Goal: Task Accomplishment & Management: Manage account settings

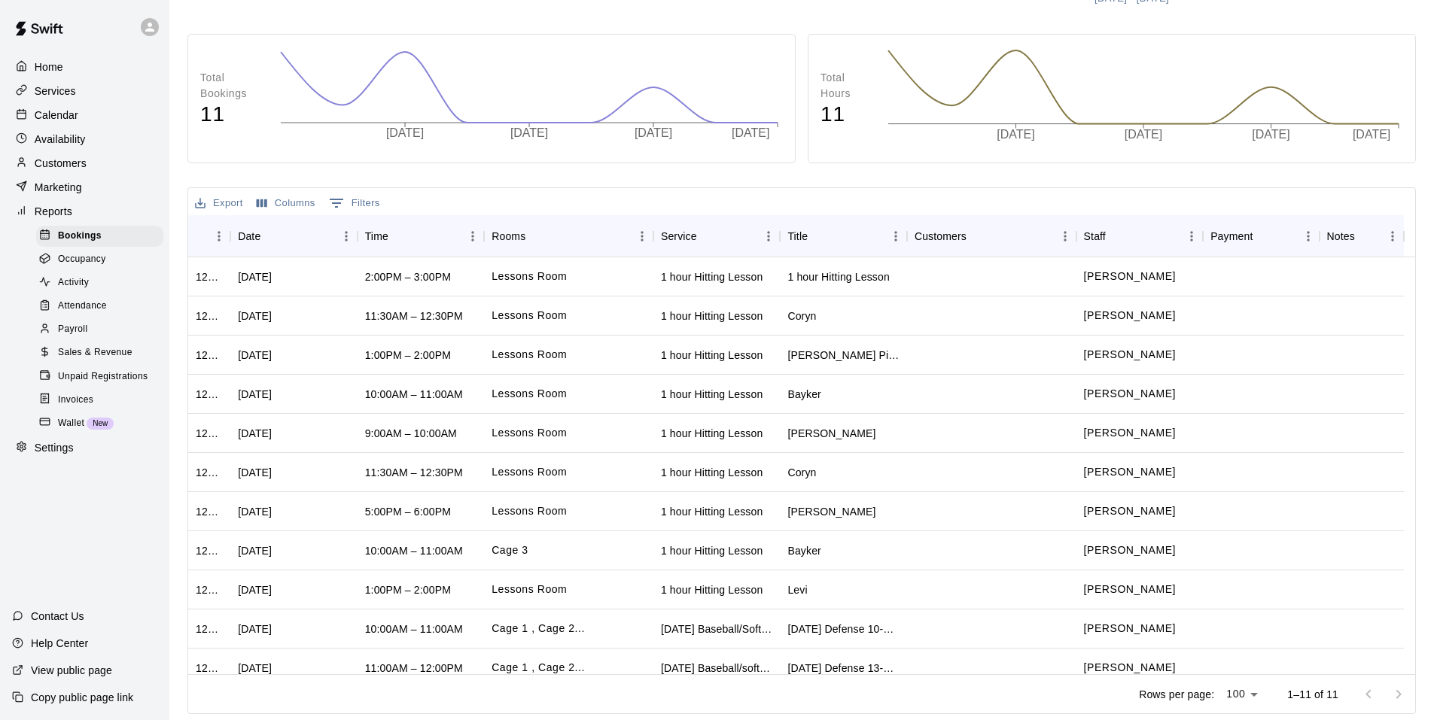
scroll to position [14, 0]
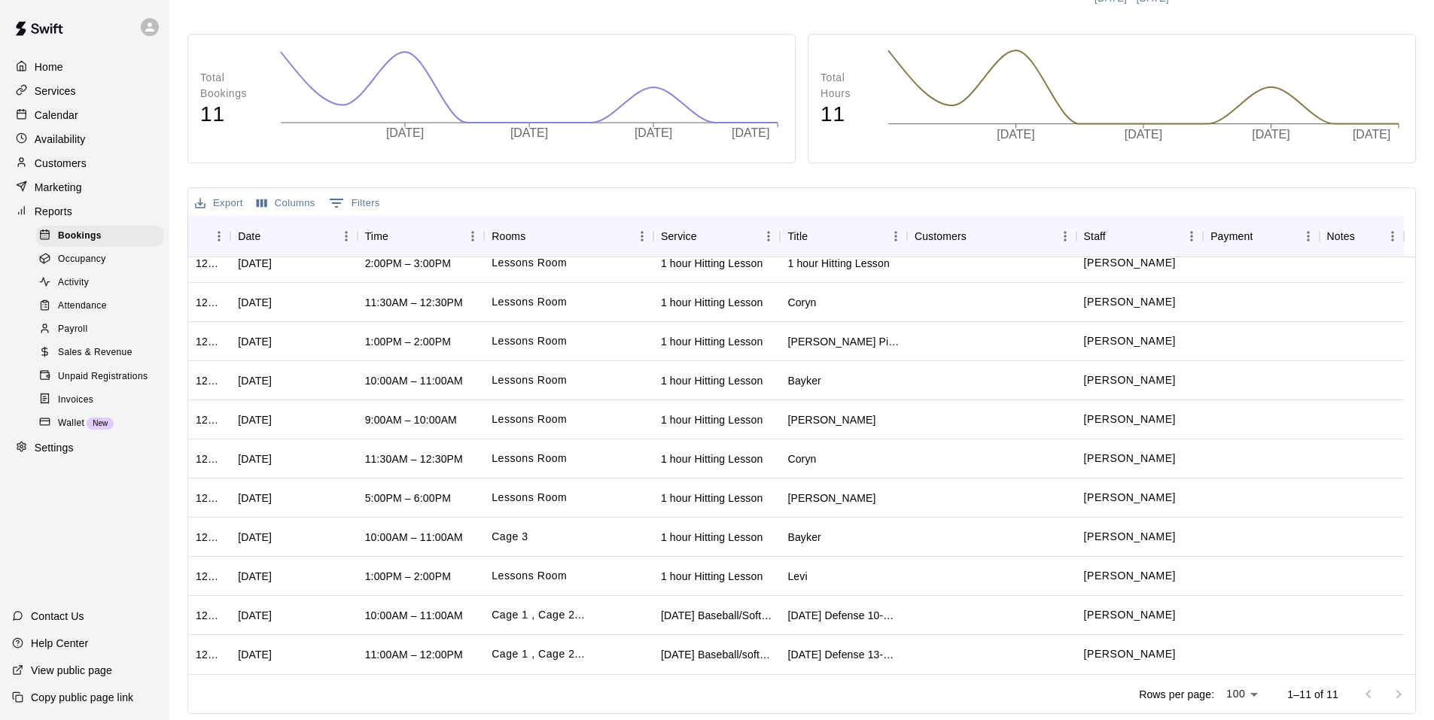
click at [74, 199] on div "Marketing" at bounding box center [84, 187] width 145 height 23
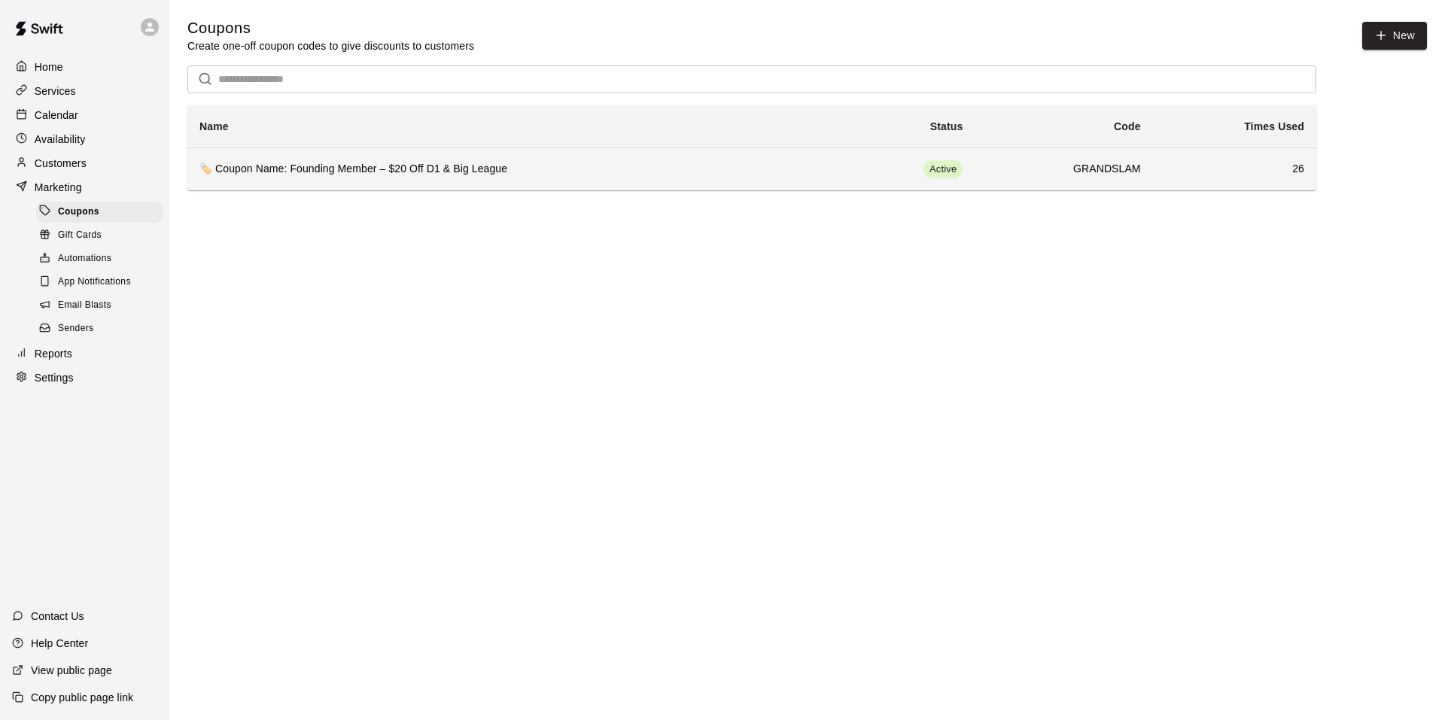
click at [503, 166] on h6 "🏷️ Coupon Name: Founding Member – $20 Off D1 & Big League" at bounding box center [509, 169] width 621 height 17
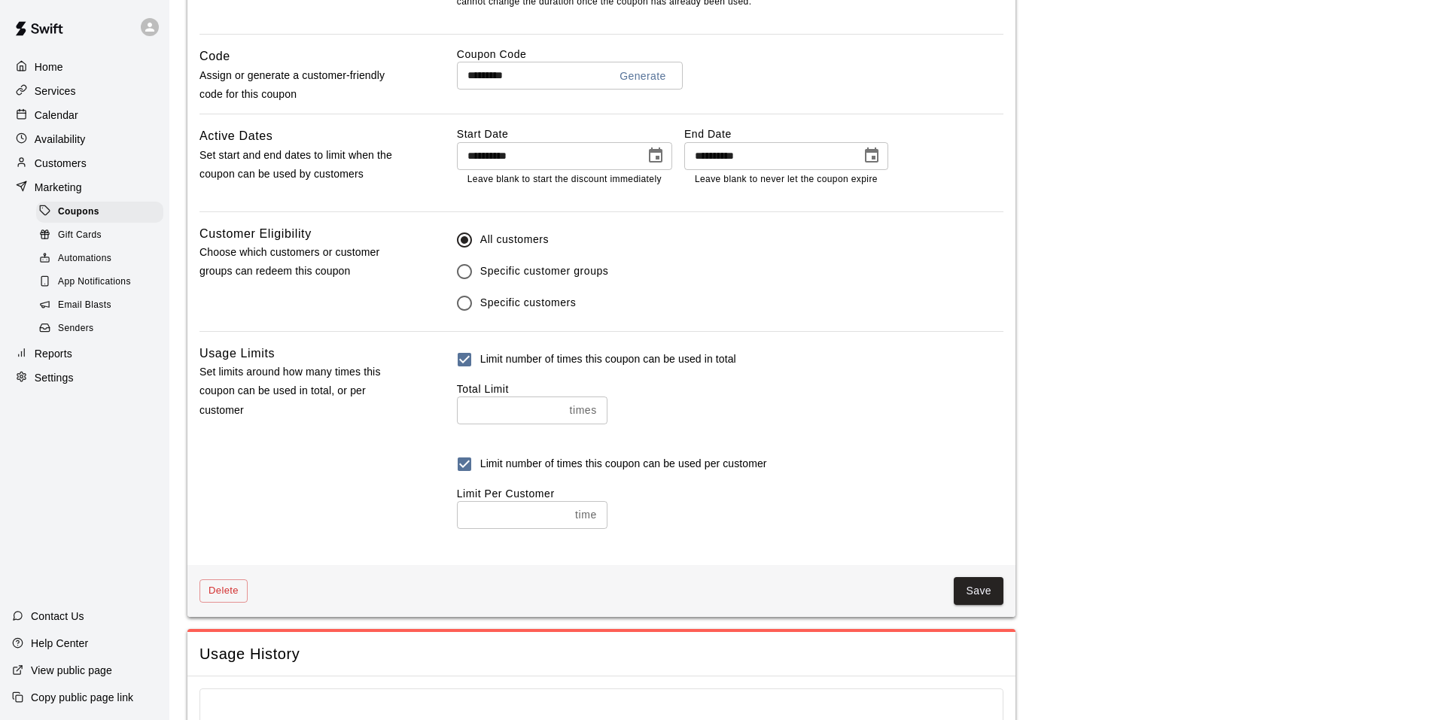
scroll to position [828, 0]
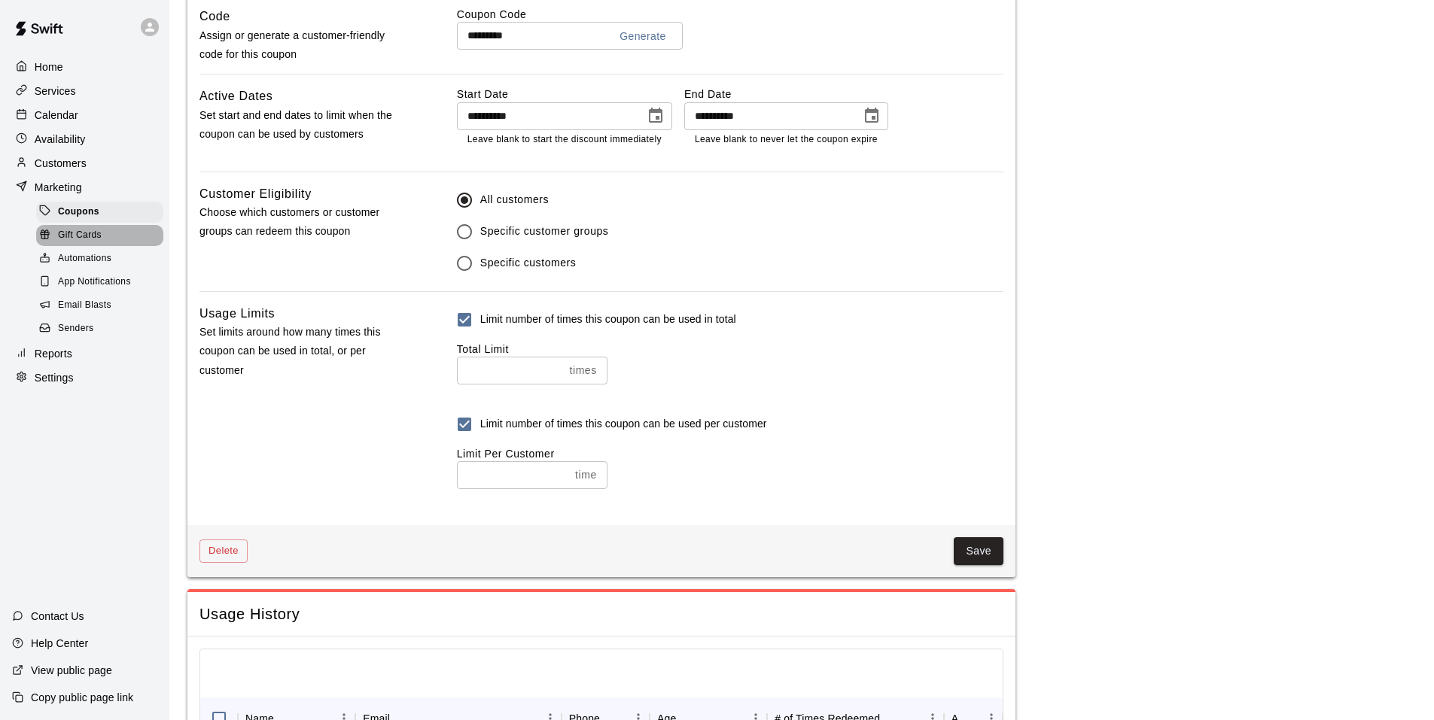
click at [119, 239] on div "Gift Cards" at bounding box center [99, 235] width 127 height 21
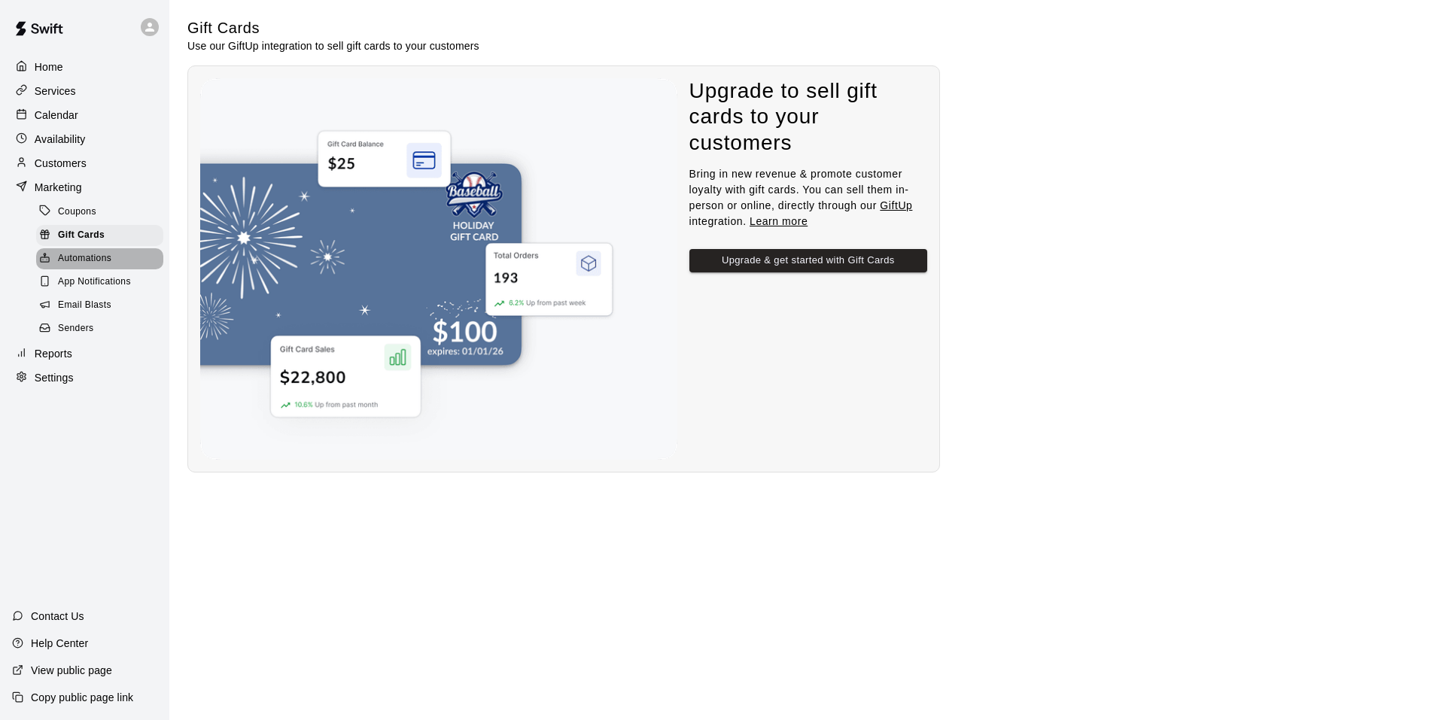
click at [114, 260] on div "Automations" at bounding box center [99, 258] width 127 height 21
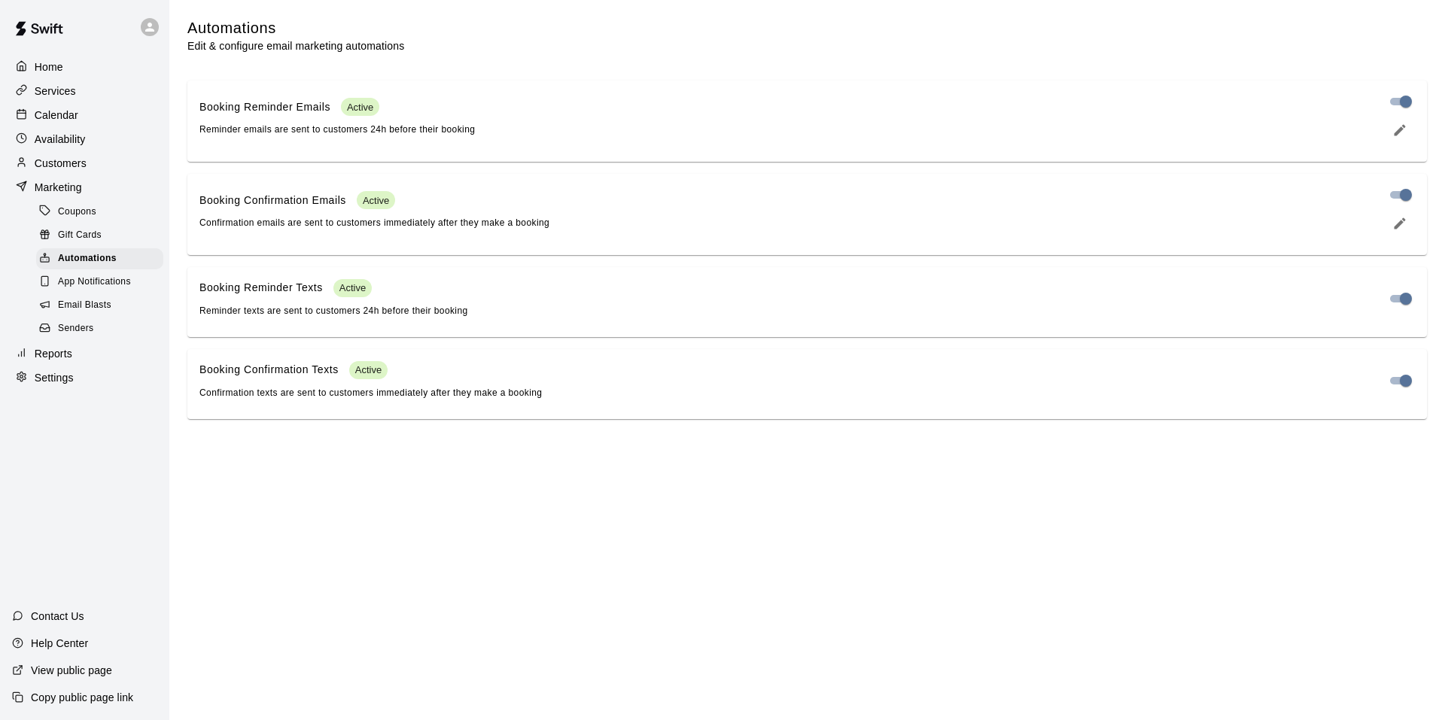
click at [139, 282] on div "App Notifications" at bounding box center [99, 282] width 127 height 21
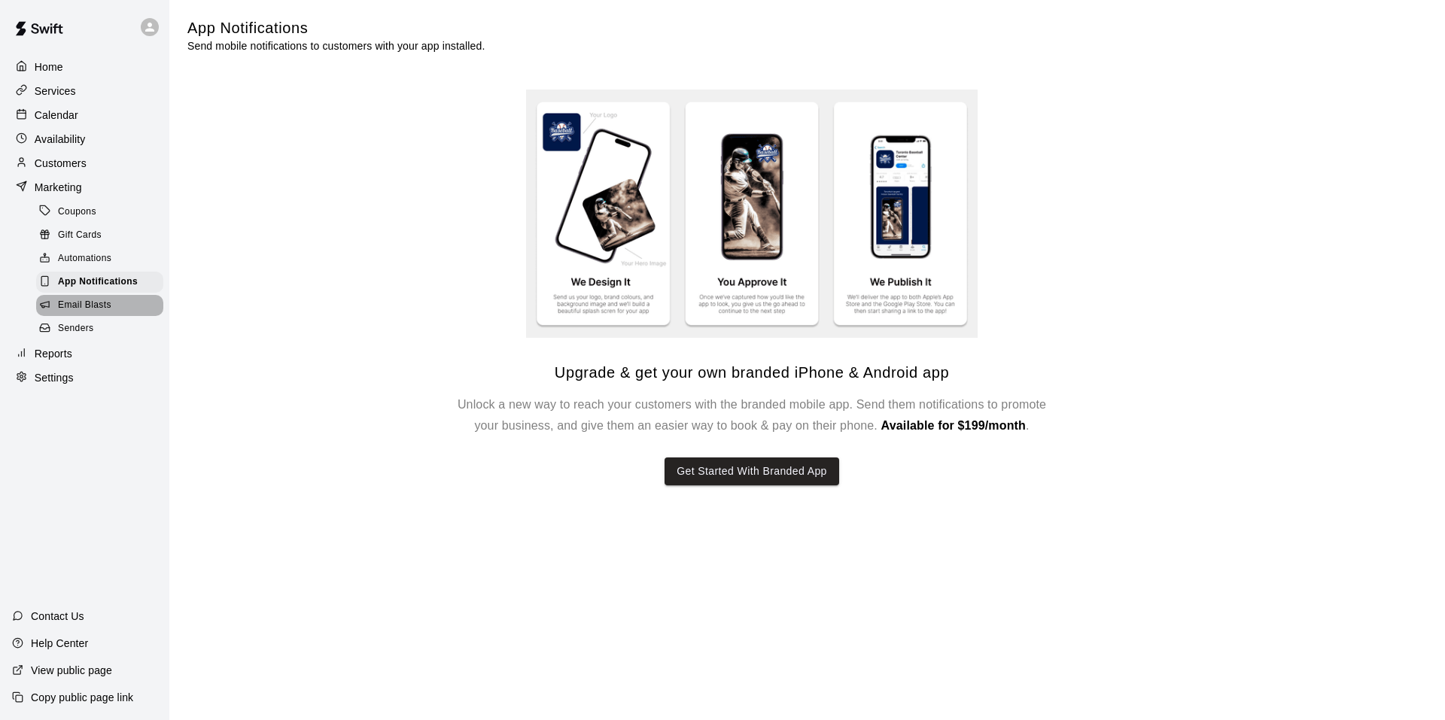
click at [109, 313] on span "Email Blasts" at bounding box center [84, 305] width 53 height 15
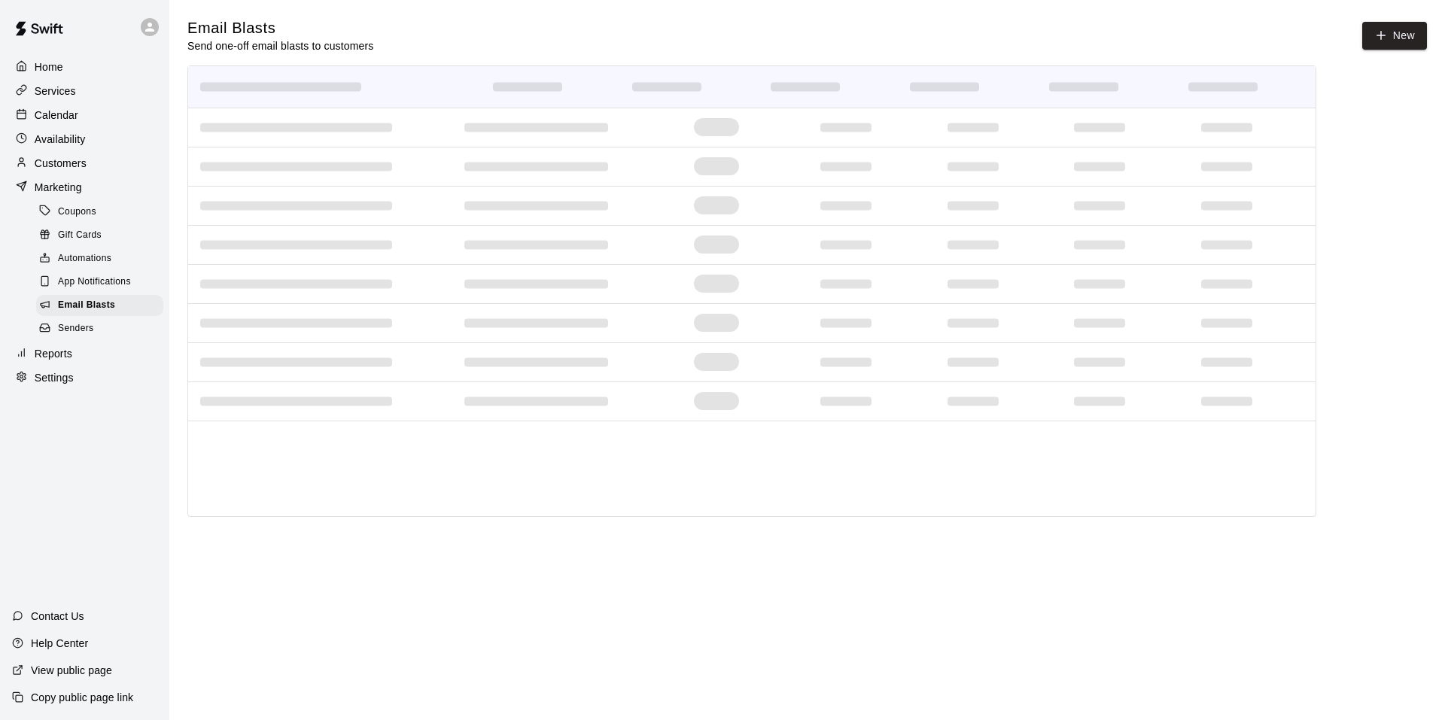
click at [122, 338] on div "Senders" at bounding box center [99, 328] width 127 height 21
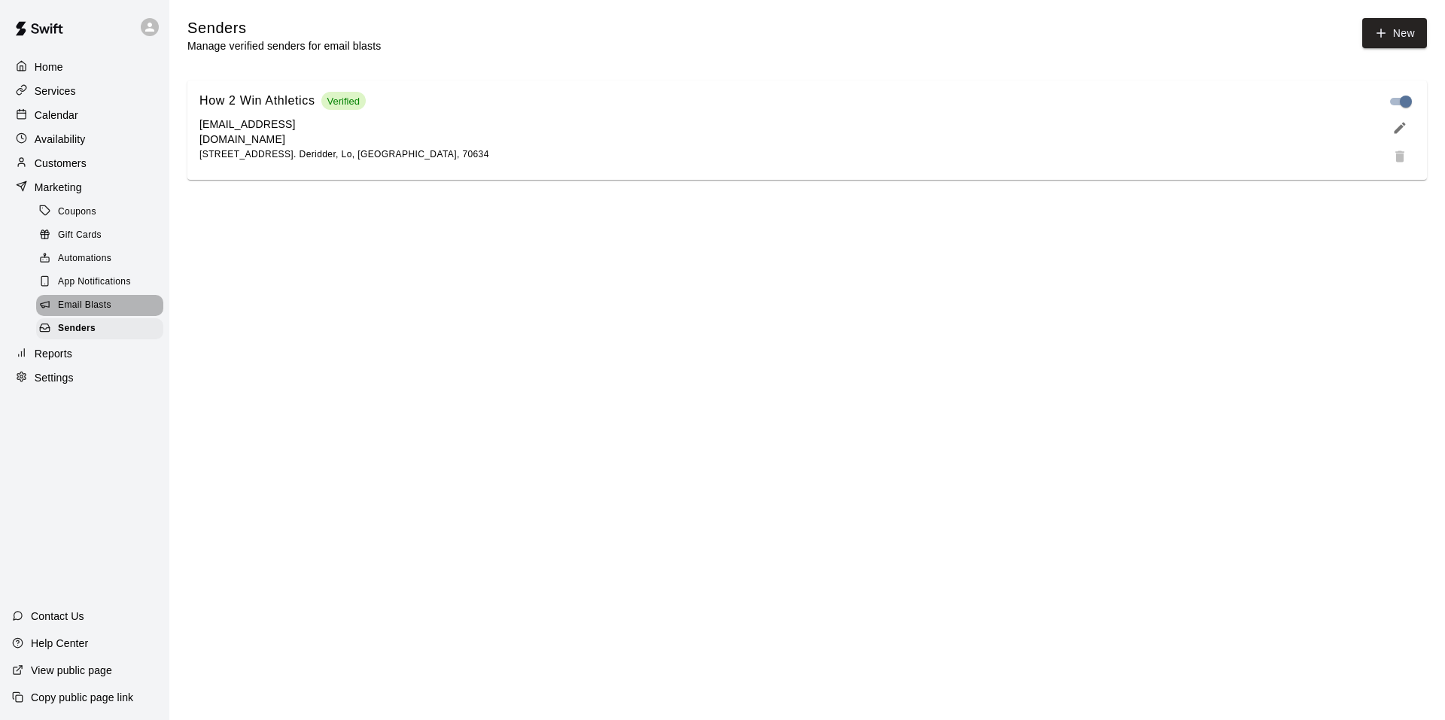
click at [125, 308] on div "Email Blasts" at bounding box center [99, 305] width 127 height 21
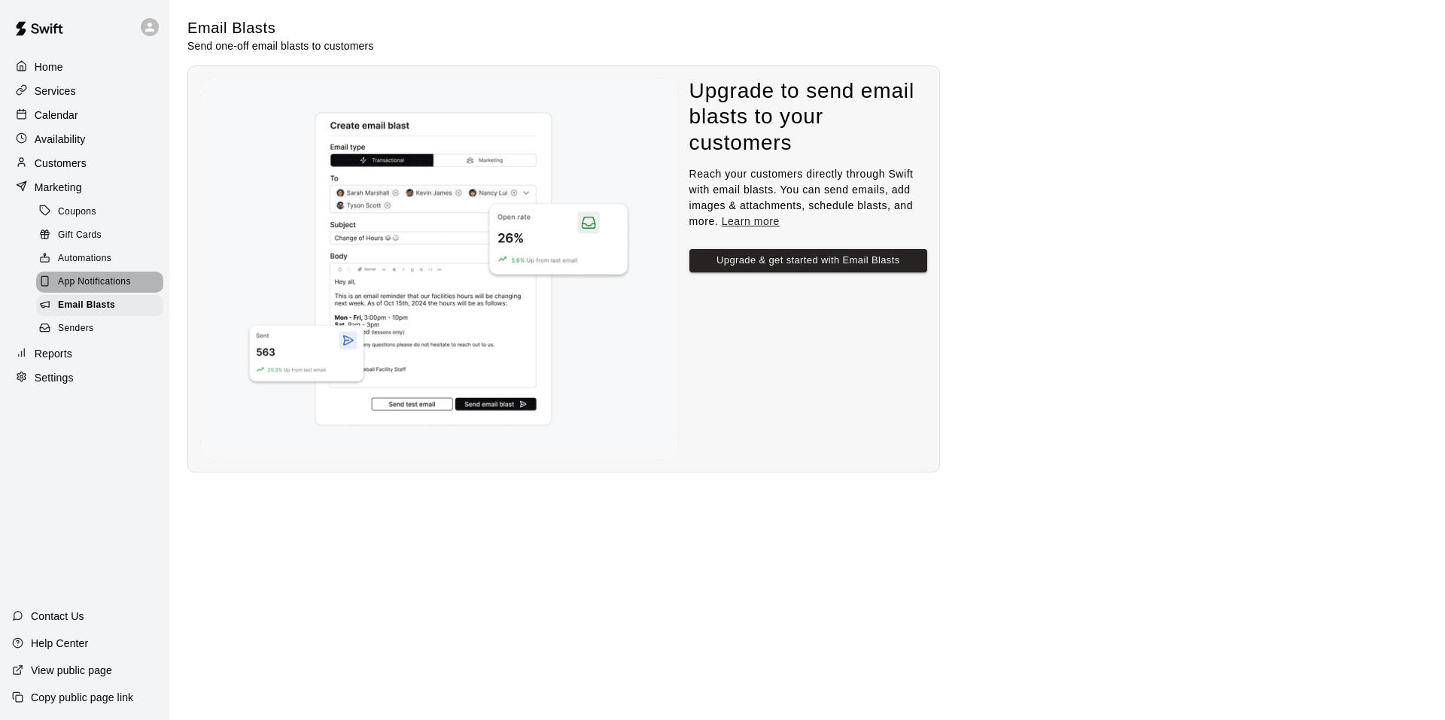
click at [131, 290] on span "App Notifications" at bounding box center [94, 282] width 73 height 15
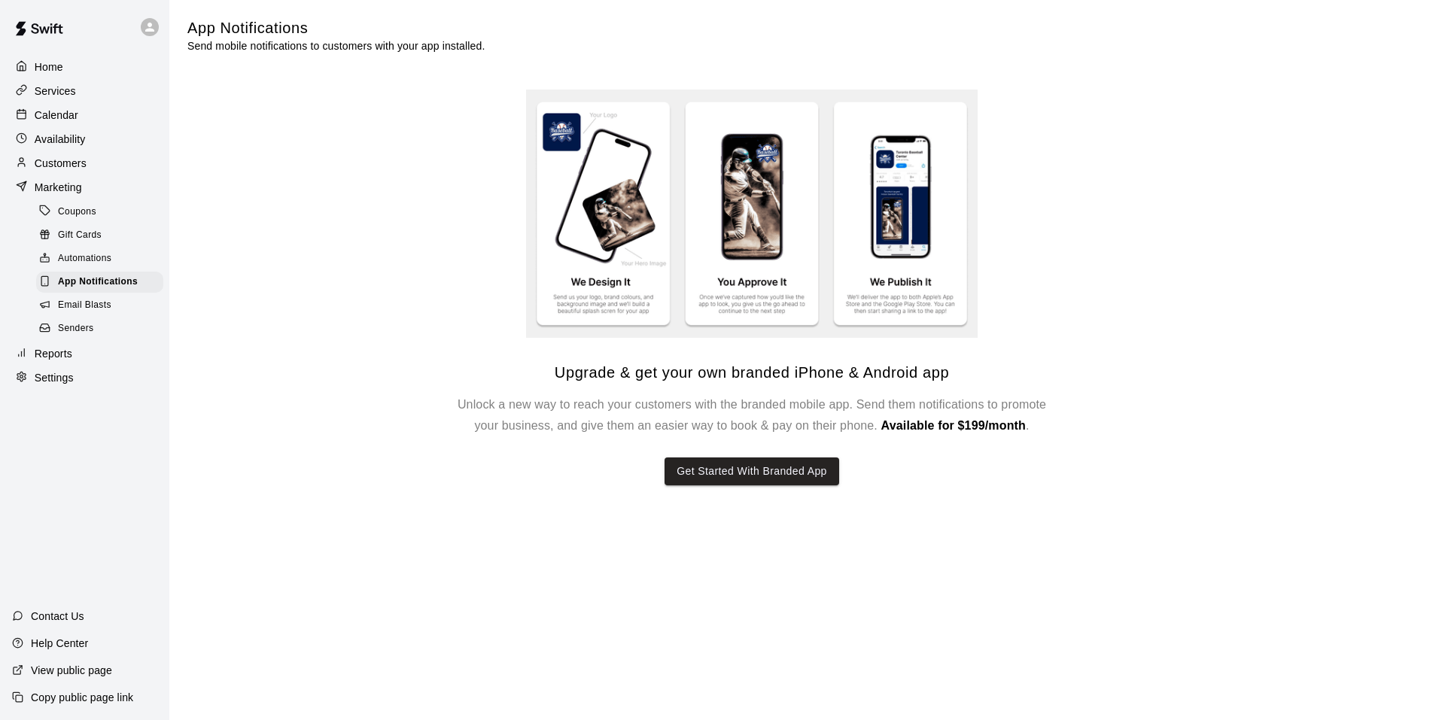
click at [117, 269] on div "Automations" at bounding box center [99, 258] width 127 height 21
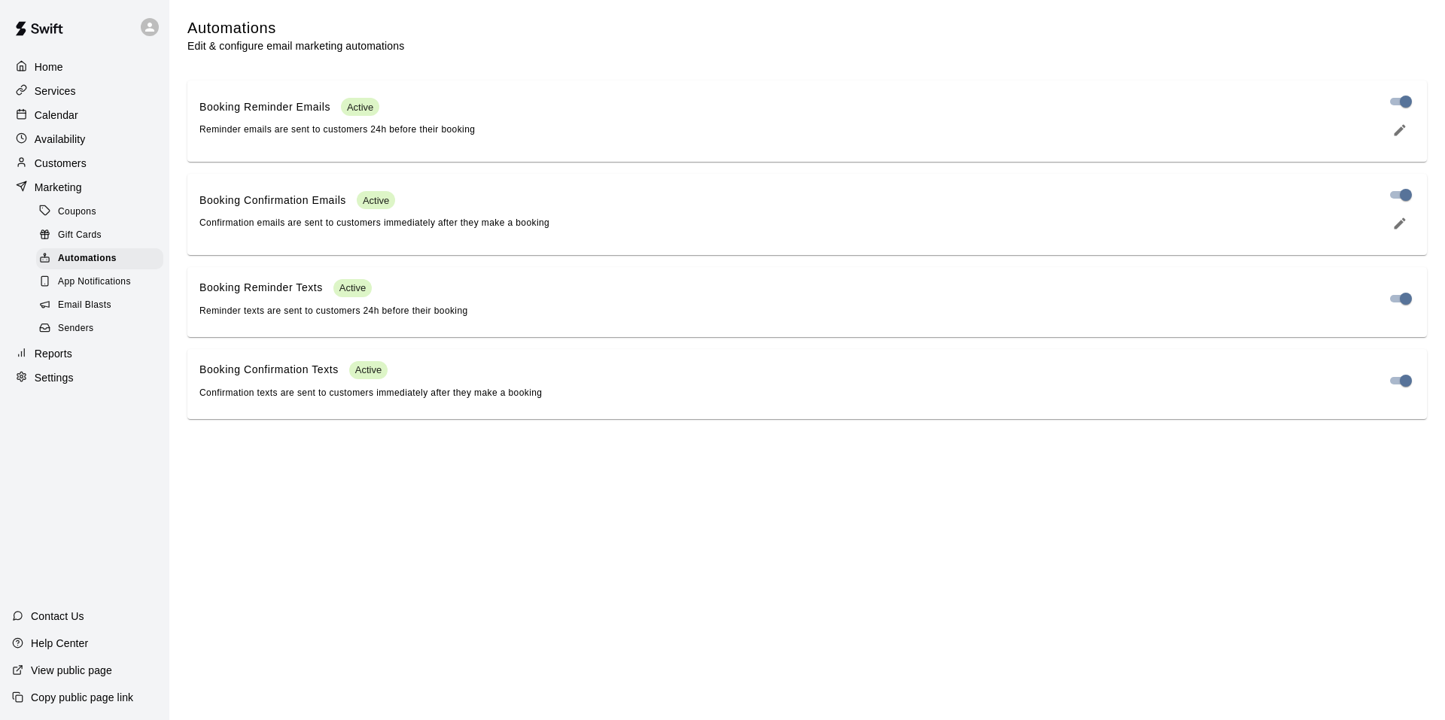
click at [114, 246] on div "Gift Cards" at bounding box center [99, 235] width 127 height 21
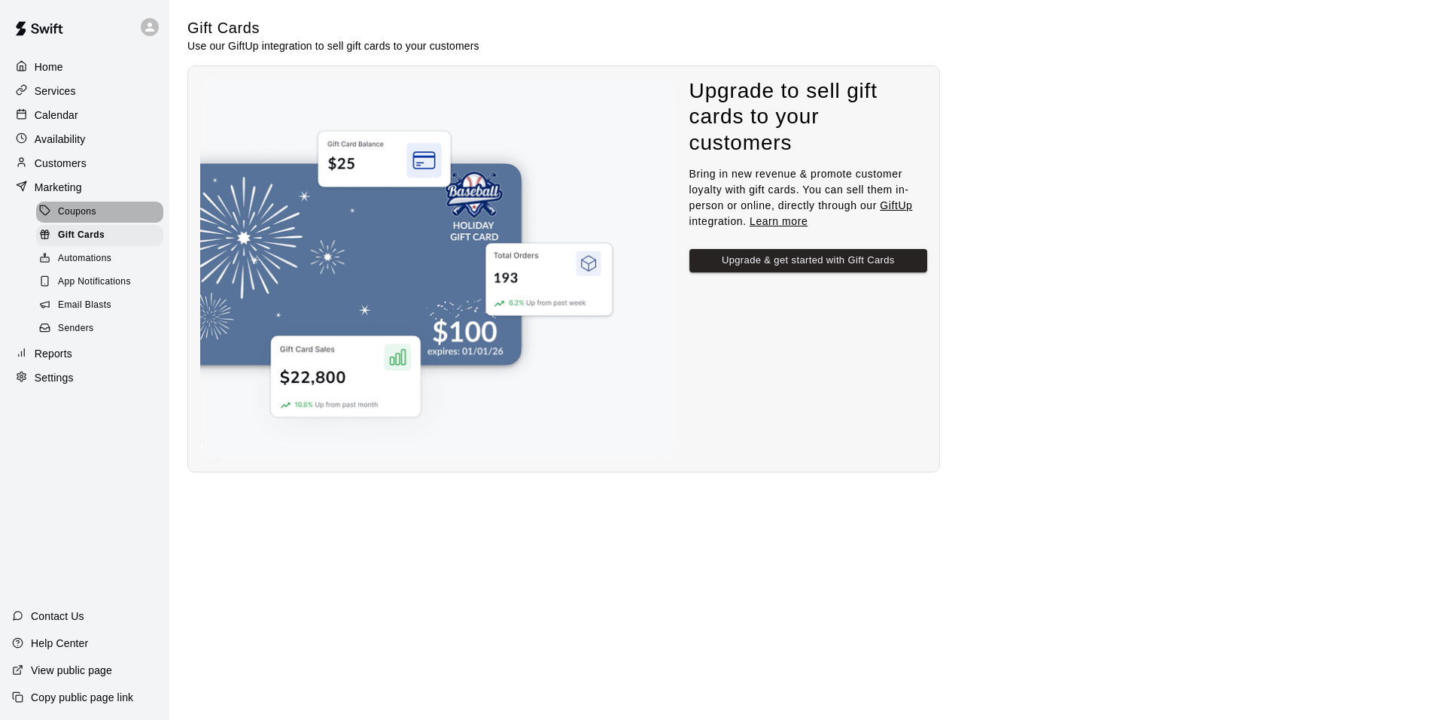
click at [123, 205] on div "Coupons" at bounding box center [99, 212] width 127 height 21
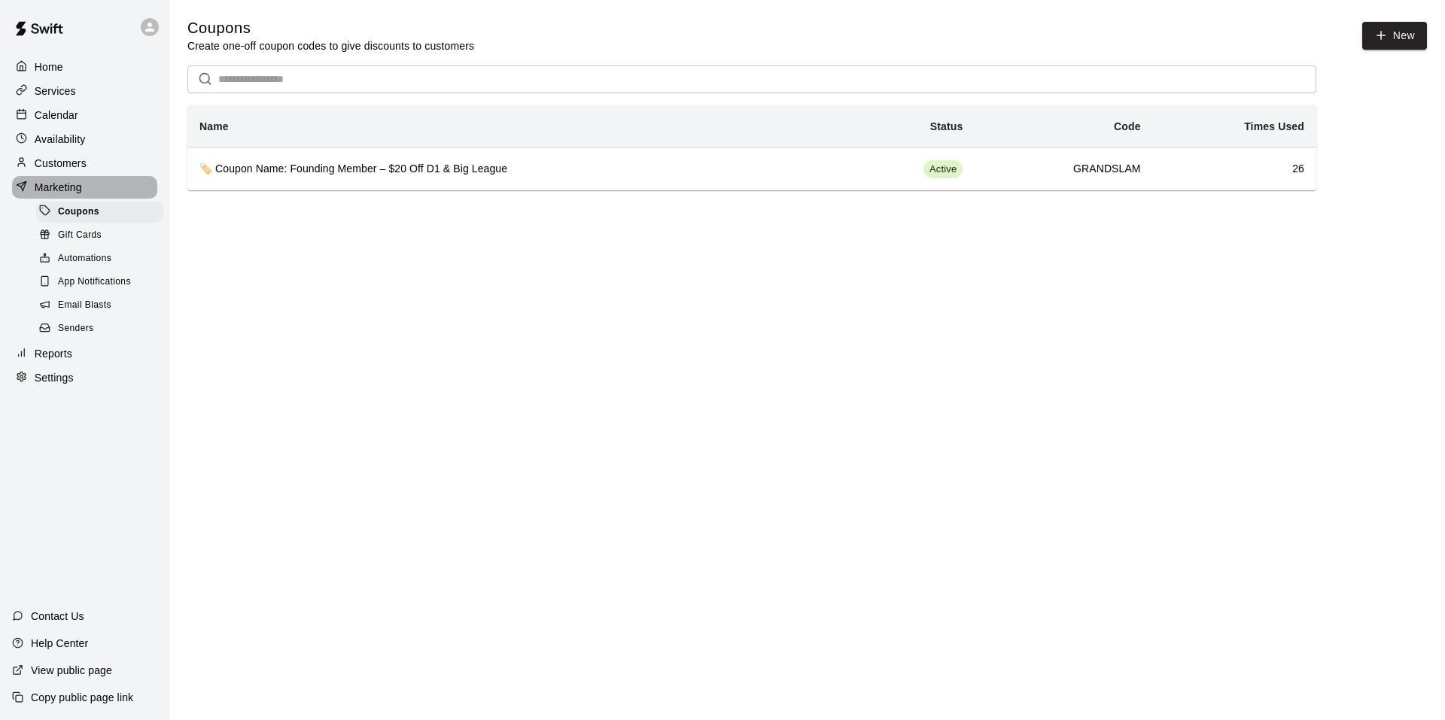
click at [81, 185] on p "Marketing" at bounding box center [58, 187] width 47 height 15
click at [85, 157] on div "Customers" at bounding box center [84, 163] width 145 height 23
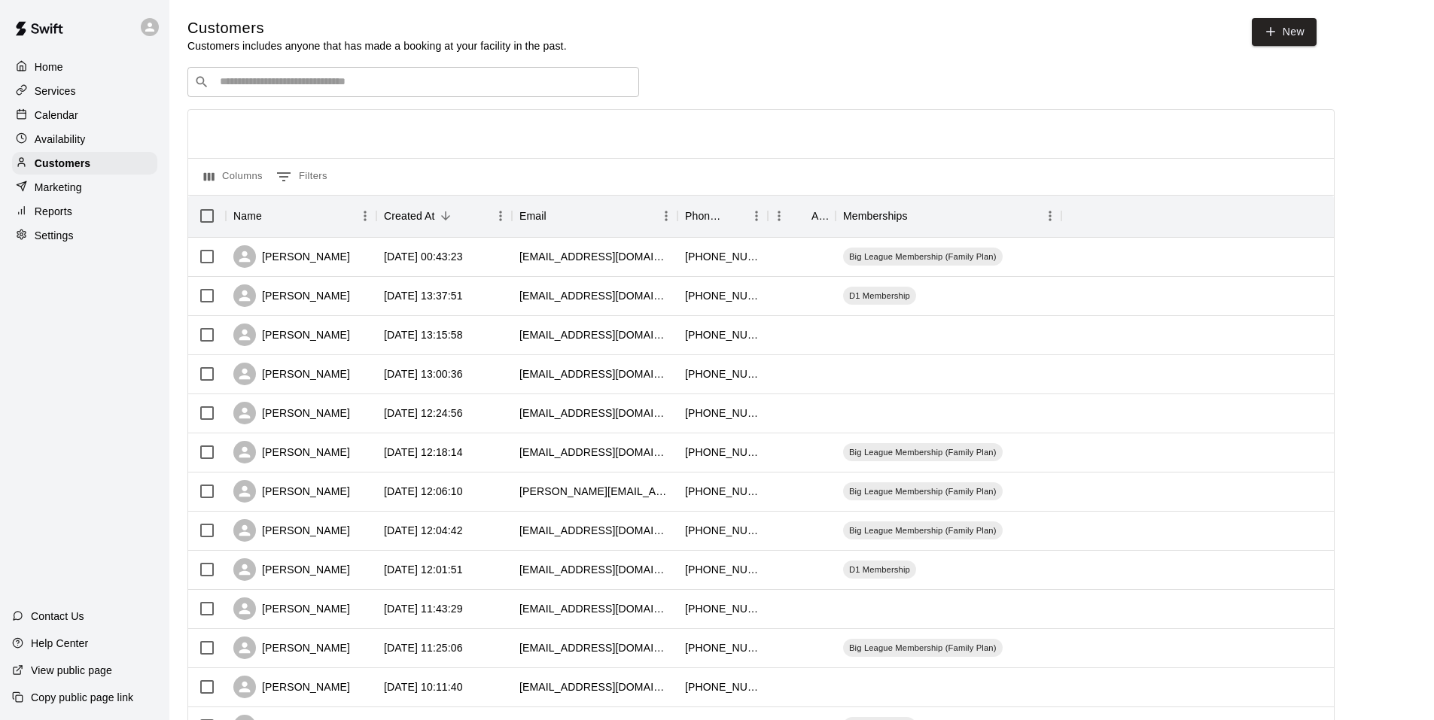
click at [75, 178] on div "Home Services Calendar Availability Customers Marketing Reports Settings" at bounding box center [84, 151] width 169 height 194
click at [75, 185] on p "Marketing" at bounding box center [58, 187] width 47 height 15
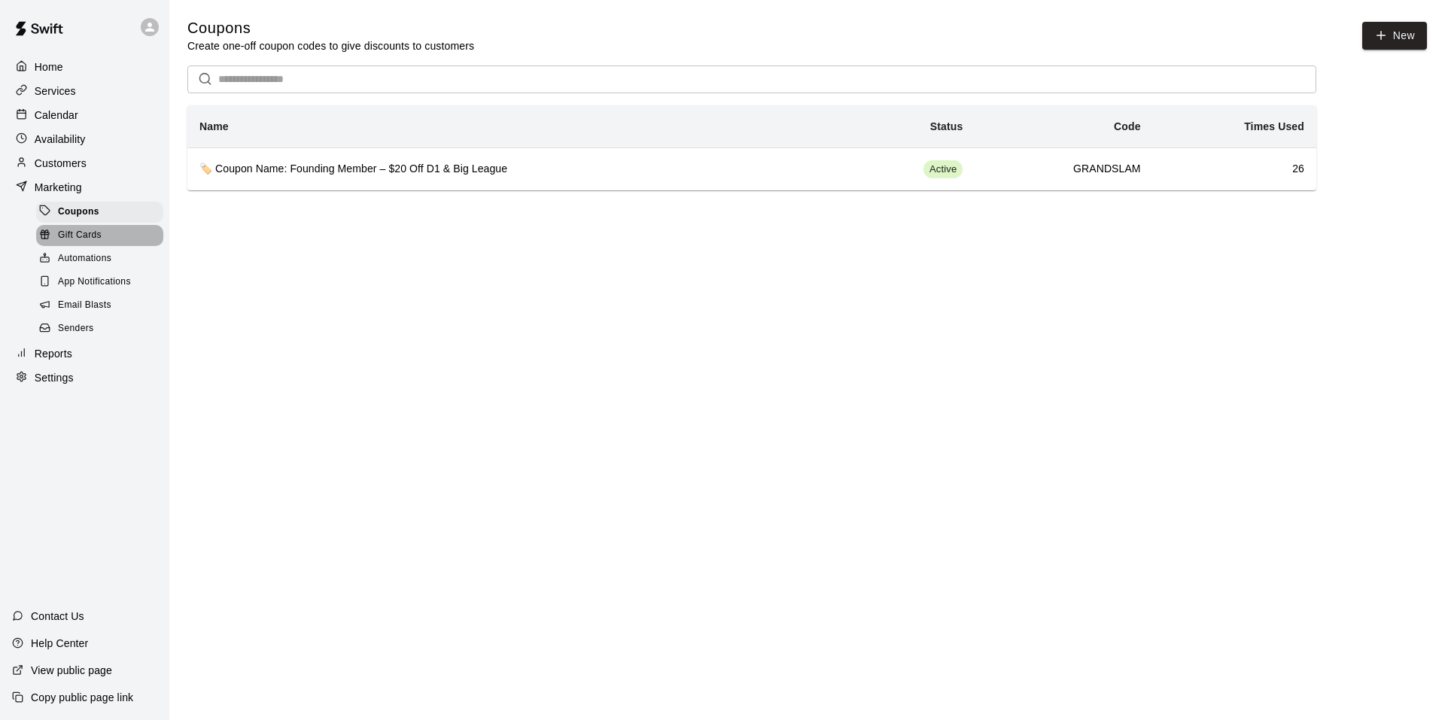
click at [93, 241] on span "Gift Cards" at bounding box center [80, 235] width 44 height 15
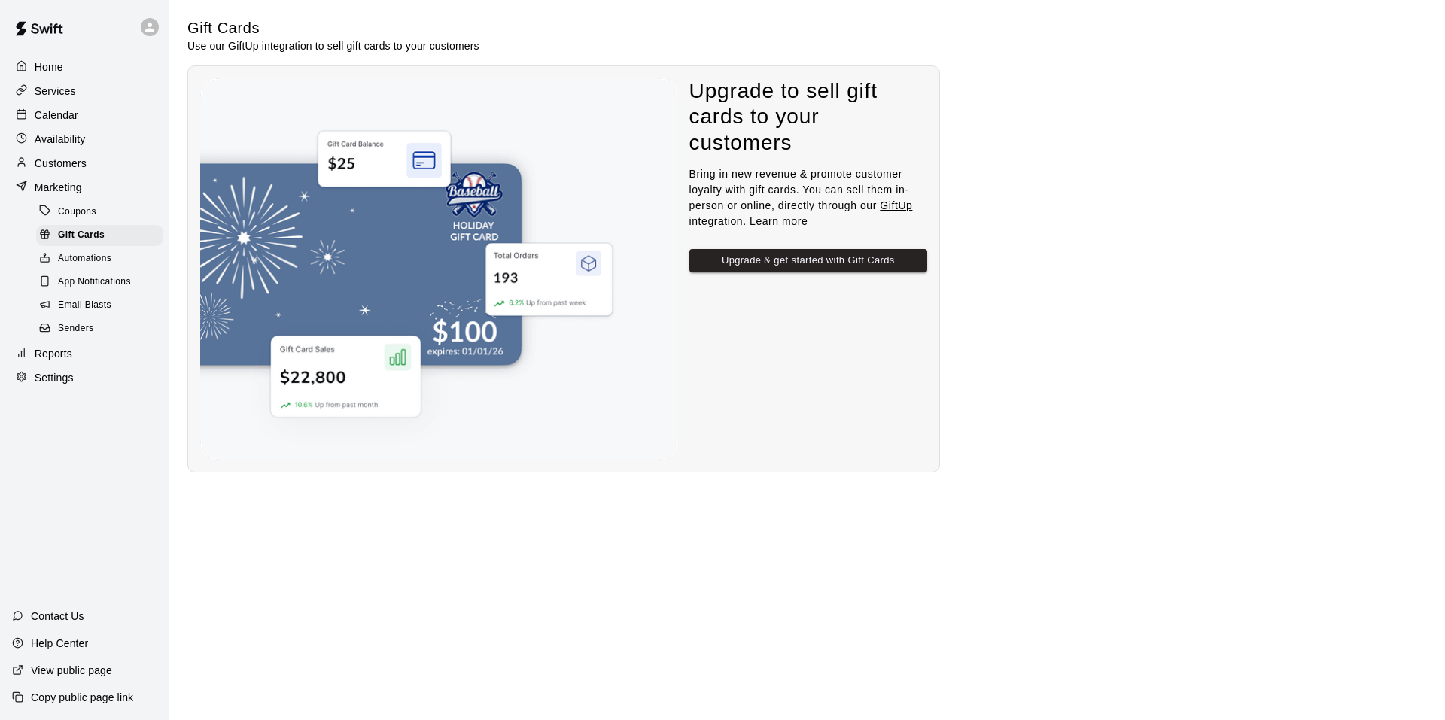
click at [102, 260] on span "Automations" at bounding box center [84, 258] width 53 height 15
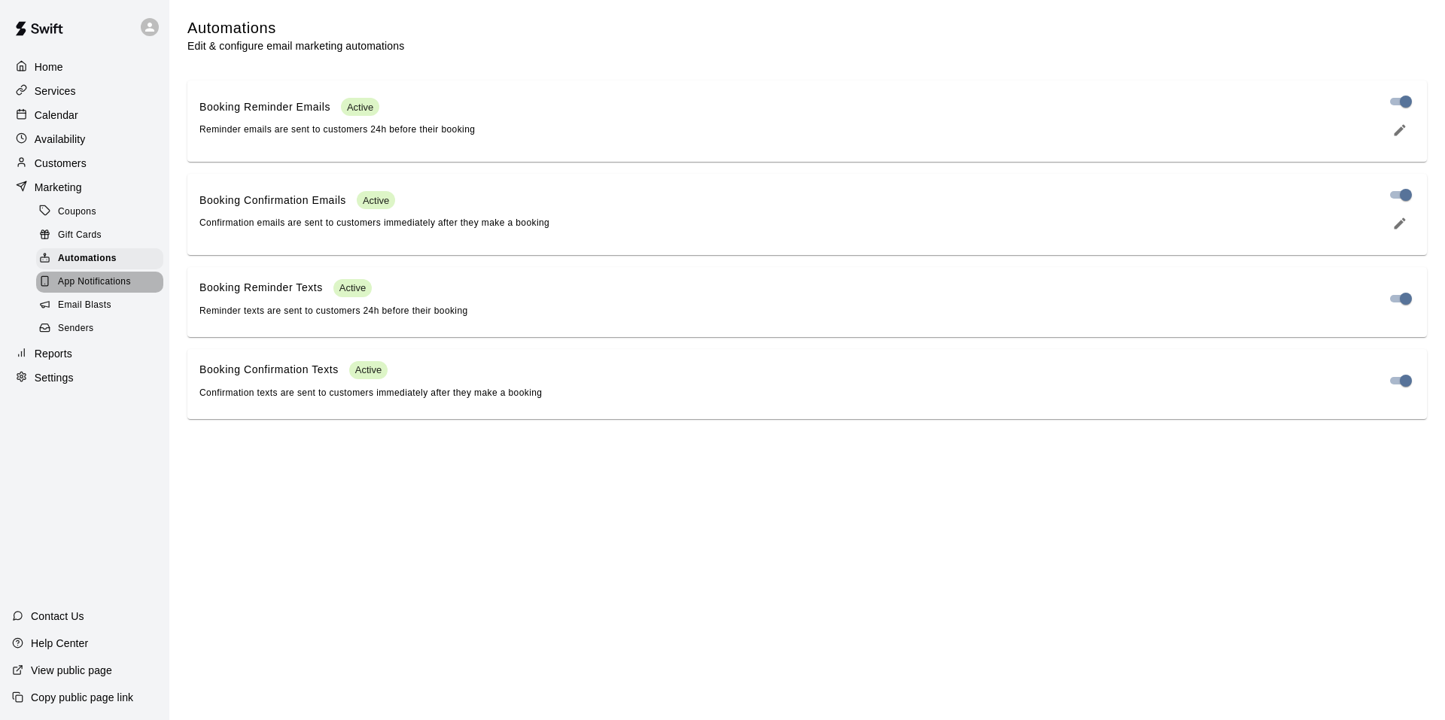
click at [126, 288] on span "App Notifications" at bounding box center [94, 282] width 73 height 15
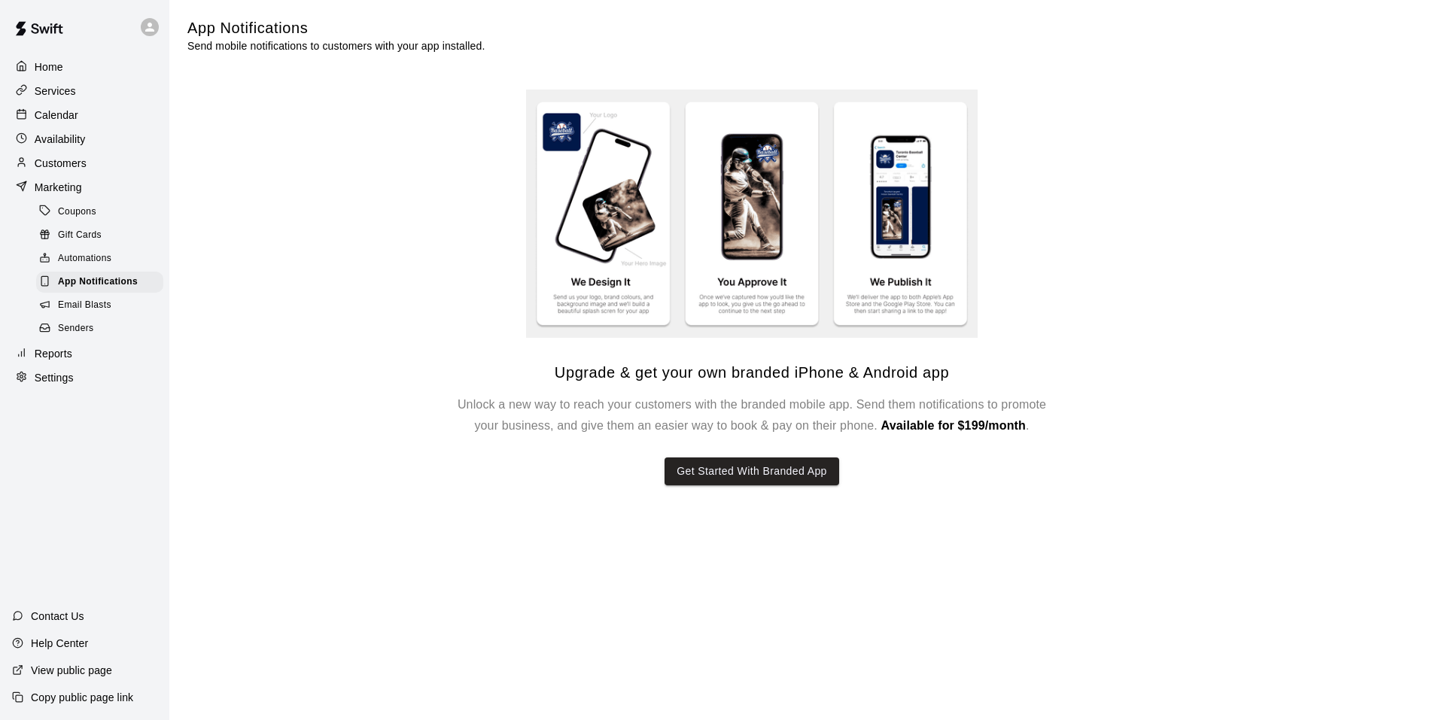
click at [101, 246] on div "Gift Cards" at bounding box center [99, 235] width 127 height 21
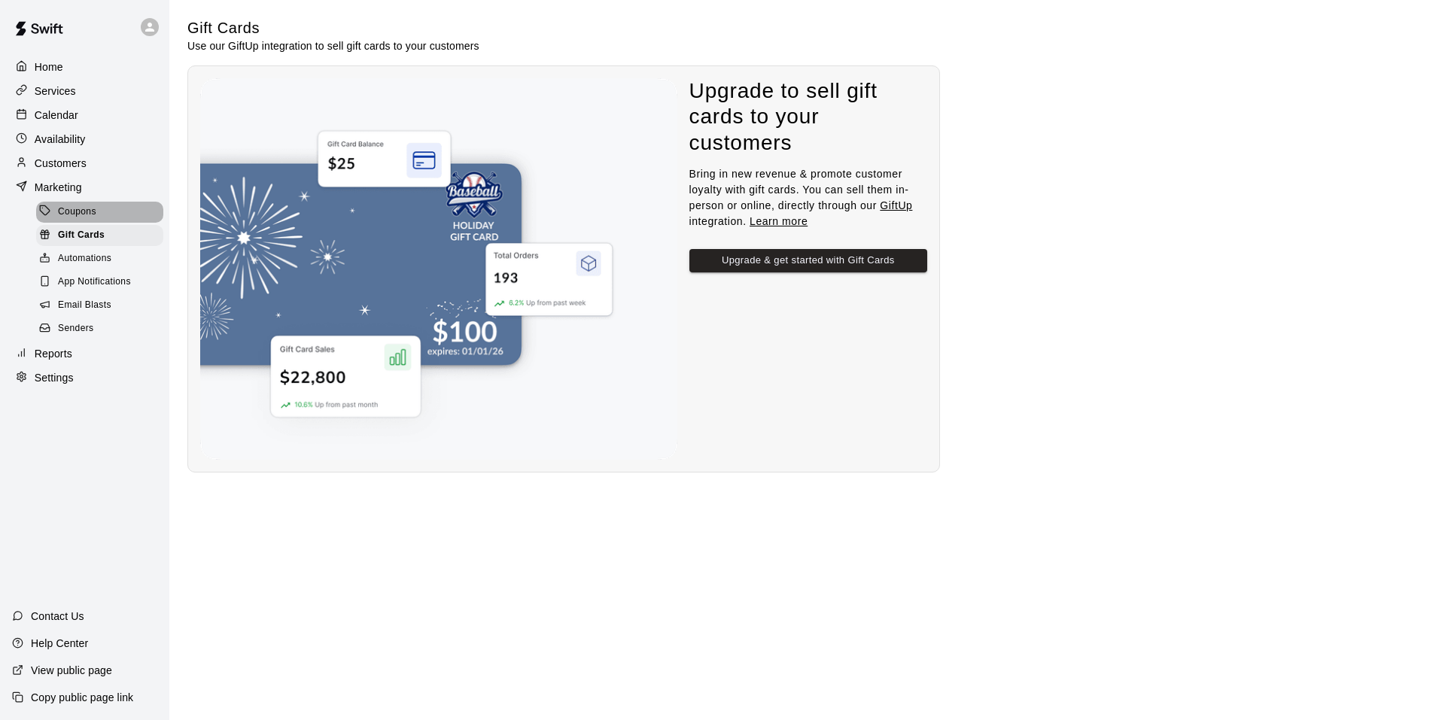
click at [105, 218] on div "Coupons" at bounding box center [99, 212] width 127 height 21
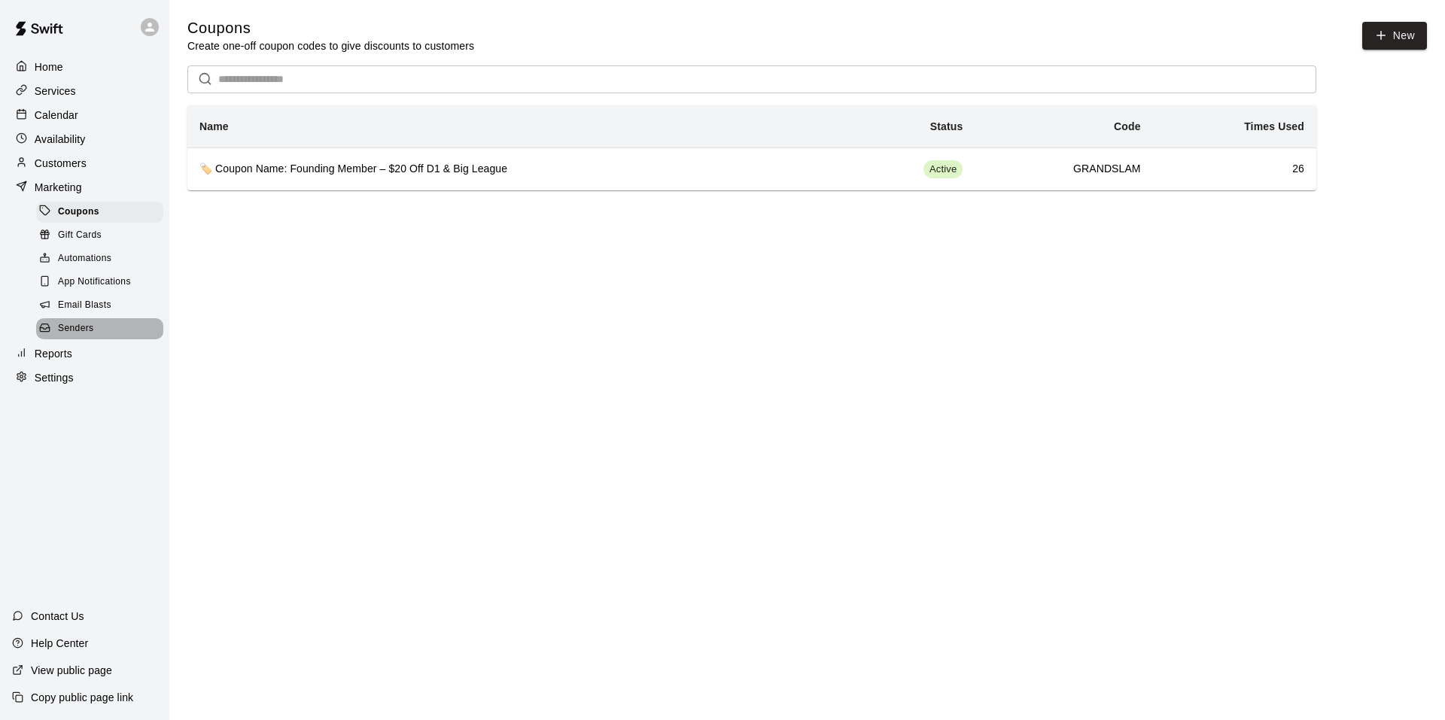
click at [84, 335] on span "Senders" at bounding box center [76, 328] width 36 height 15
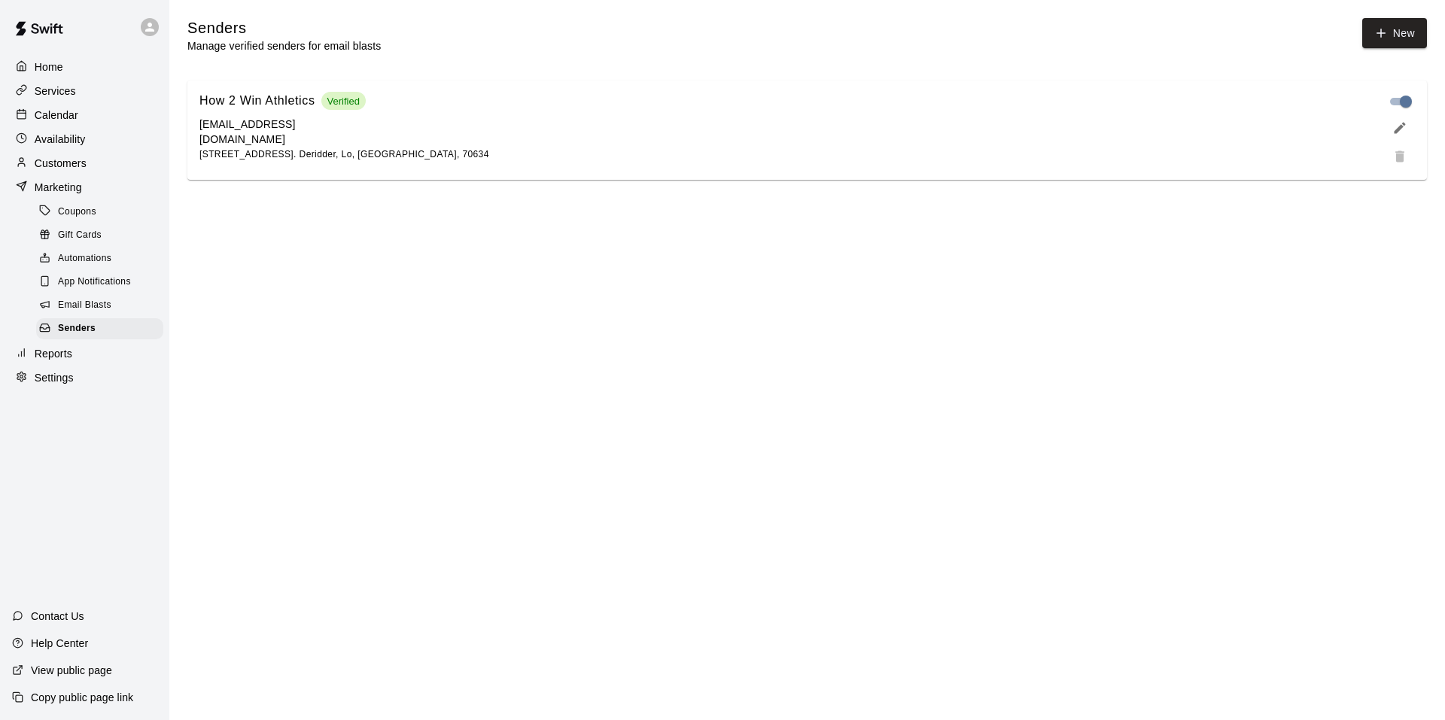
click at [93, 311] on span "Email Blasts" at bounding box center [84, 305] width 53 height 15
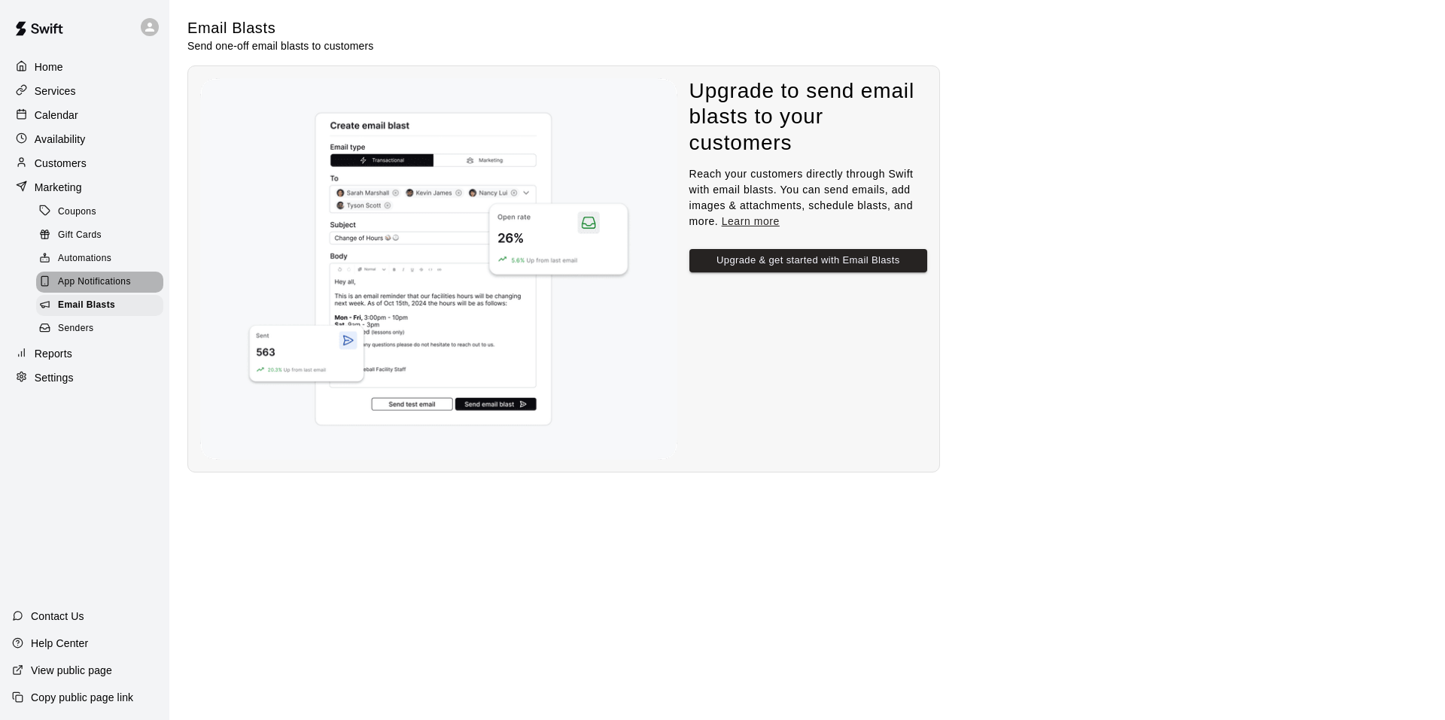
click at [100, 290] on span "App Notifications" at bounding box center [94, 282] width 73 height 15
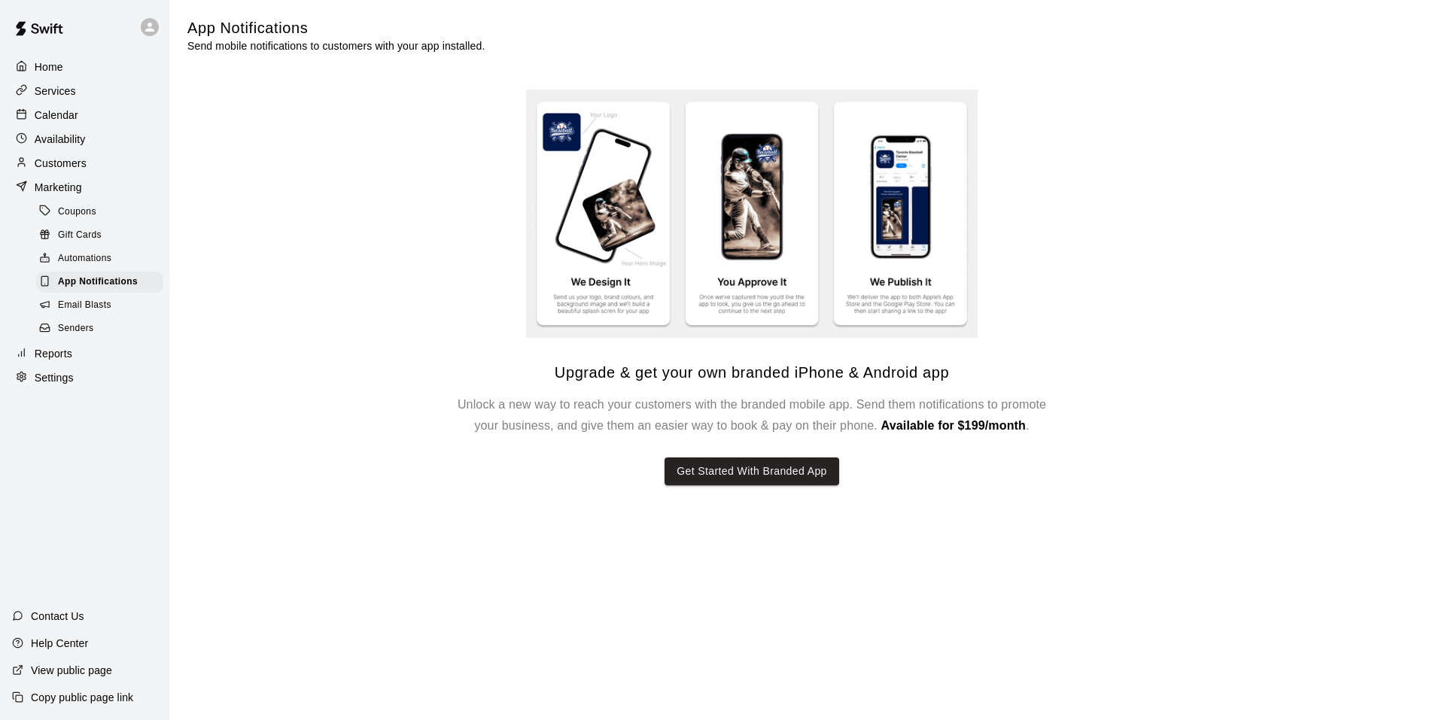
click at [93, 266] on span "Automations" at bounding box center [84, 258] width 53 height 15
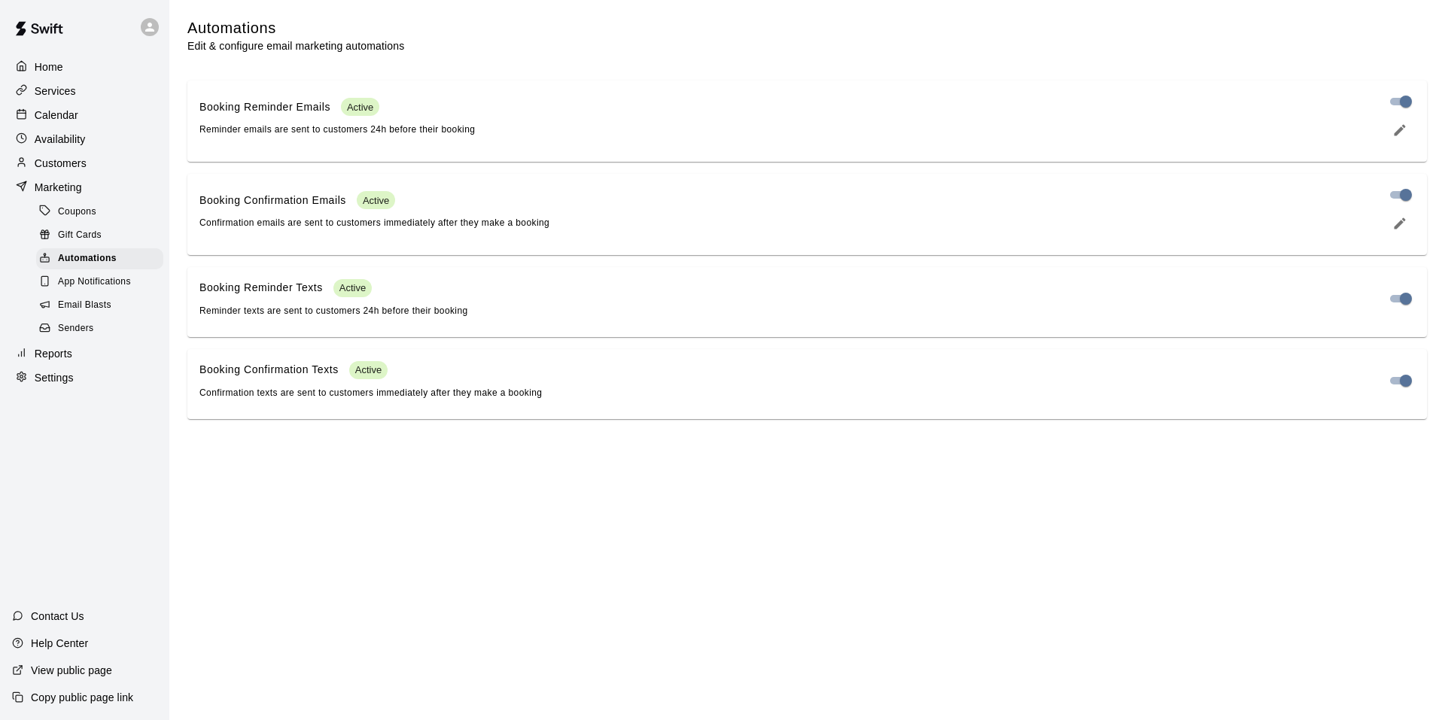
click at [86, 242] on span "Gift Cards" at bounding box center [80, 235] width 44 height 15
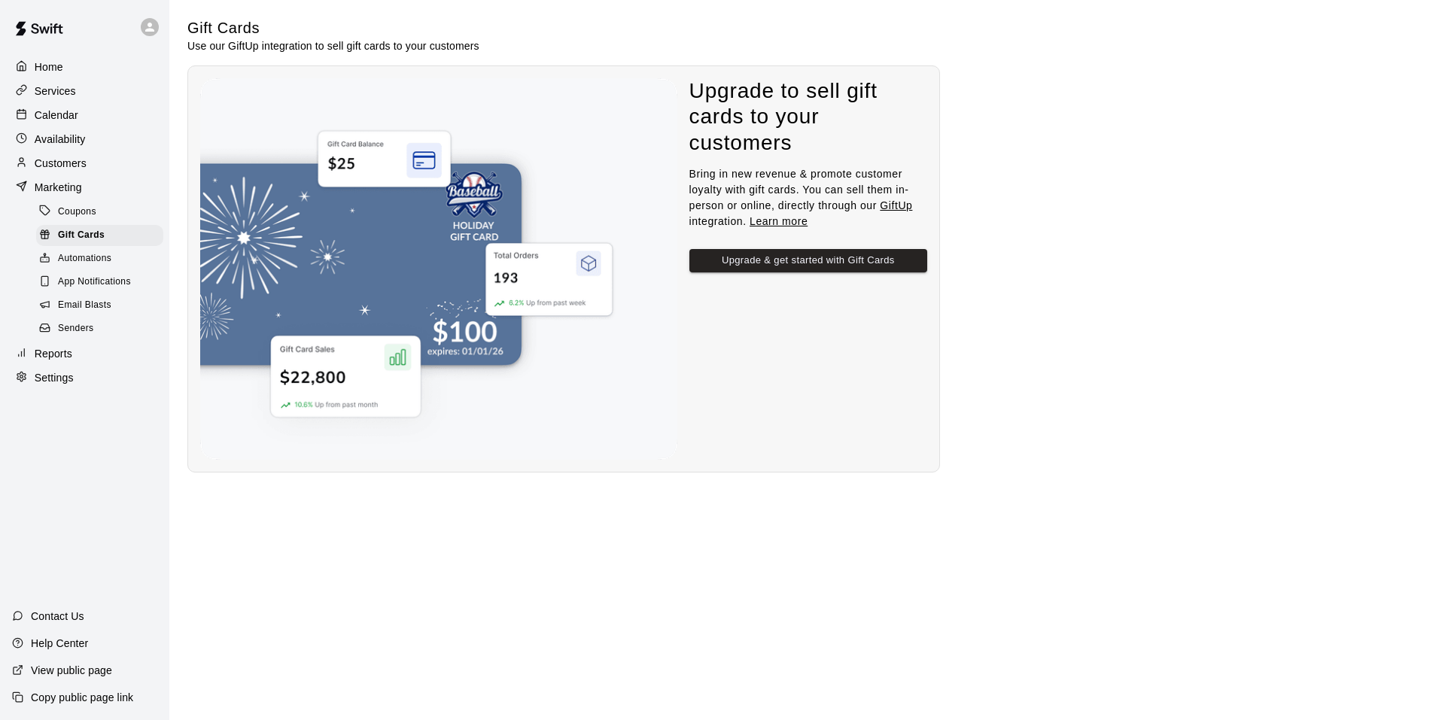
click at [86, 220] on span "Coupons" at bounding box center [77, 212] width 38 height 15
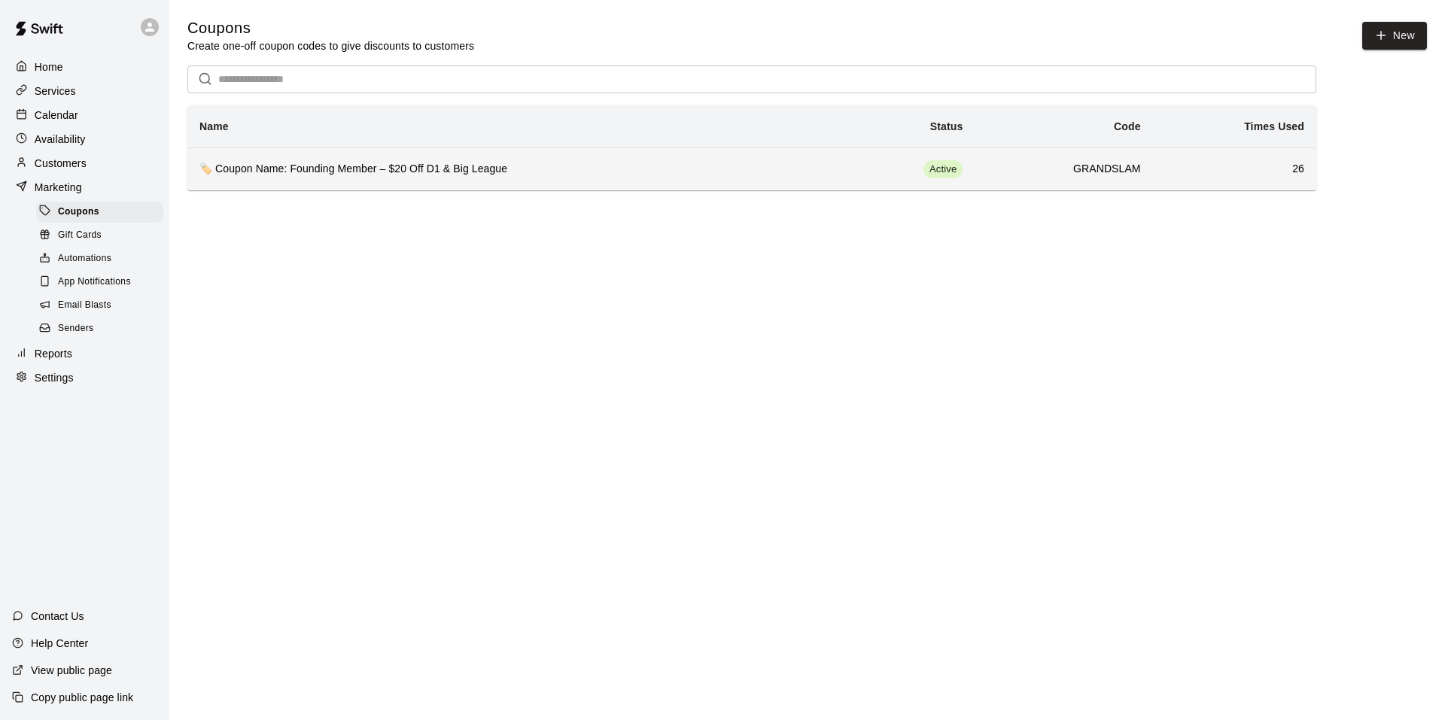
click at [546, 169] on h6 "🏷️ Coupon Name: Founding Member – $20 Off D1 & Big League" at bounding box center [509, 169] width 621 height 17
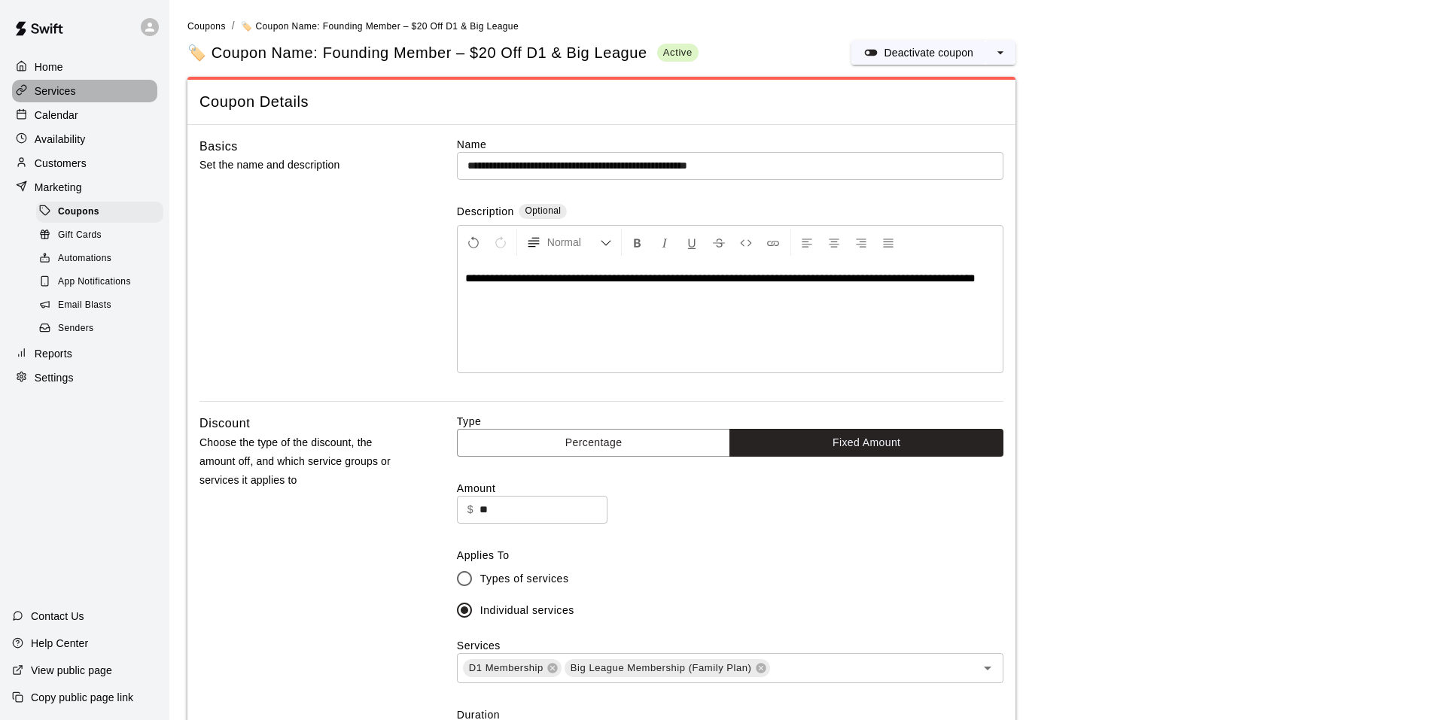
click at [73, 91] on p "Services" at bounding box center [55, 91] width 41 height 15
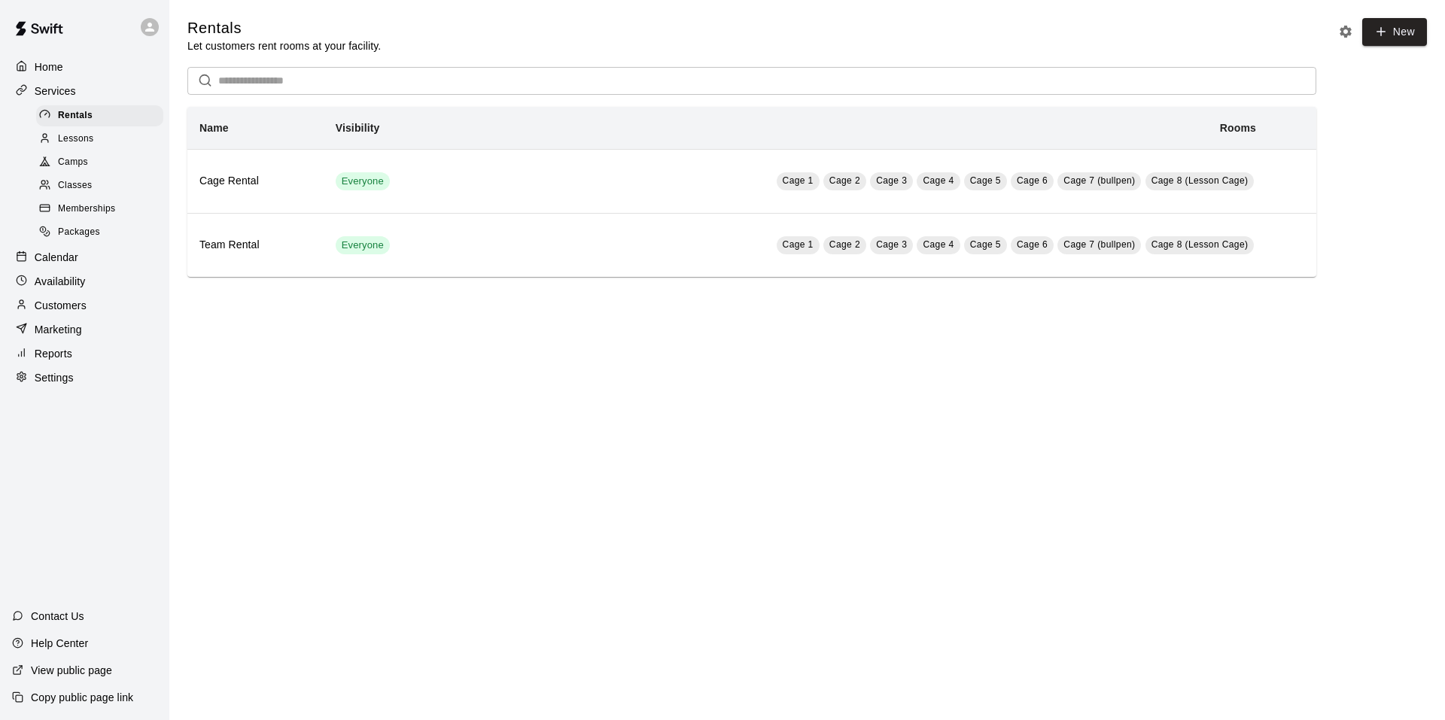
click at [92, 217] on span "Memberships" at bounding box center [86, 209] width 57 height 15
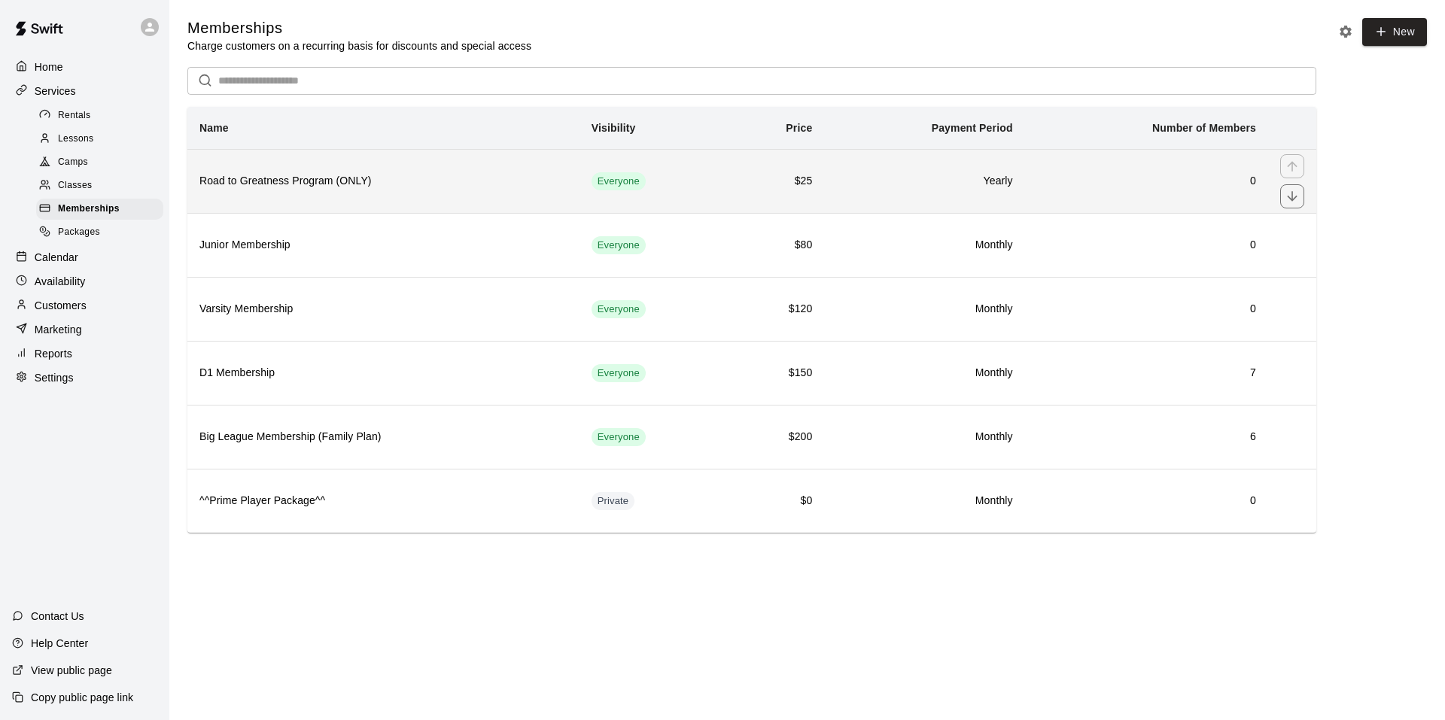
click at [476, 184] on h6 "Road to Greatness Program (ONLY)" at bounding box center [383, 181] width 368 height 17
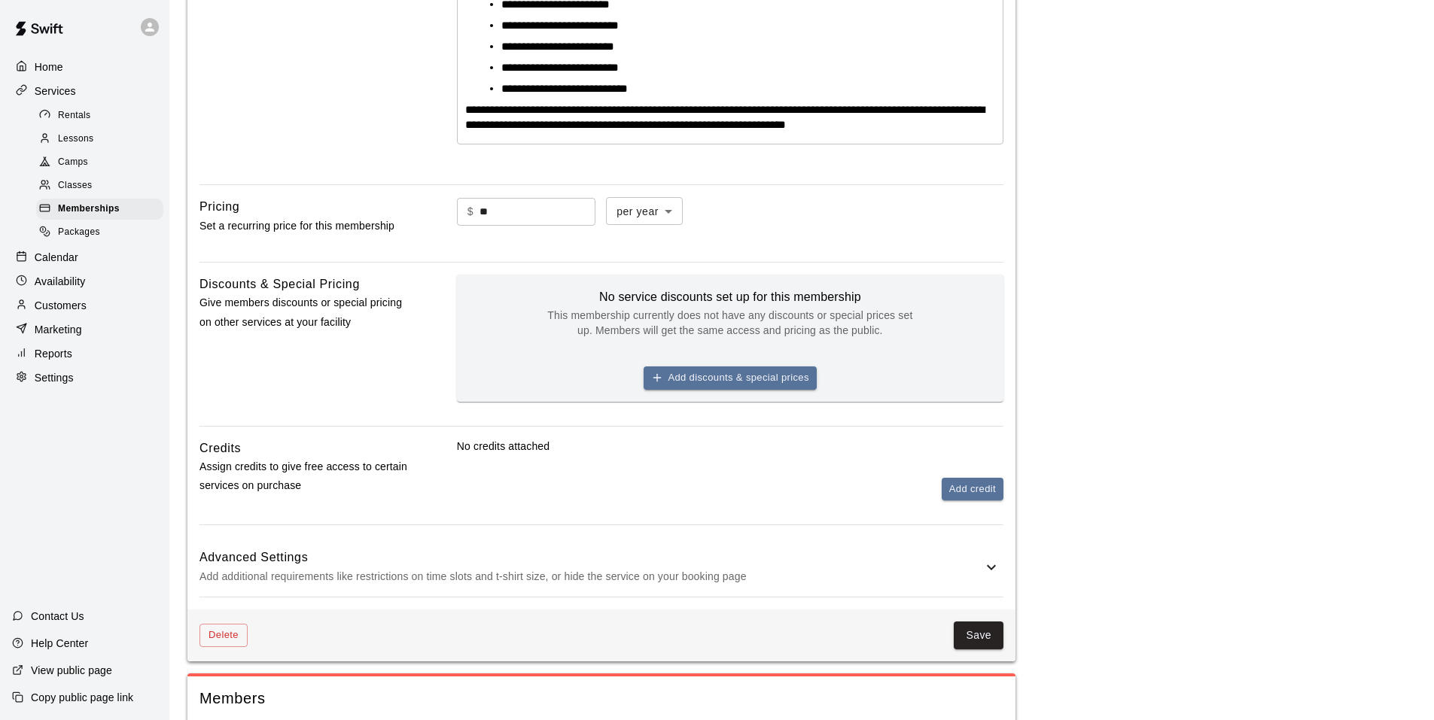
scroll to position [555, 0]
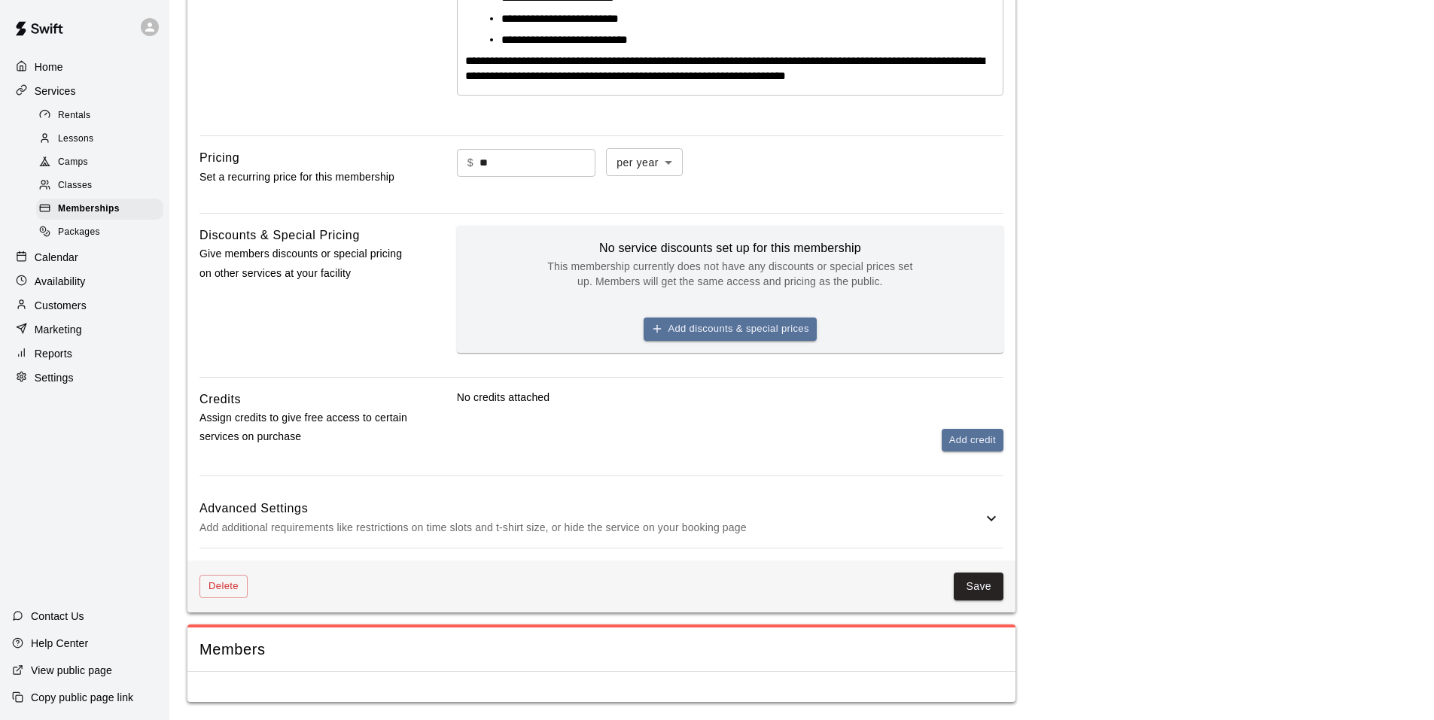
click at [994, 525] on icon at bounding box center [991, 519] width 18 height 18
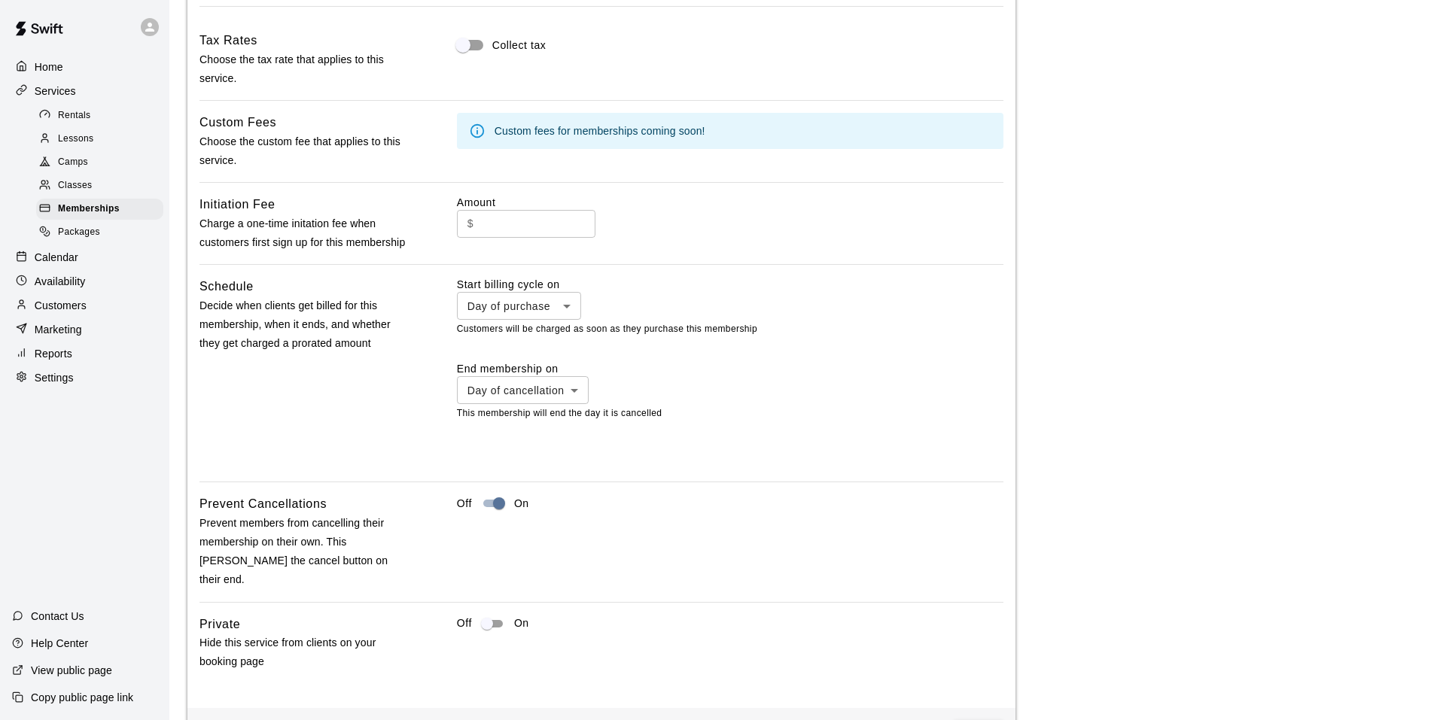
scroll to position [1232, 0]
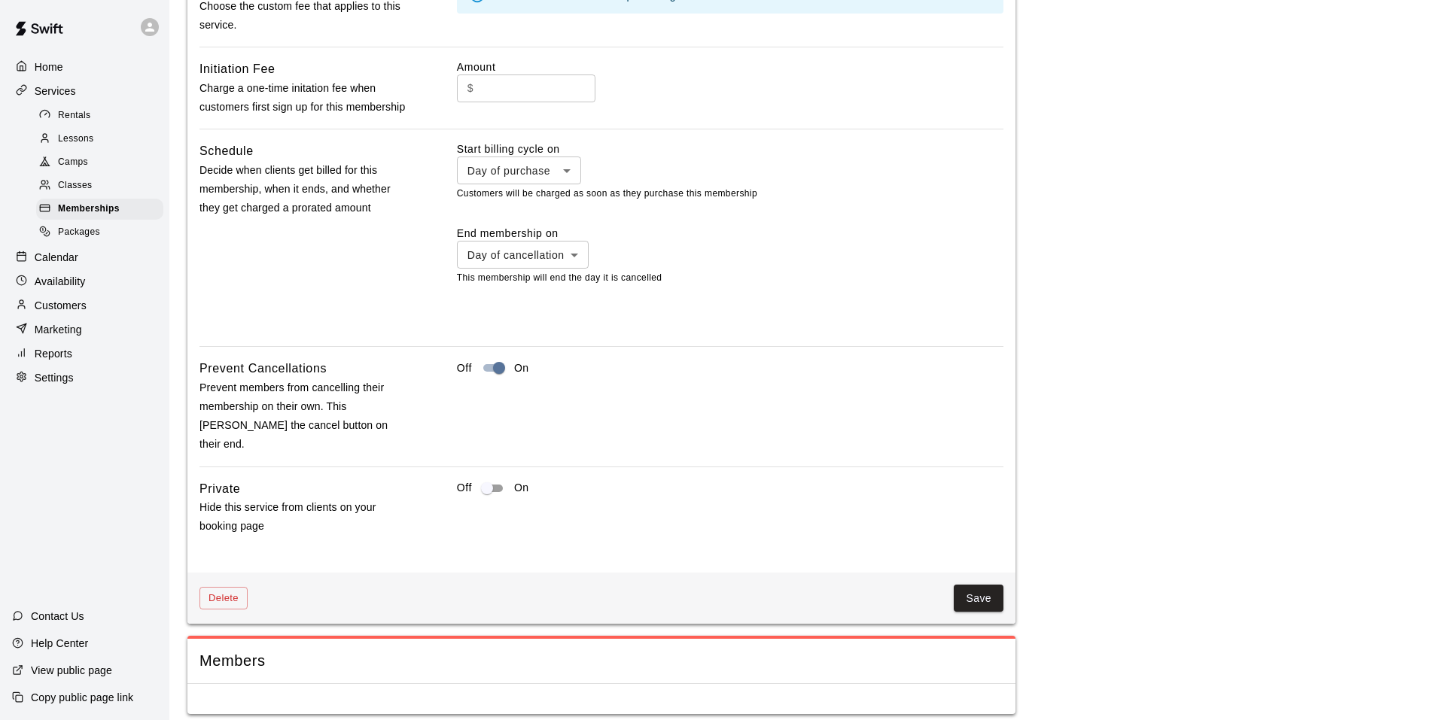
click at [531, 274] on li "Specific date" at bounding box center [519, 272] width 124 height 25
type input "*******"
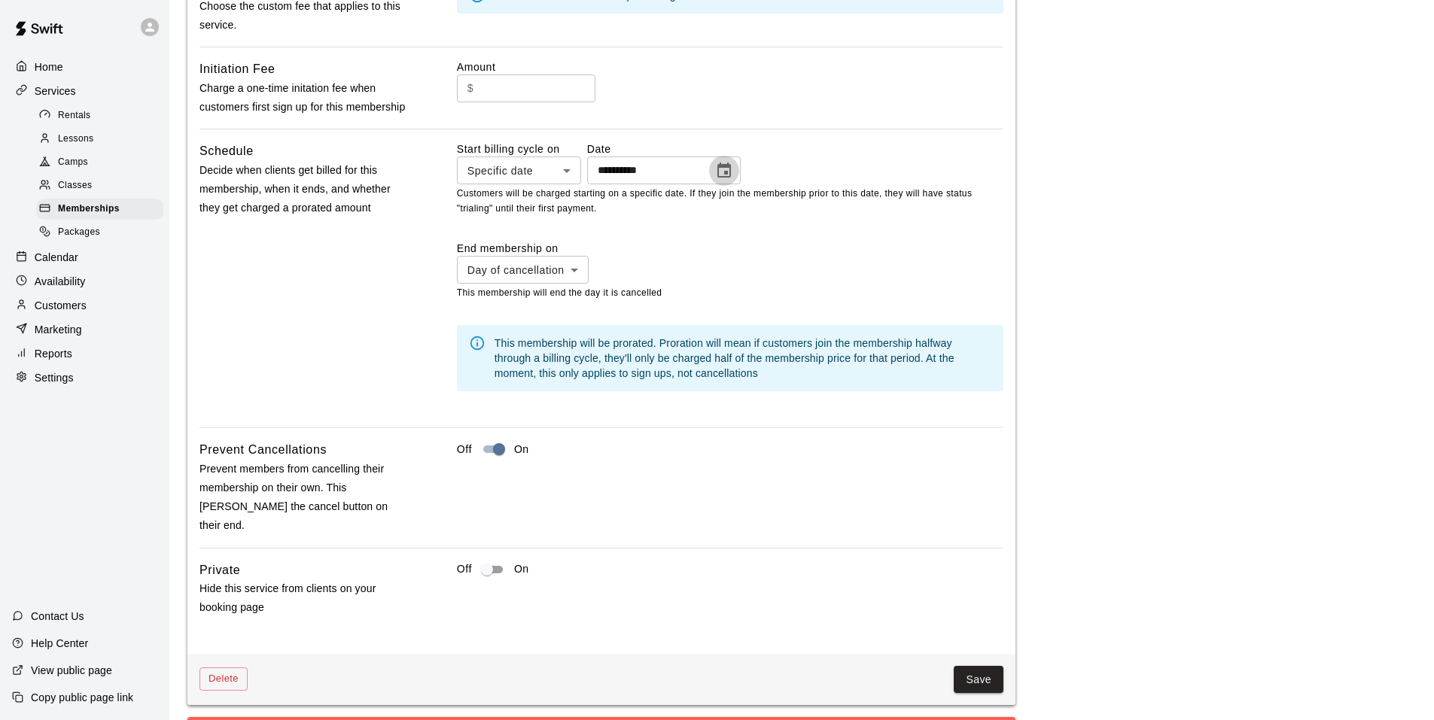
click at [733, 180] on icon "Choose date" at bounding box center [724, 171] width 18 height 18
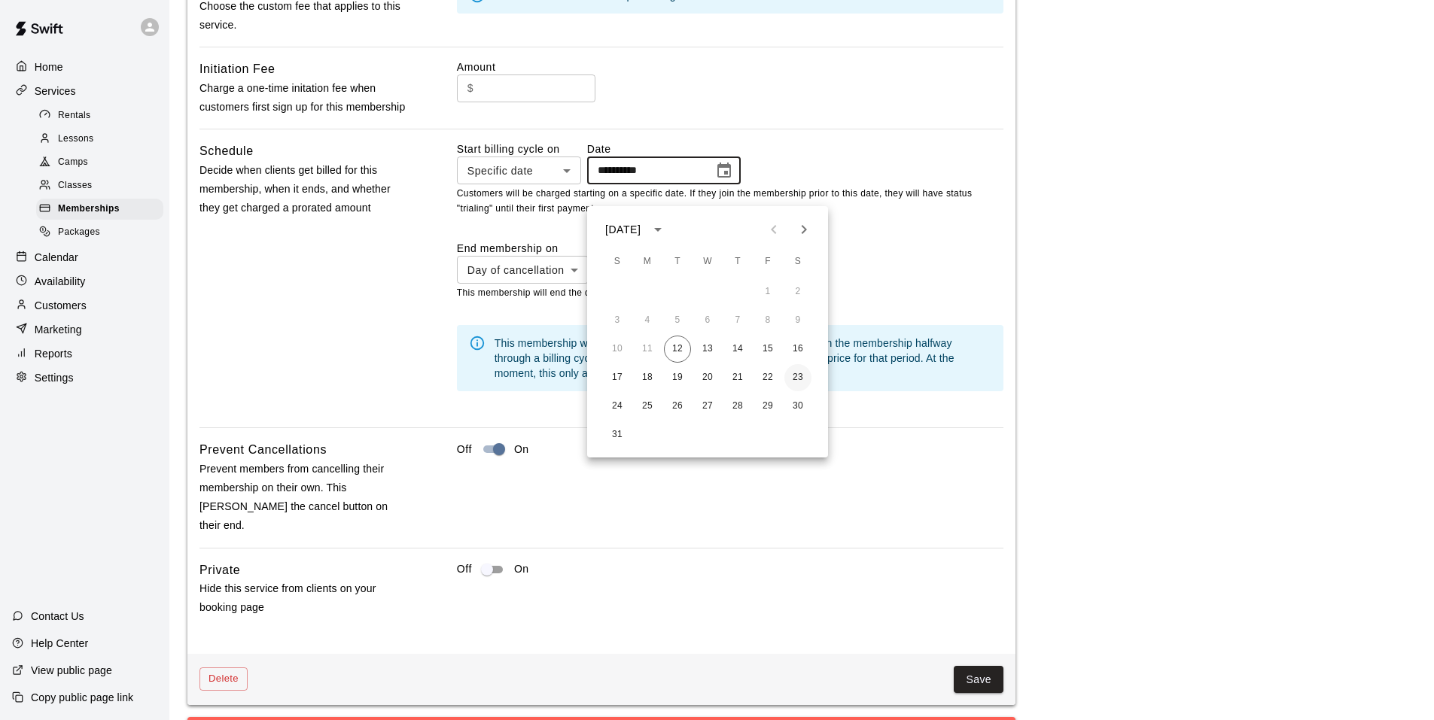
click at [798, 378] on button "23" at bounding box center [797, 377] width 27 height 27
type input "**********"
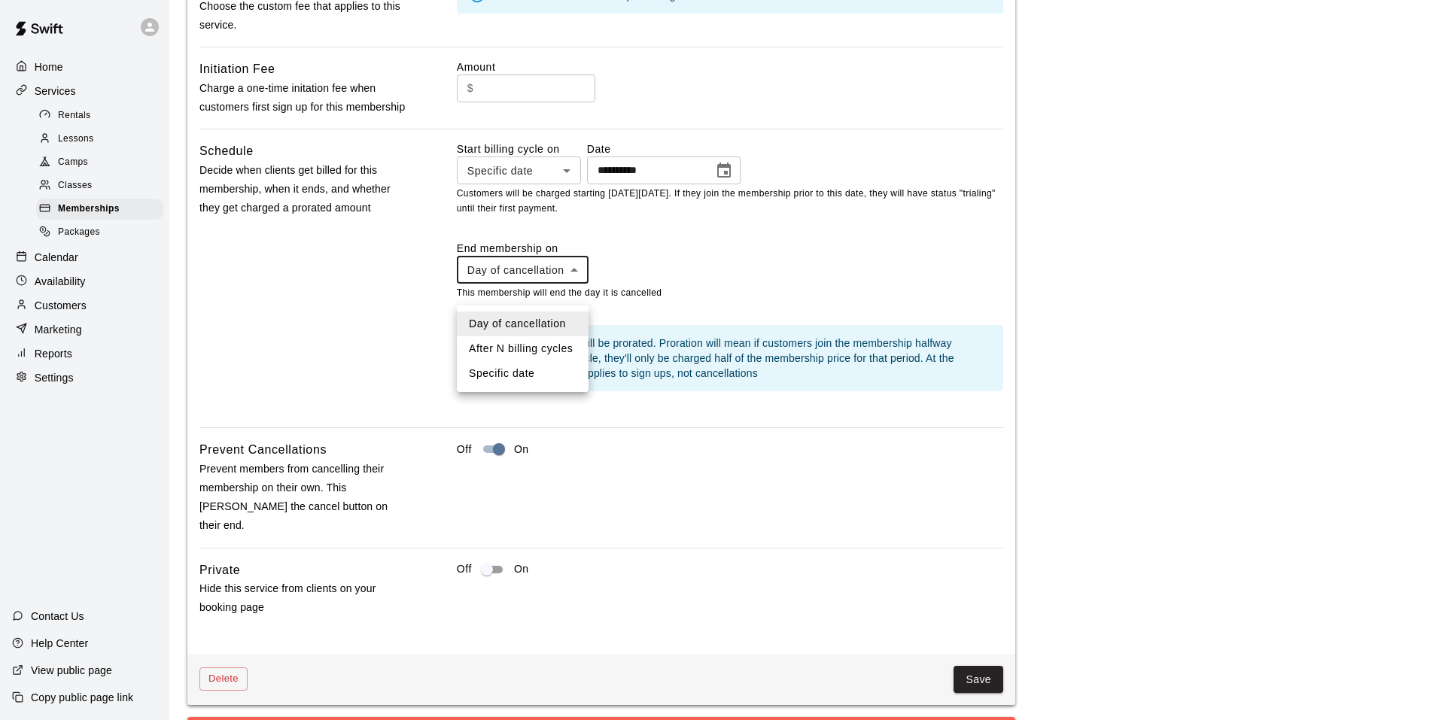
click at [575, 291] on div at bounding box center [722, 360] width 1445 height 720
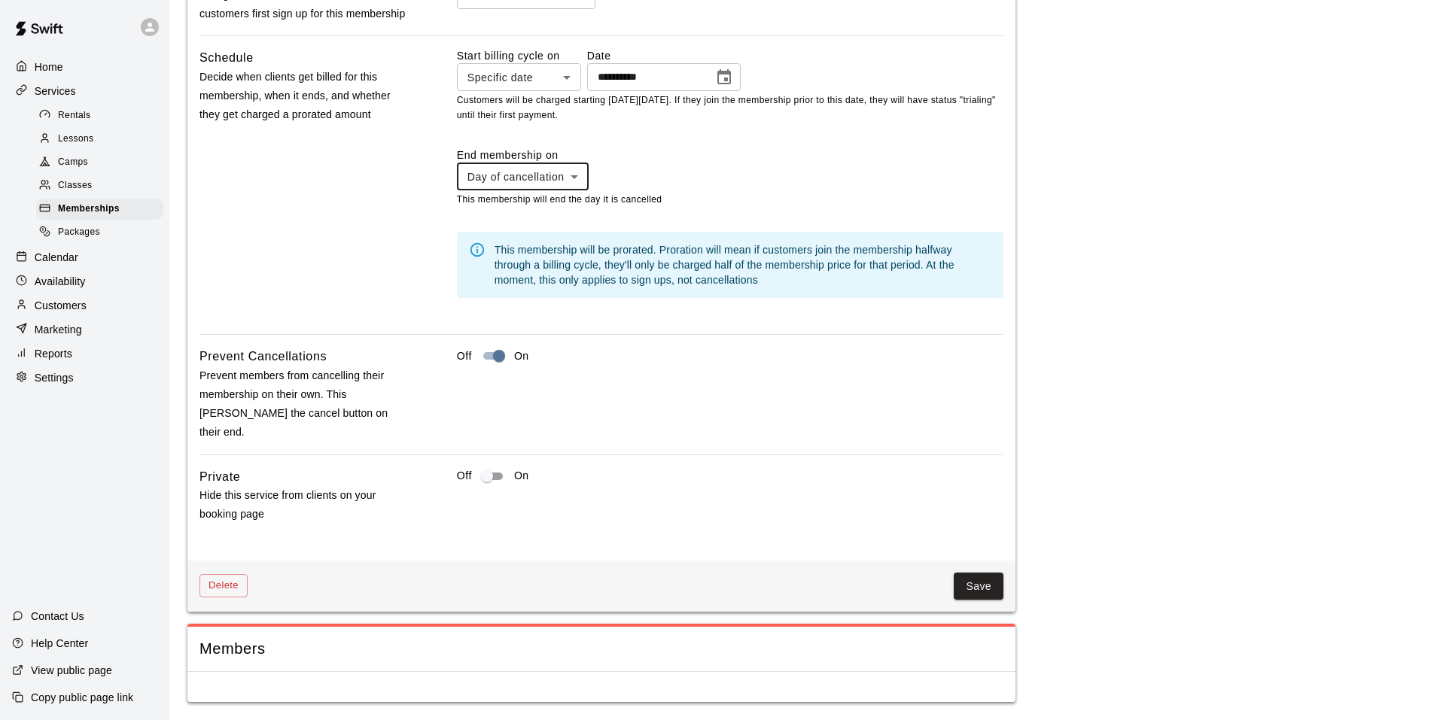
scroll to position [1328, 0]
click at [978, 589] on button "Save" at bounding box center [979, 587] width 50 height 28
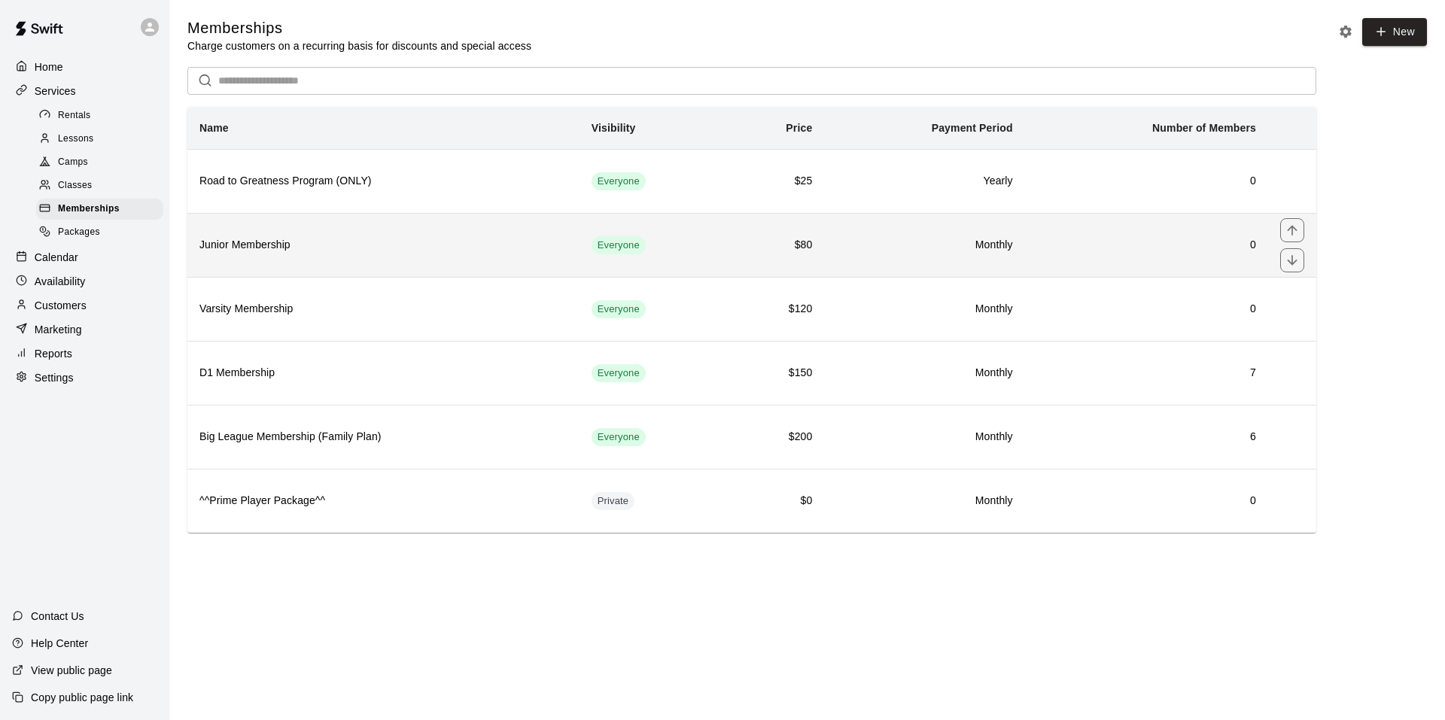
click at [702, 252] on td "Everyone" at bounding box center [654, 245] width 149 height 64
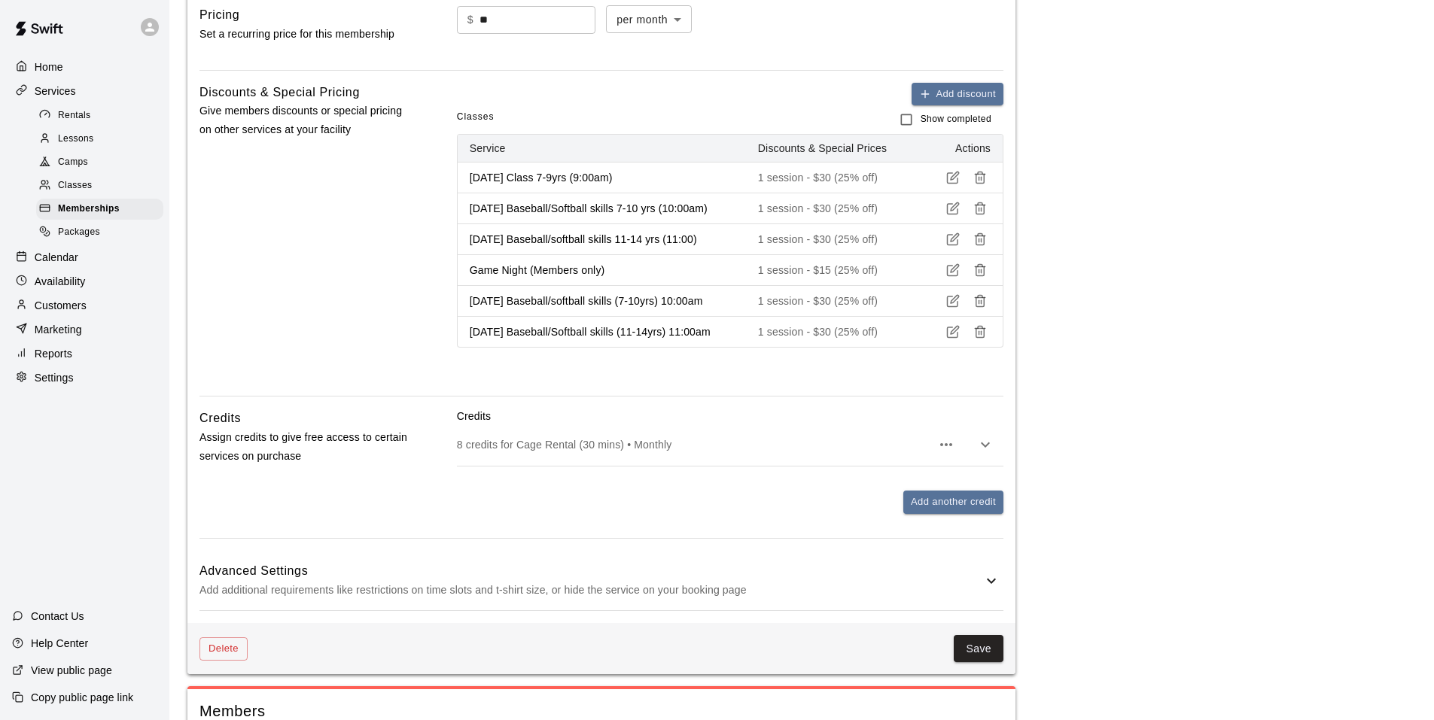
scroll to position [589, 0]
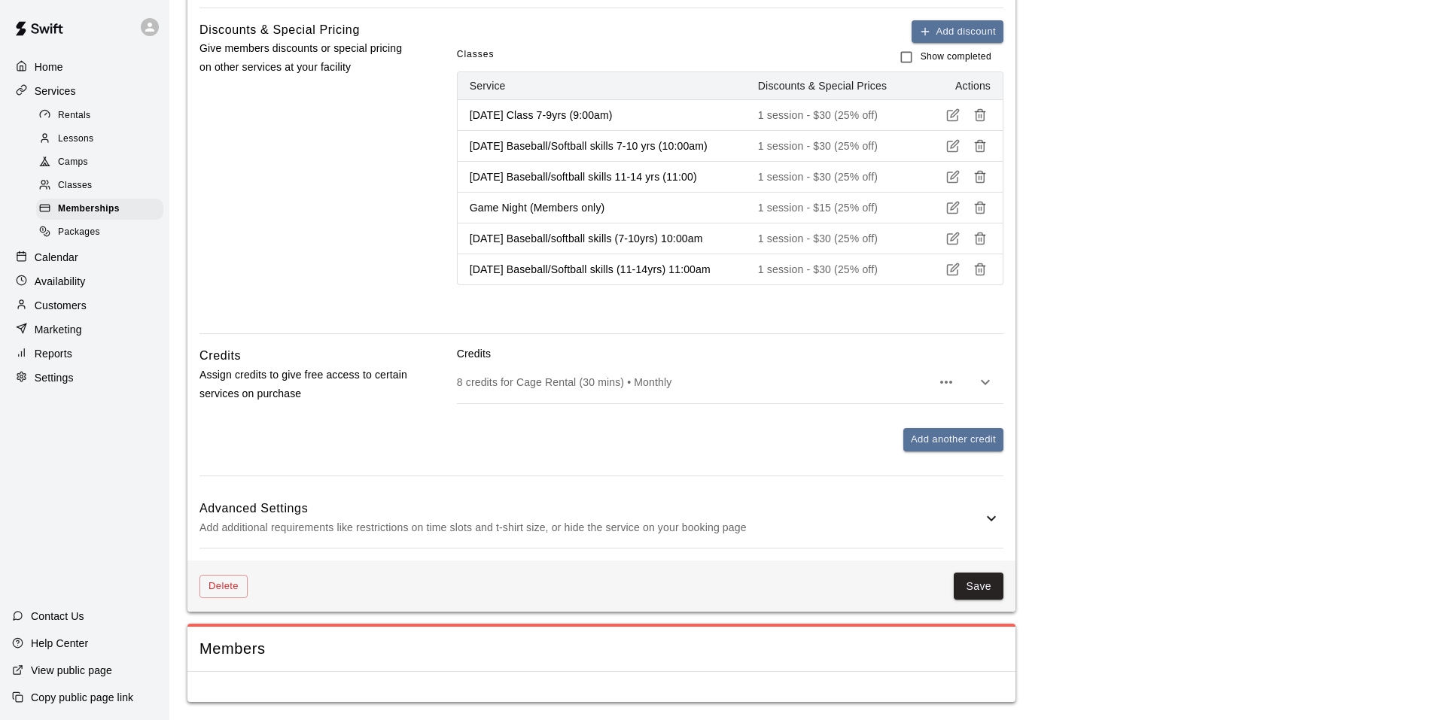
click at [961, 524] on p "Add additional requirements like restrictions on time slots and t-shirt size, o…" at bounding box center [590, 528] width 783 height 19
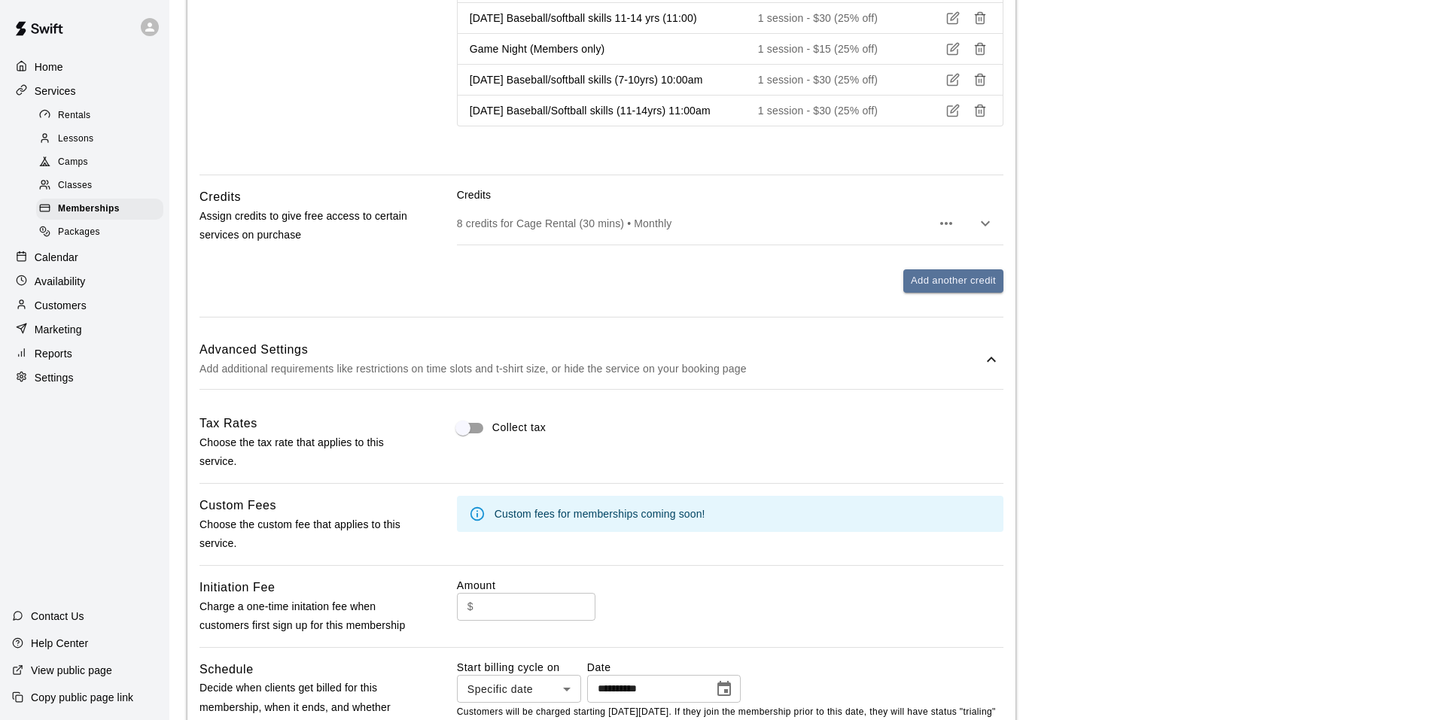
scroll to position [1041, 0]
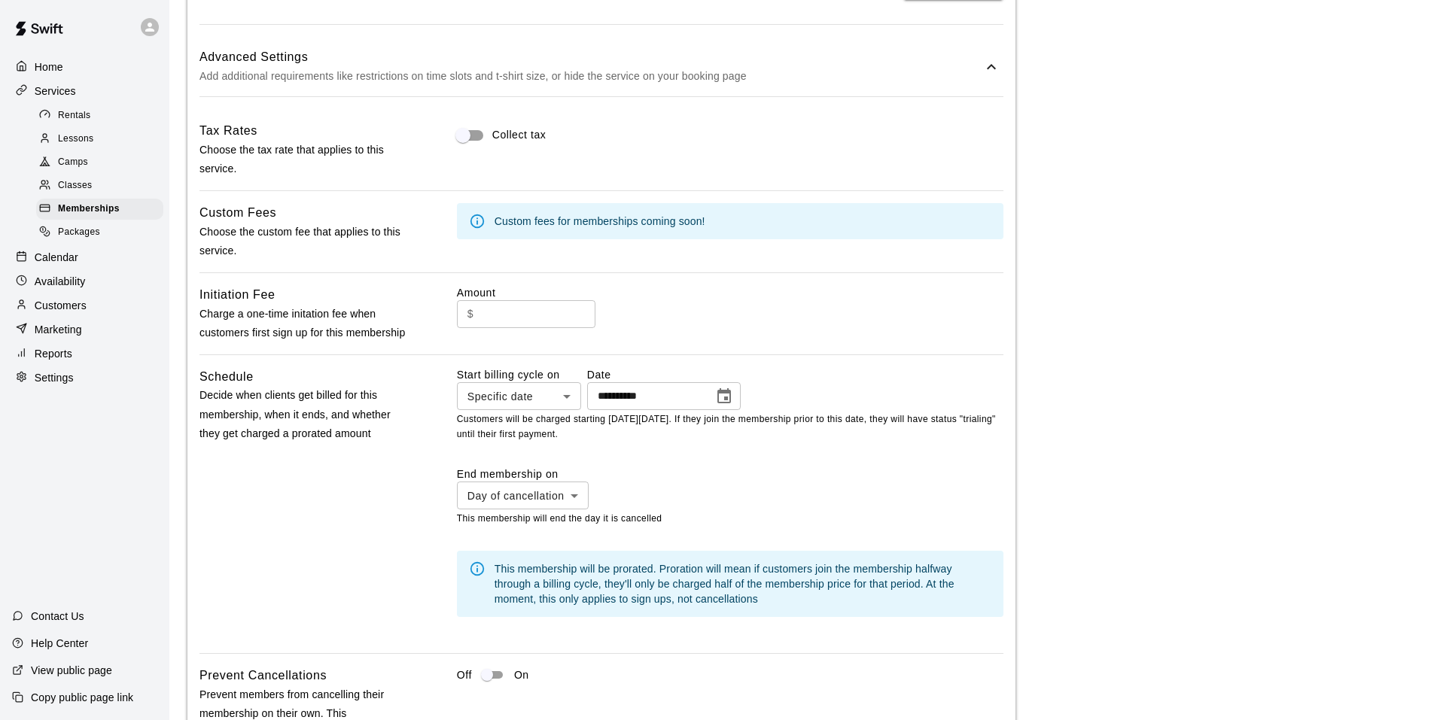
click at [733, 406] on icon "Choose date, selected date is Aug 16, 2025" at bounding box center [724, 397] width 18 height 18
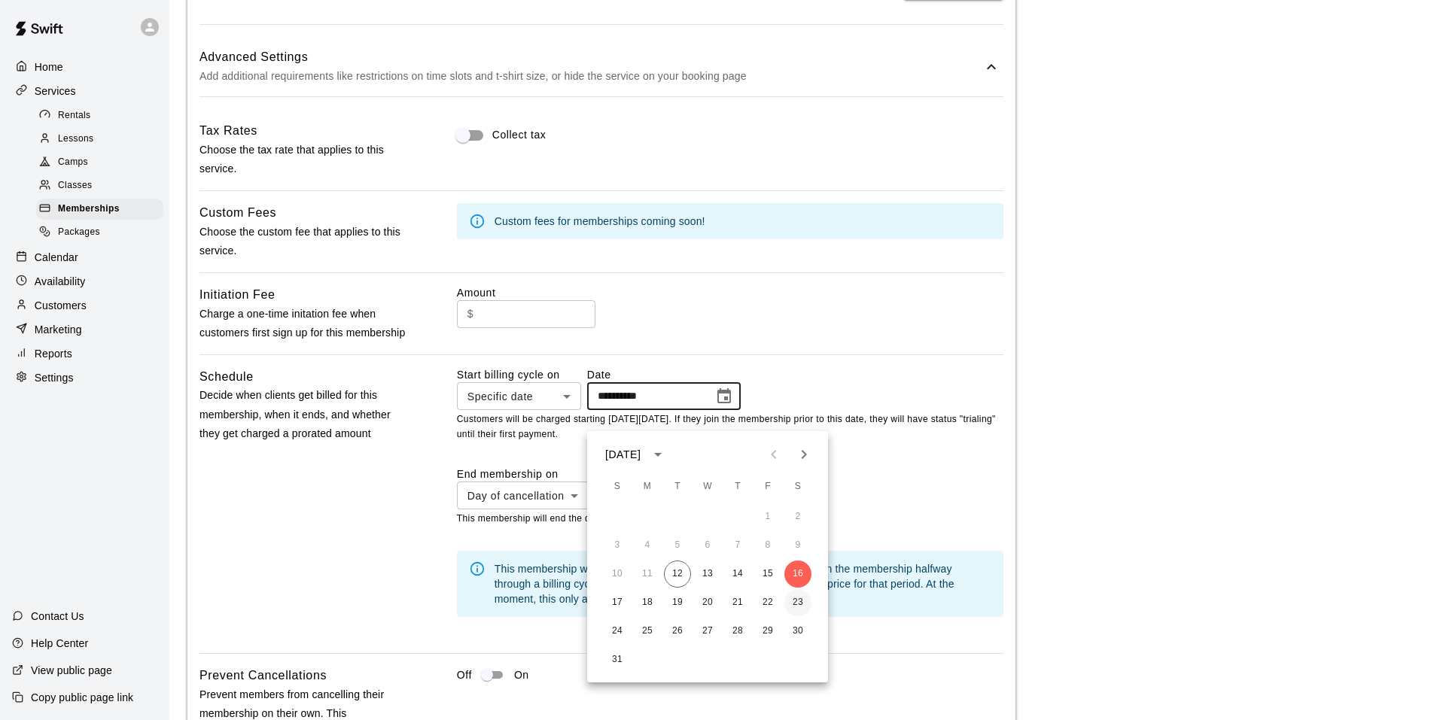
click at [805, 599] on button "23" at bounding box center [797, 602] width 27 height 27
type input "**********"
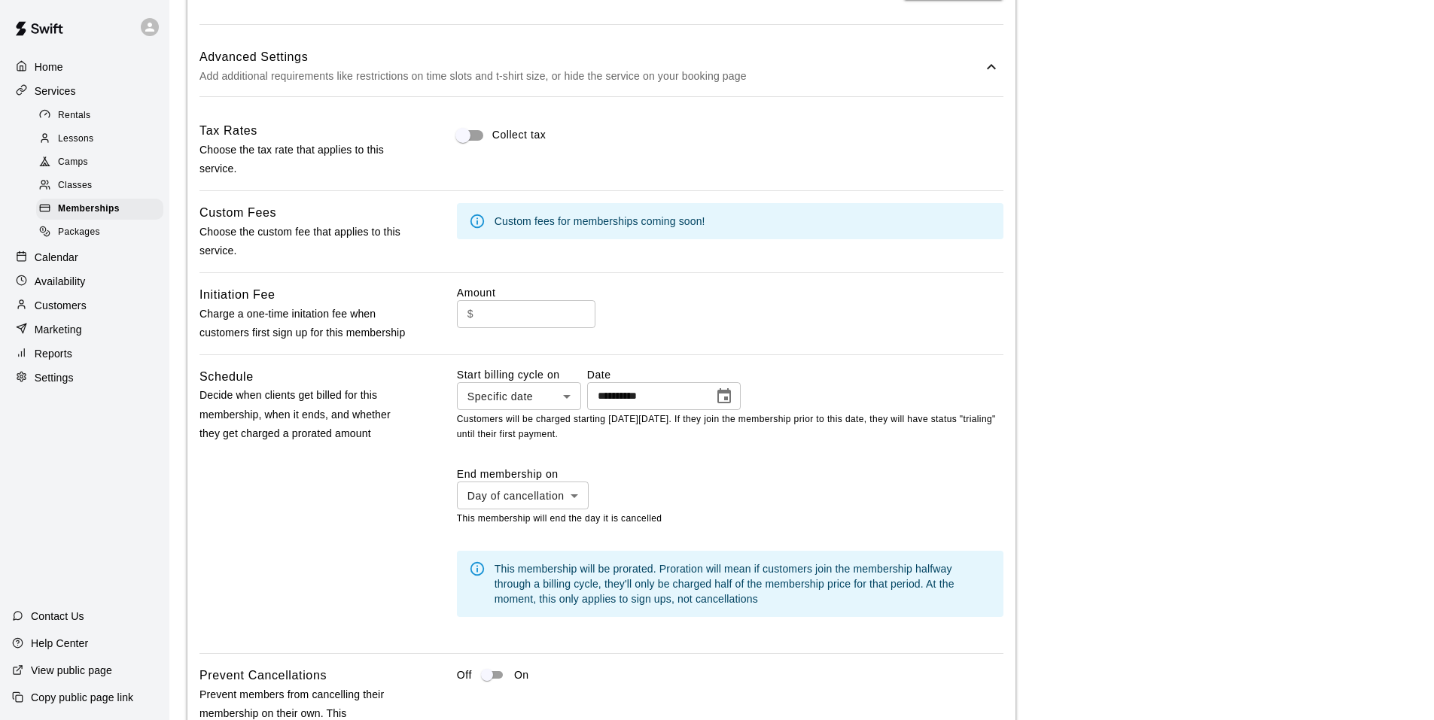
click at [836, 388] on div "**********" at bounding box center [730, 388] width 546 height 43
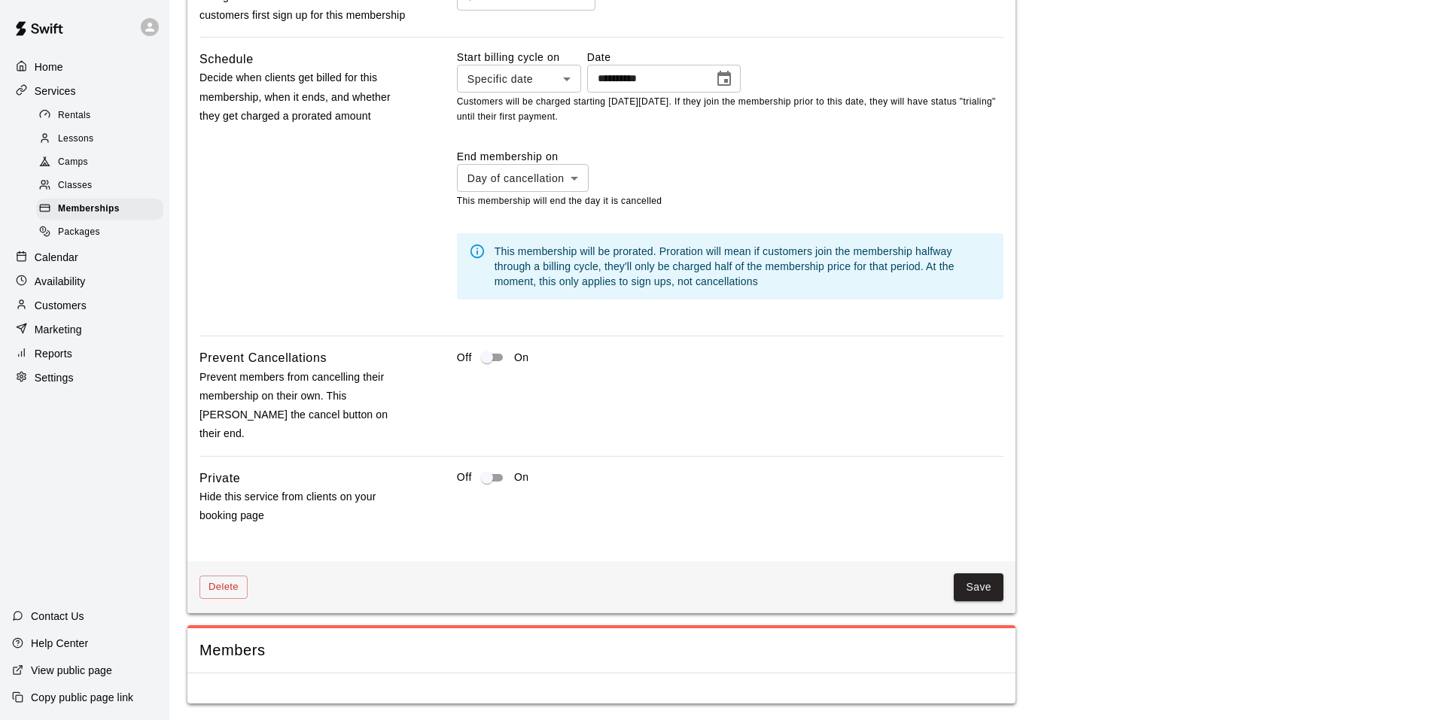
scroll to position [1362, 0]
click at [981, 583] on button "Save" at bounding box center [979, 586] width 50 height 28
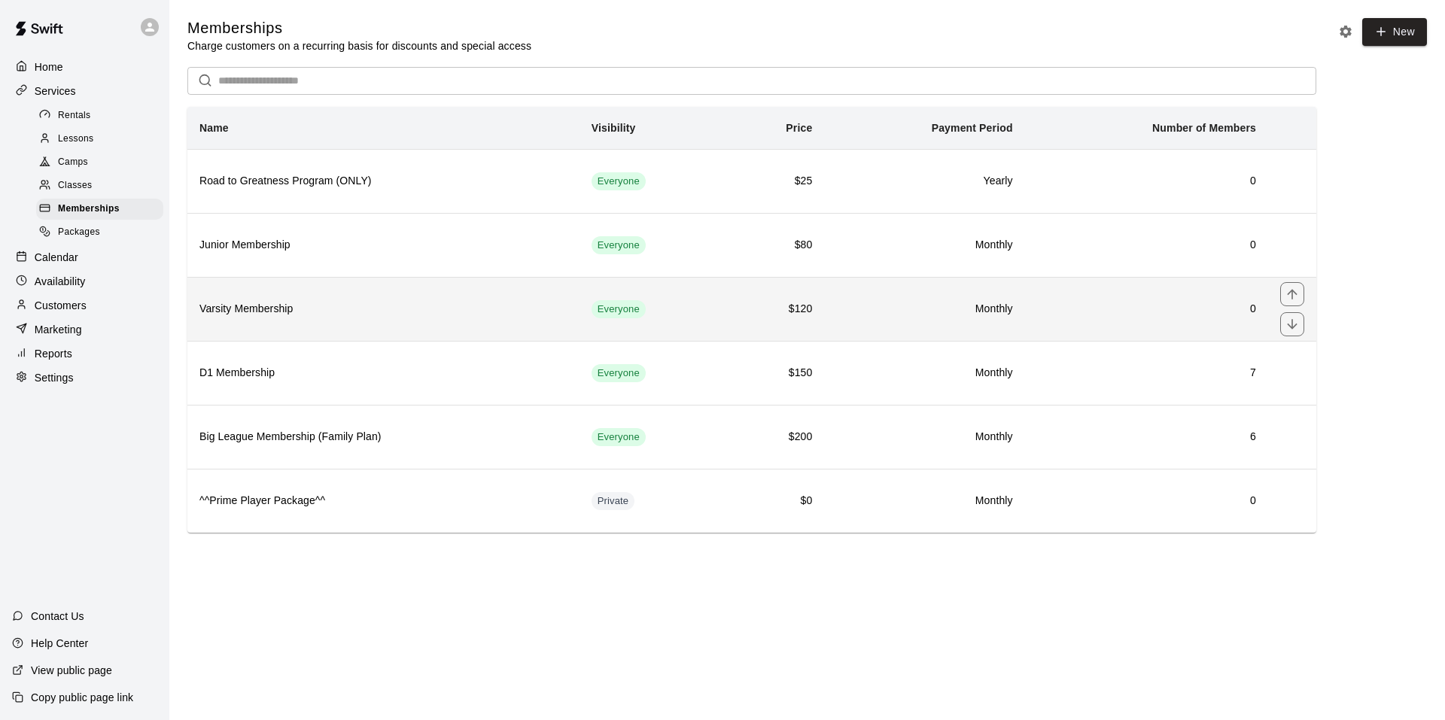
click at [580, 324] on th "Varsity Membership" at bounding box center [383, 309] width 392 height 64
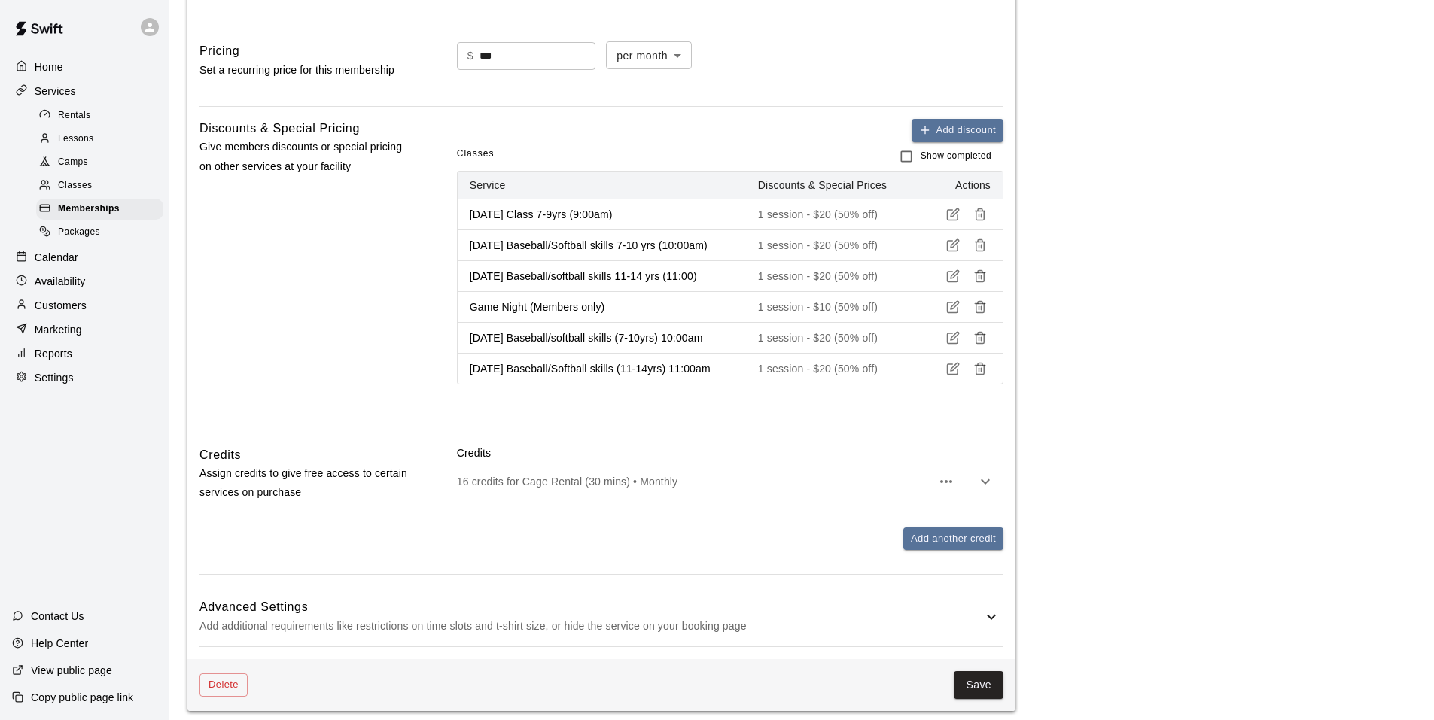
scroll to position [637, 0]
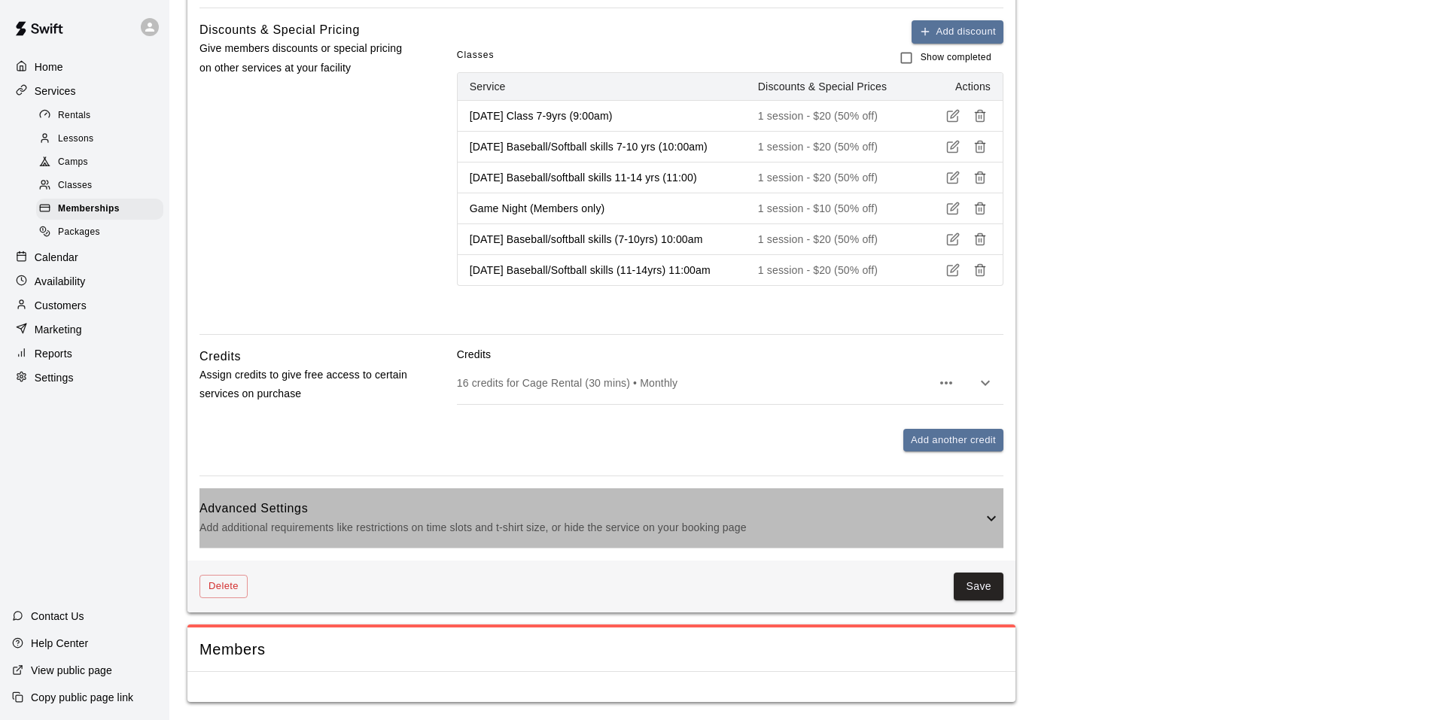
click at [997, 522] on icon at bounding box center [991, 519] width 18 height 18
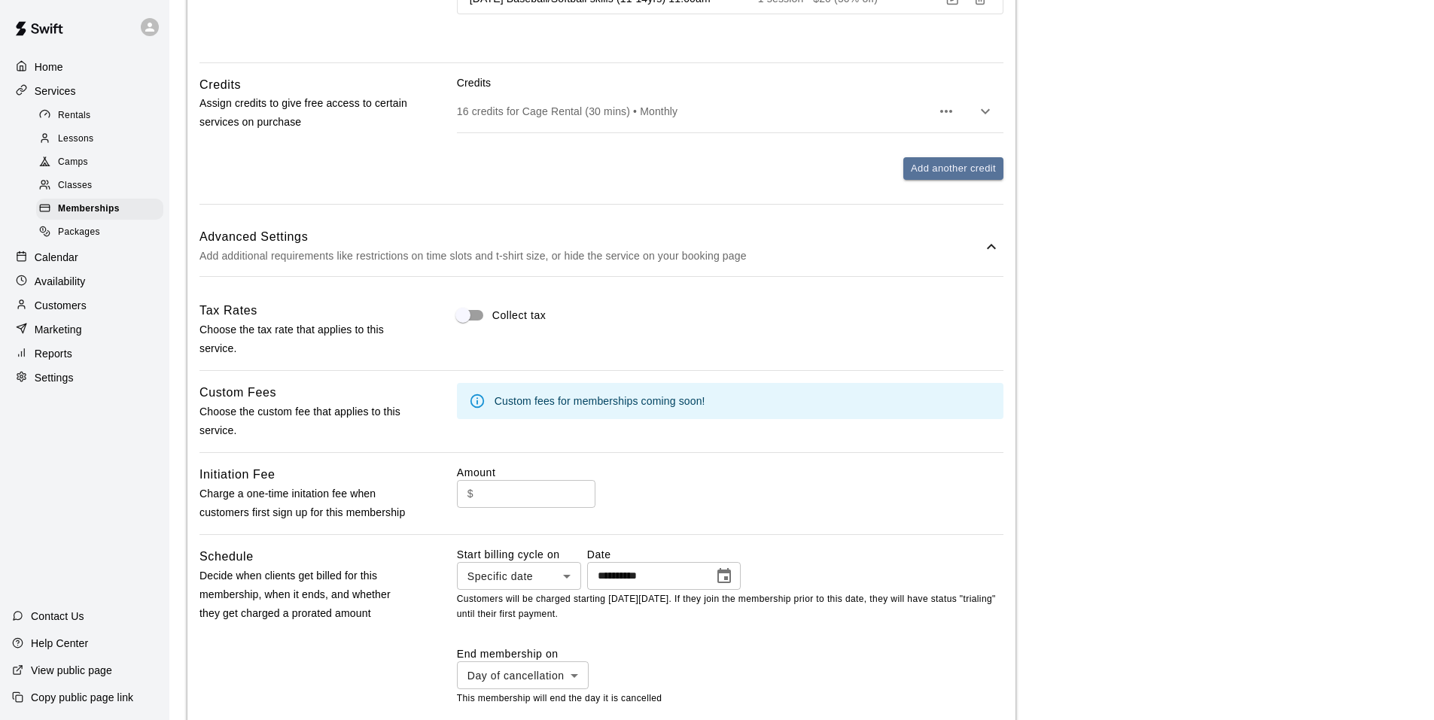
scroll to position [1088, 0]
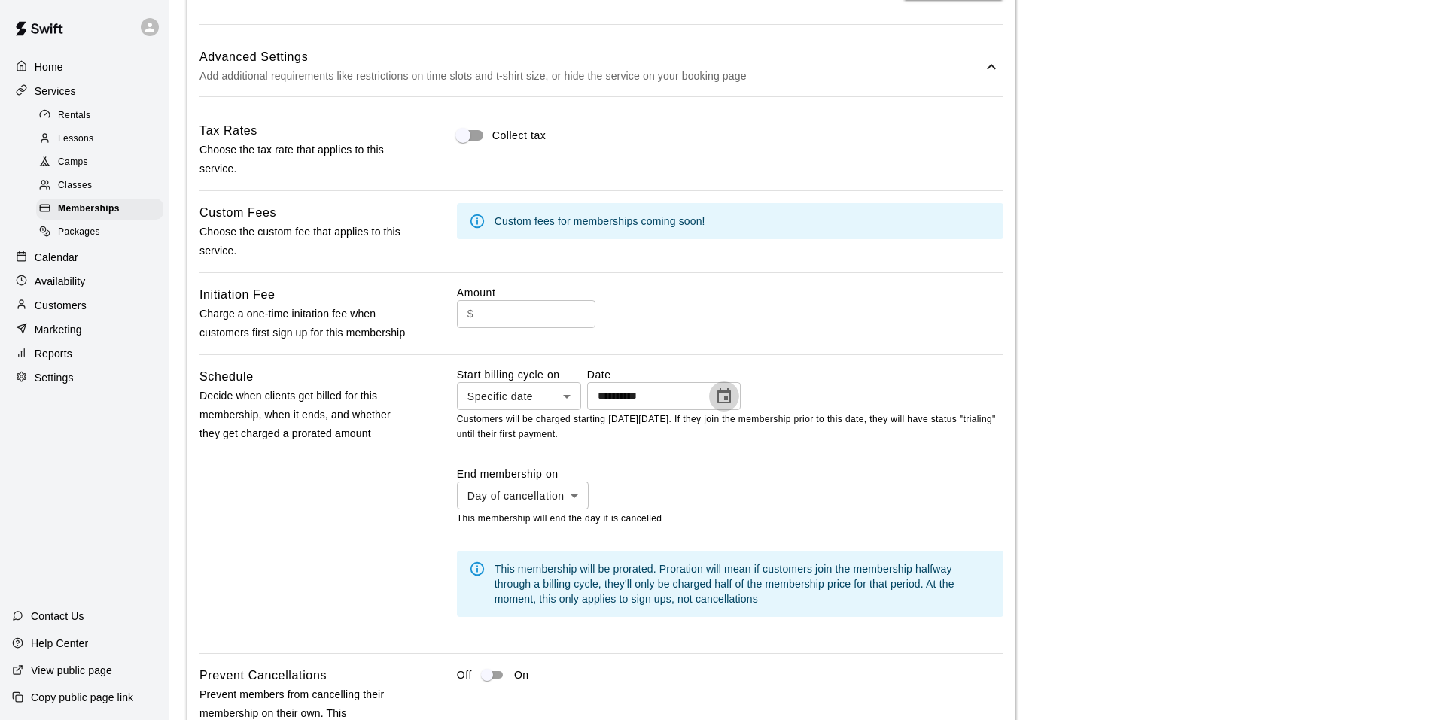
click at [733, 406] on icon "Choose date, selected date is Aug 16, 2025" at bounding box center [724, 397] width 18 height 18
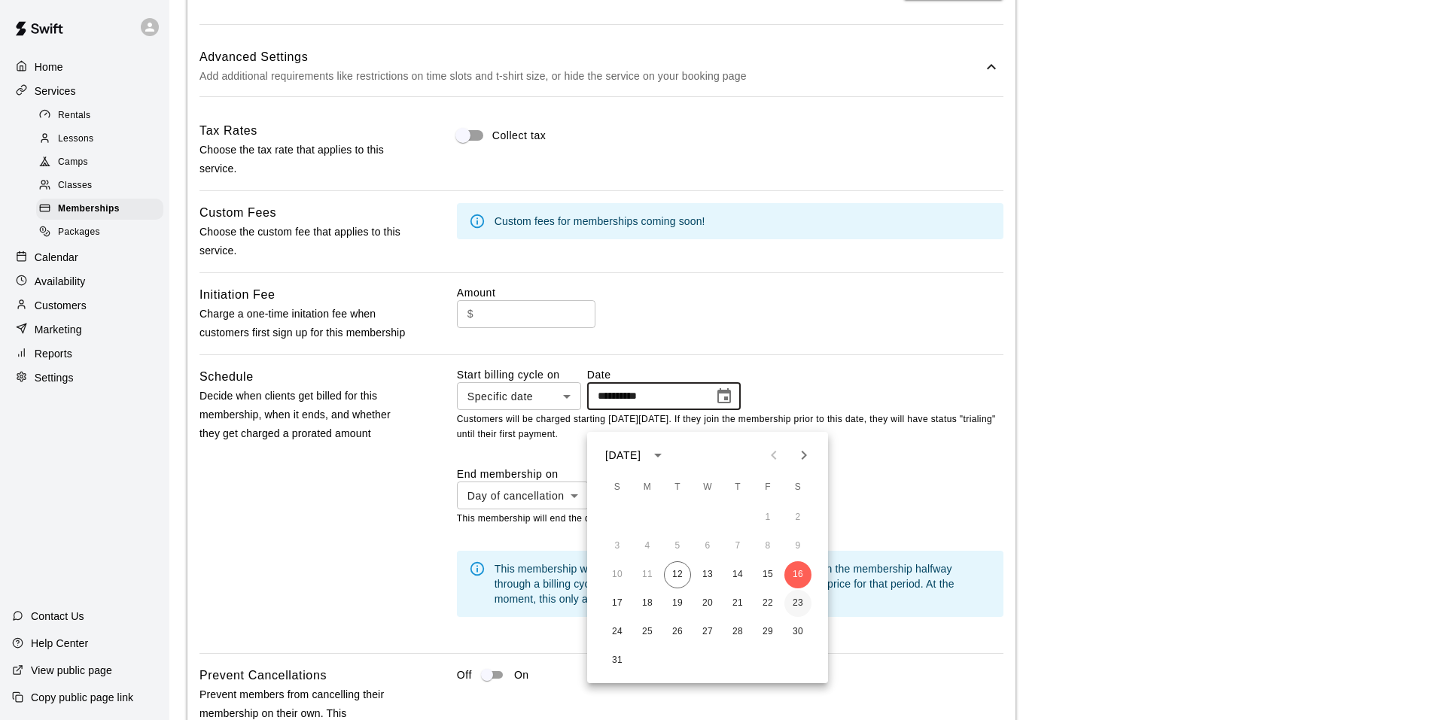
click at [800, 608] on button "23" at bounding box center [797, 603] width 27 height 27
type input "**********"
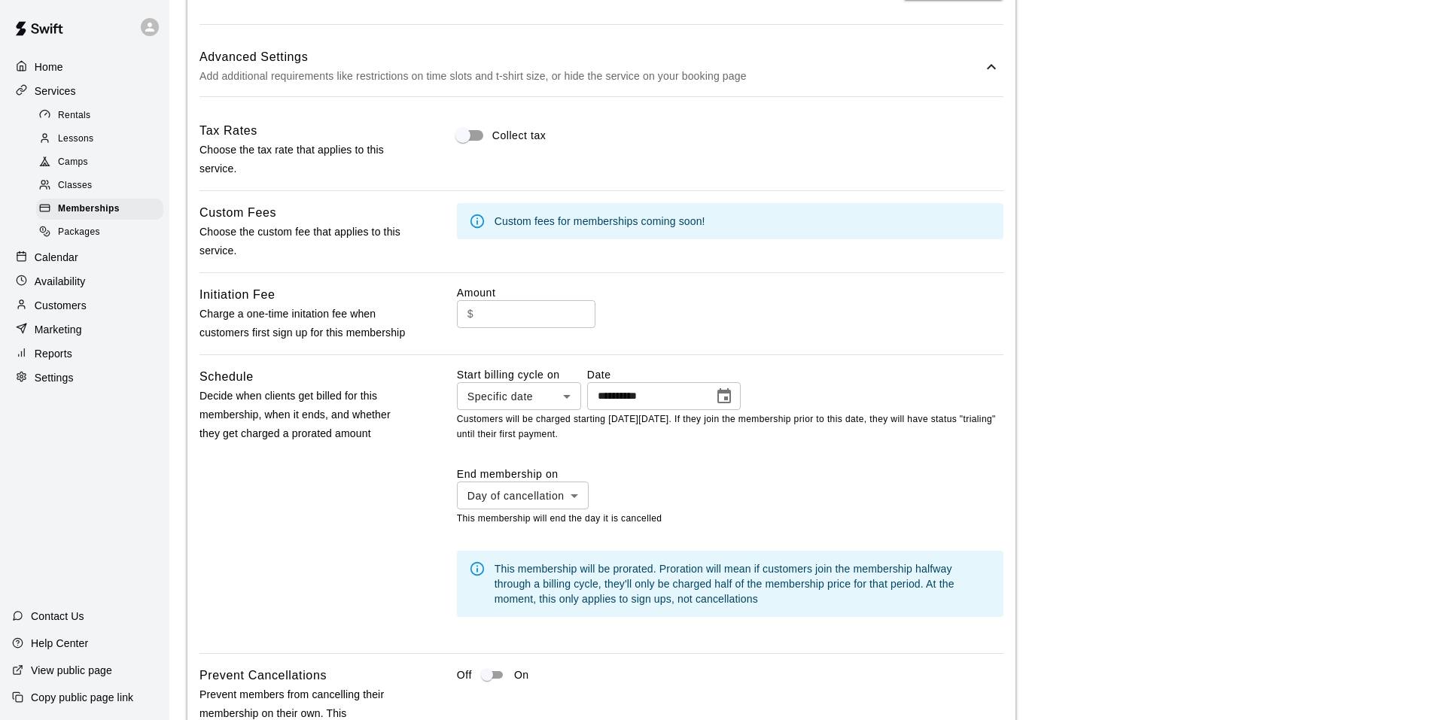
click at [811, 317] on div "$ ​" at bounding box center [730, 314] width 546 height 28
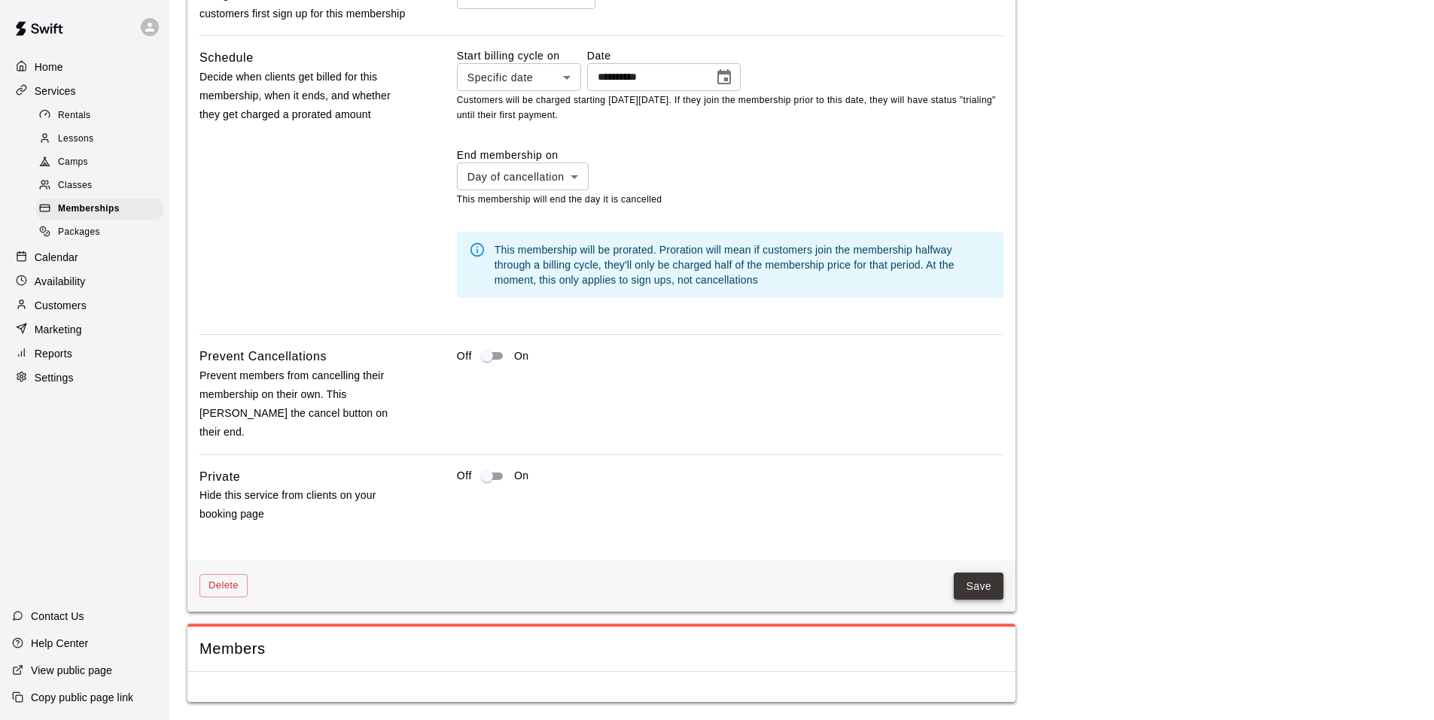
click at [981, 594] on button "Save" at bounding box center [979, 587] width 50 height 28
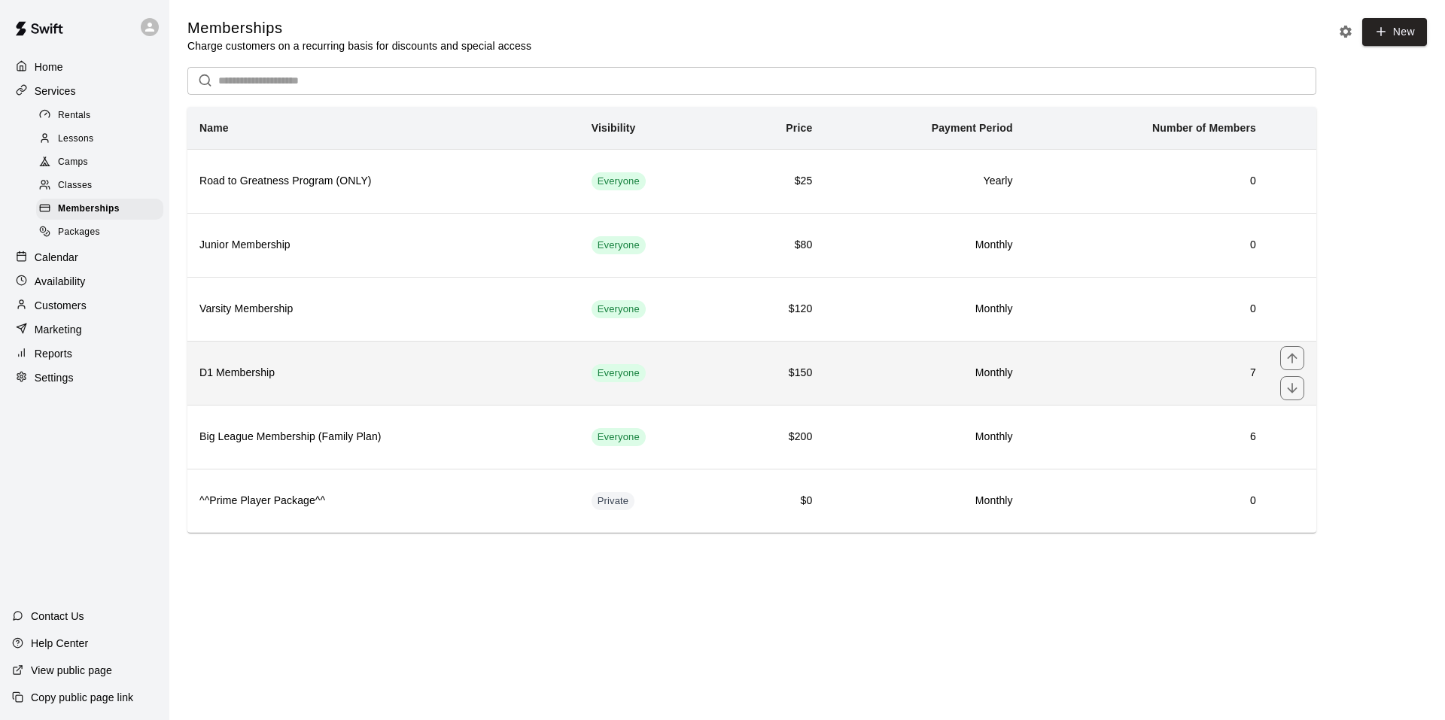
click at [696, 385] on td "Everyone" at bounding box center [654, 373] width 149 height 64
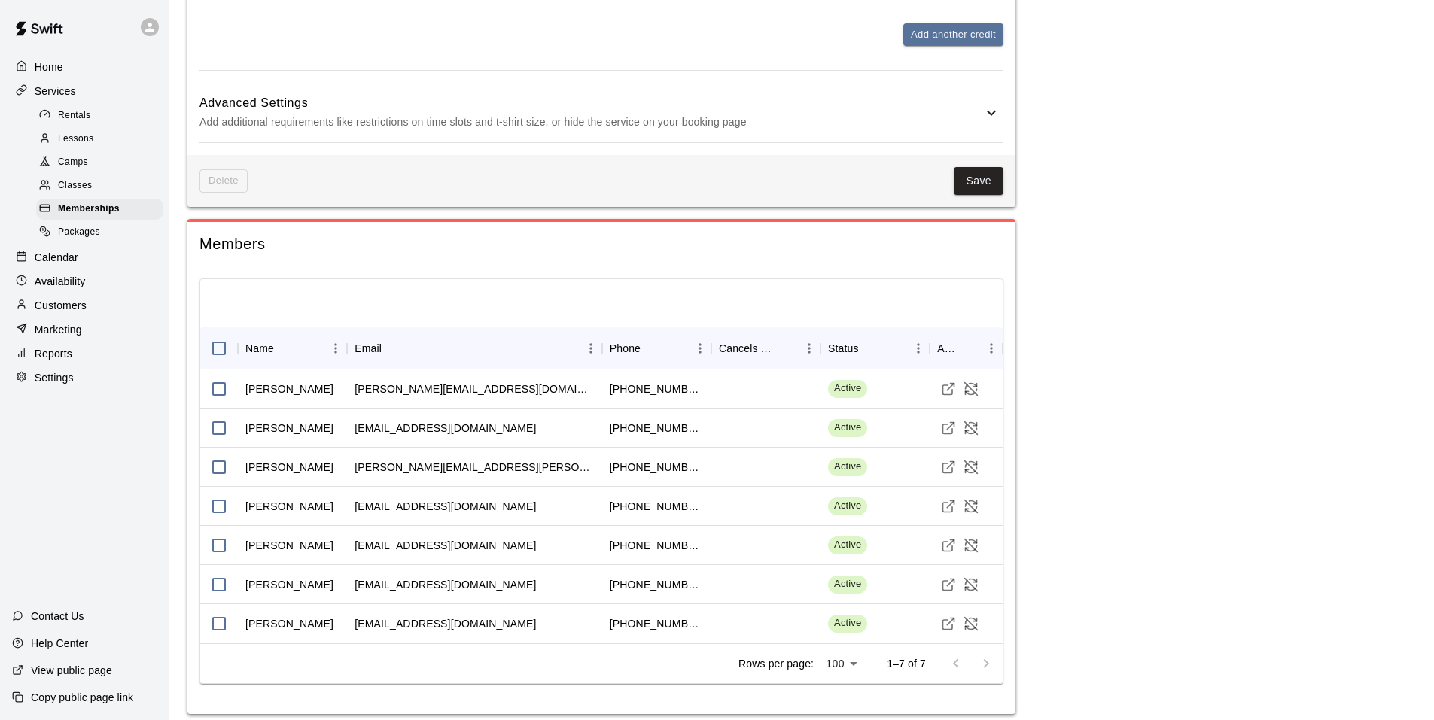
scroll to position [1097, 0]
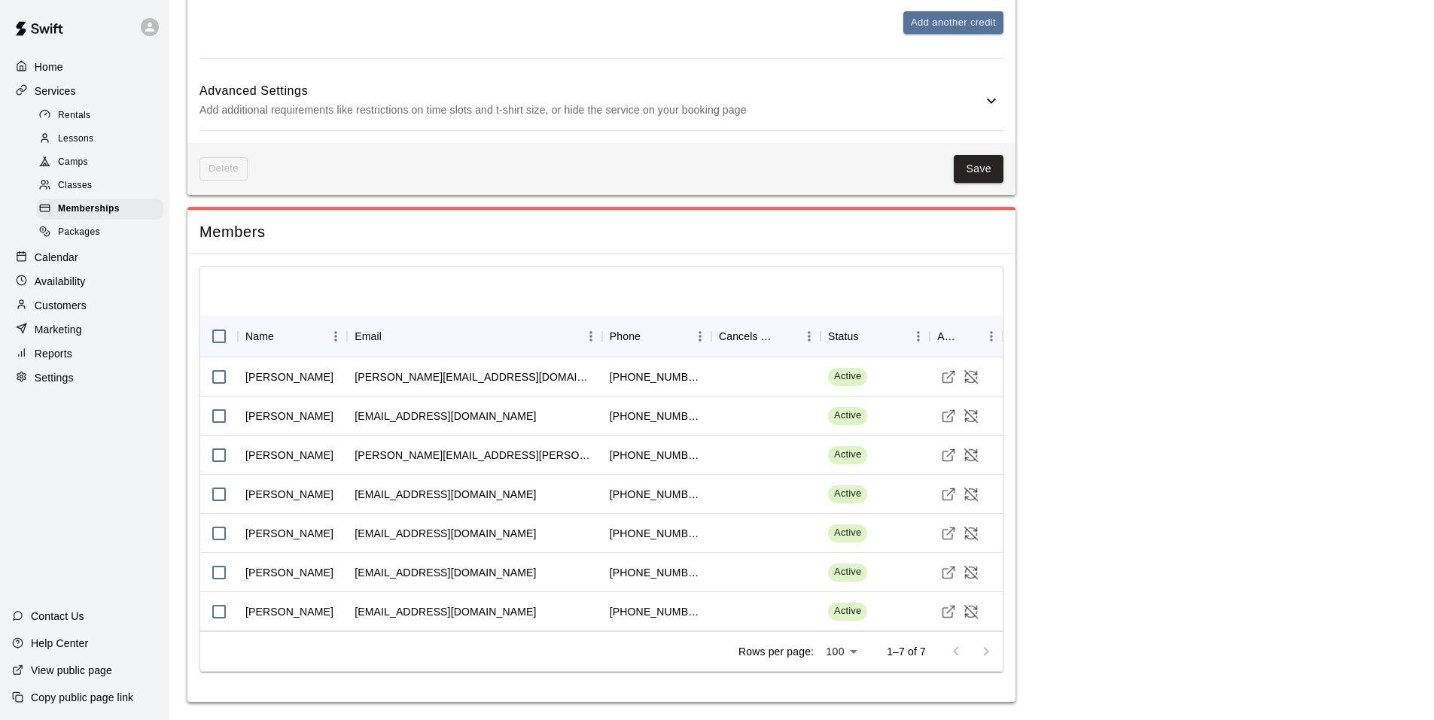
click at [973, 105] on p "Add additional requirements like restrictions on time slots and t-shirt size, o…" at bounding box center [590, 110] width 783 height 19
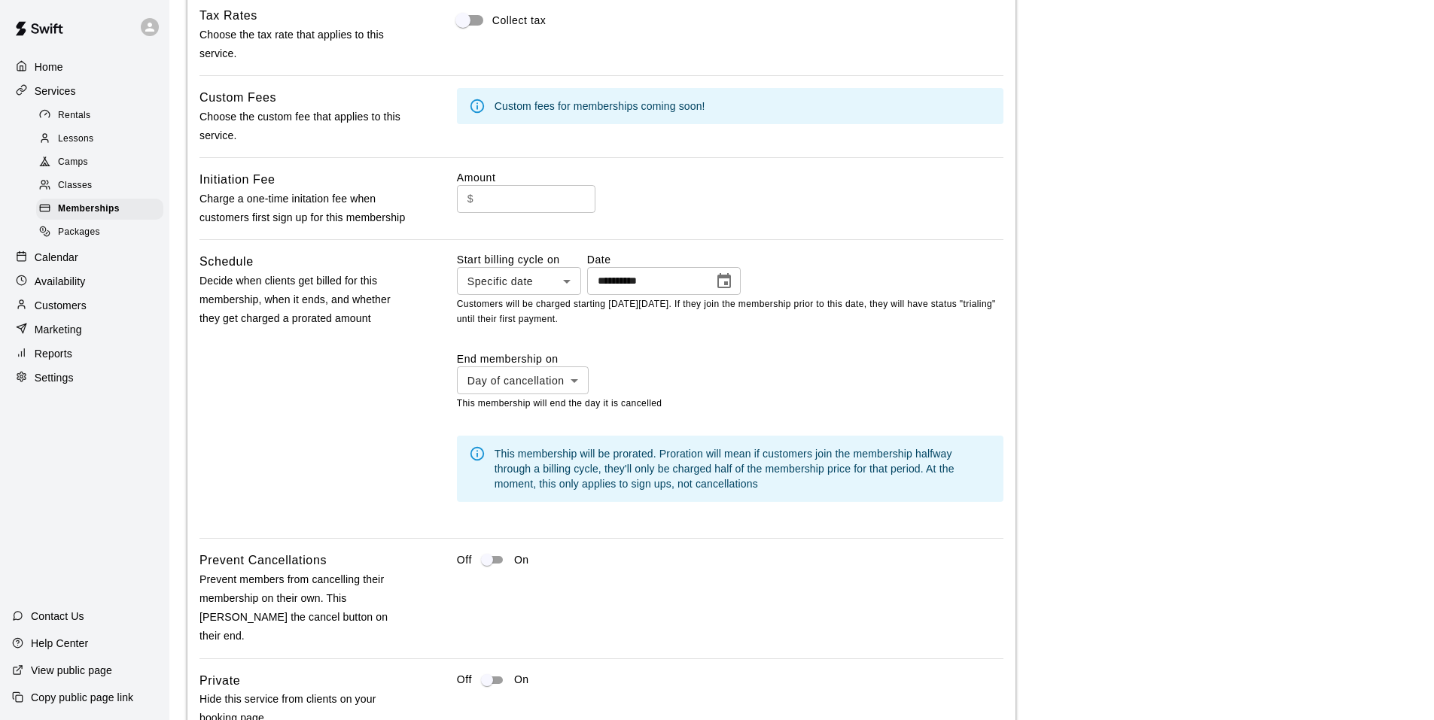
scroll to position [1398, 0]
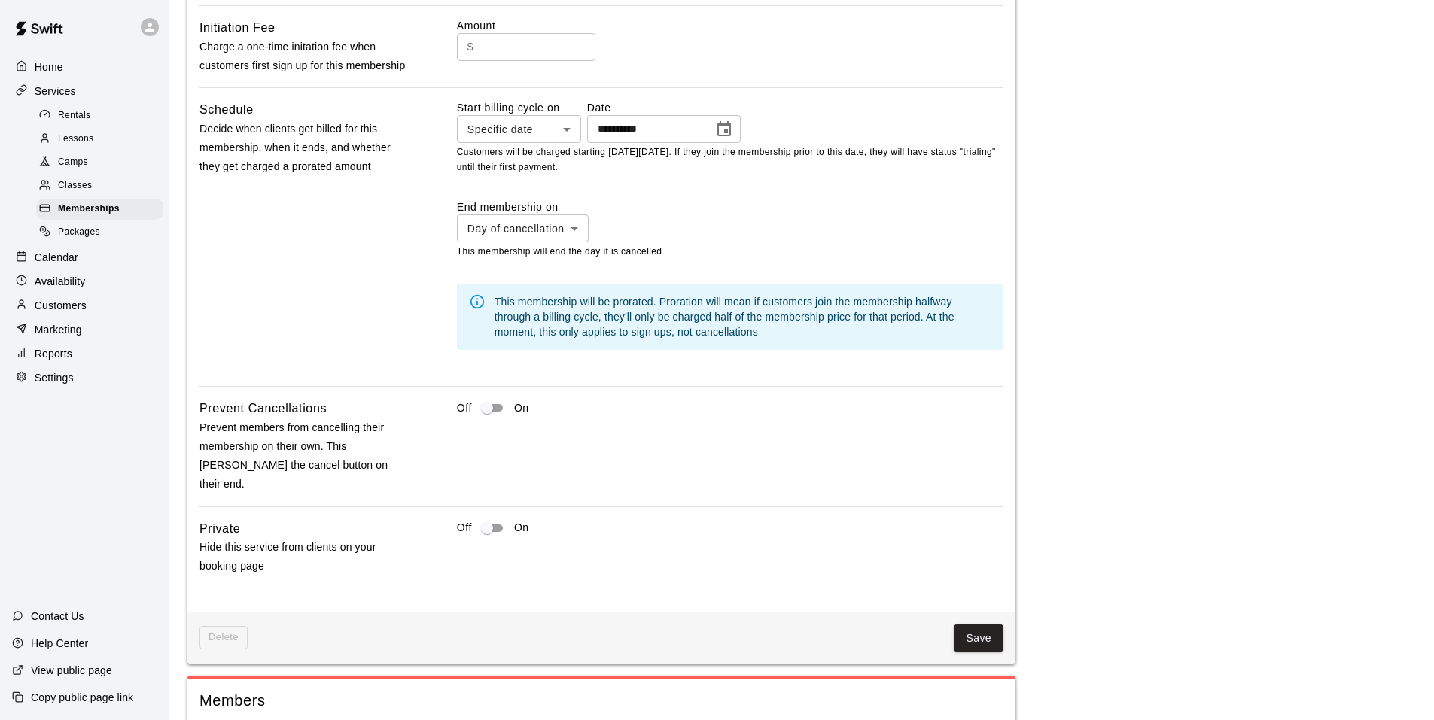
click at [731, 136] on icon "Choose date, selected date is Aug 16, 2025" at bounding box center [724, 128] width 14 height 15
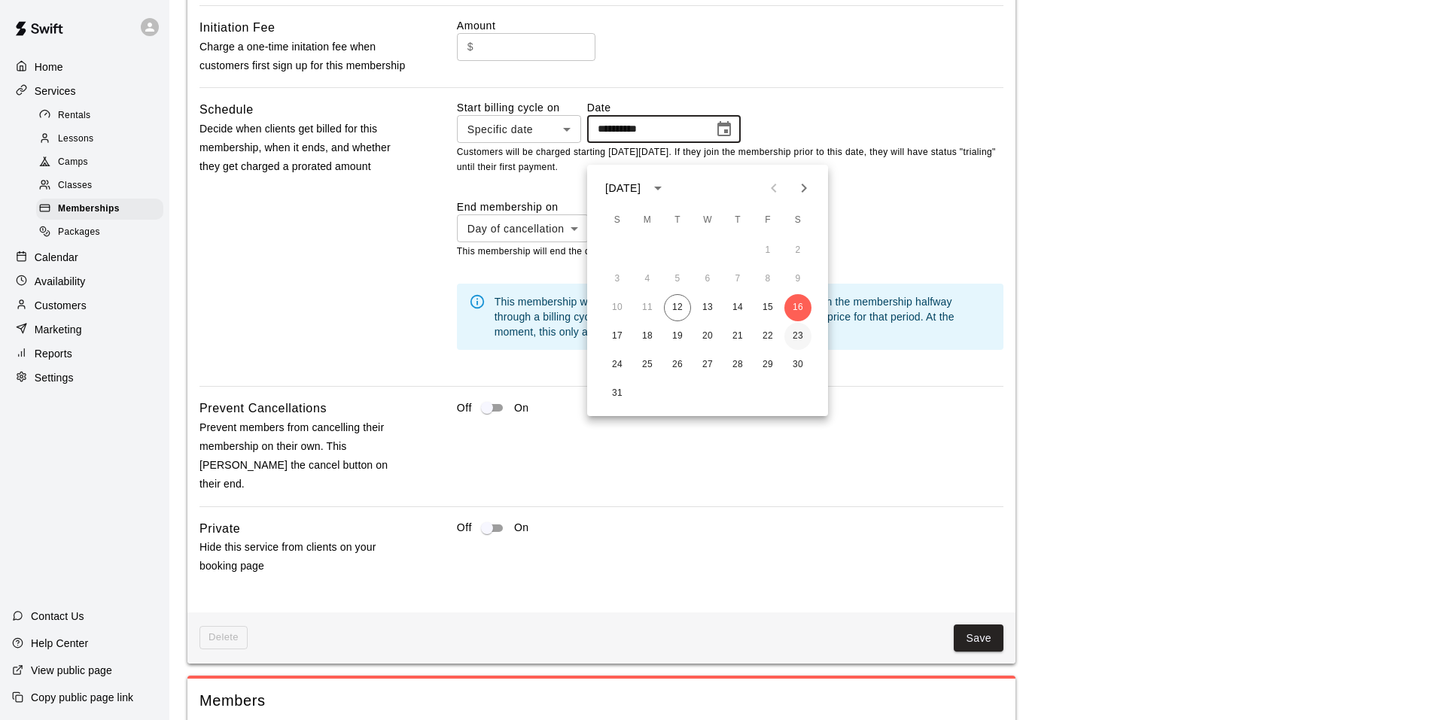
click at [804, 333] on button "23" at bounding box center [797, 336] width 27 height 27
type input "**********"
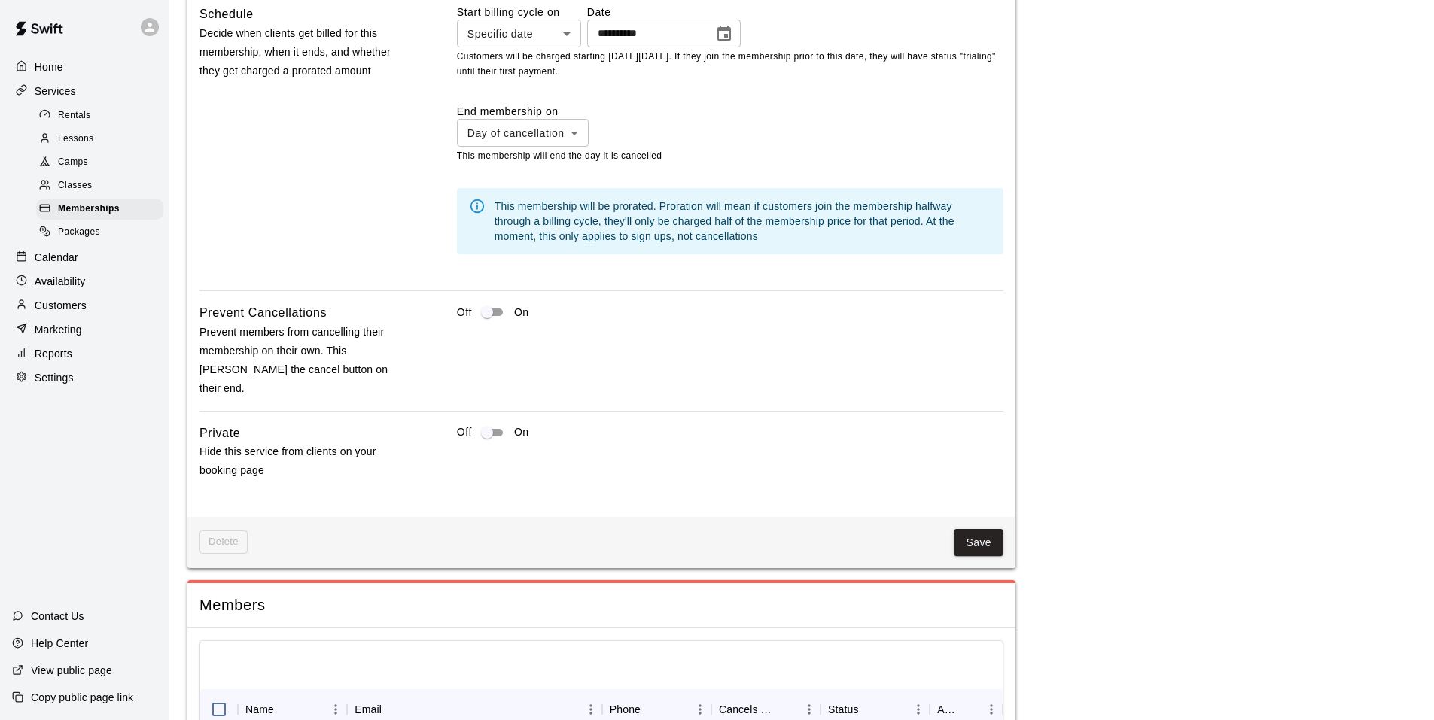
scroll to position [1774, 0]
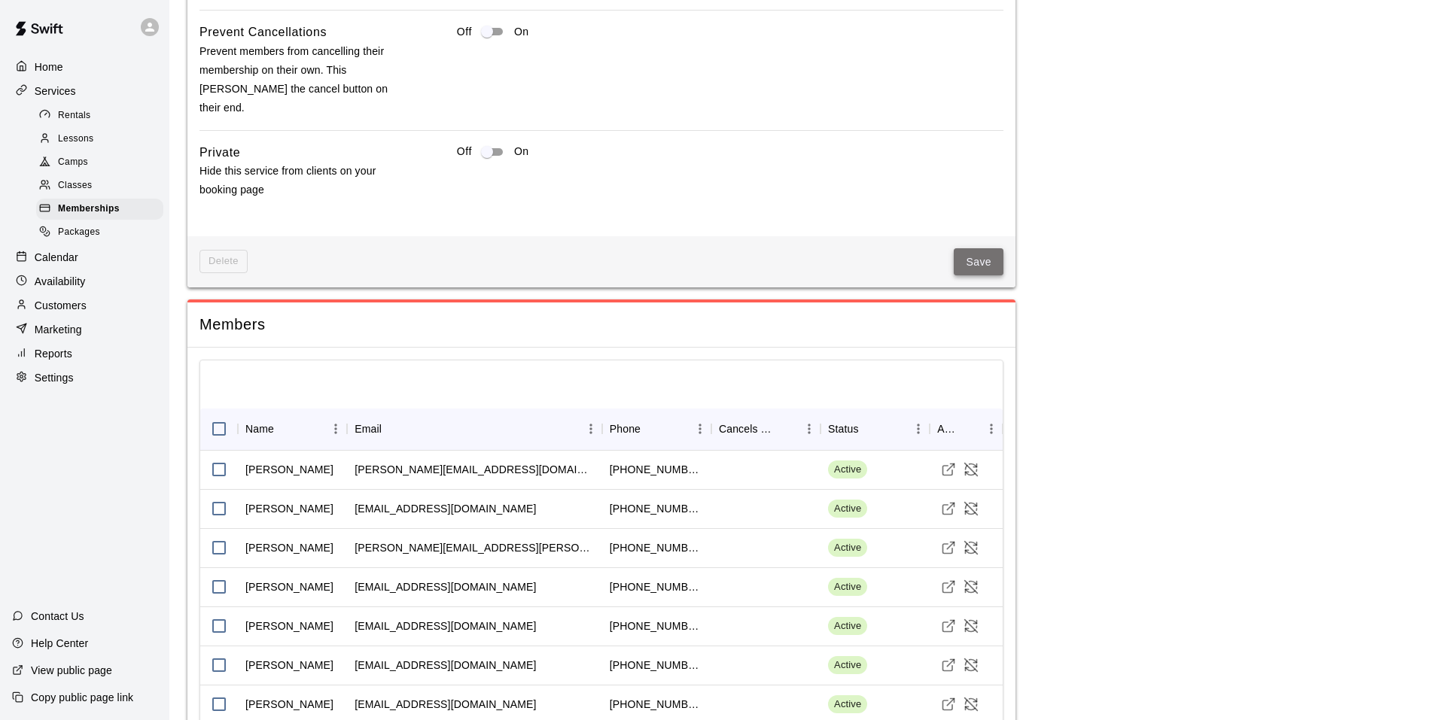
click at [974, 266] on button "Save" at bounding box center [979, 262] width 50 height 28
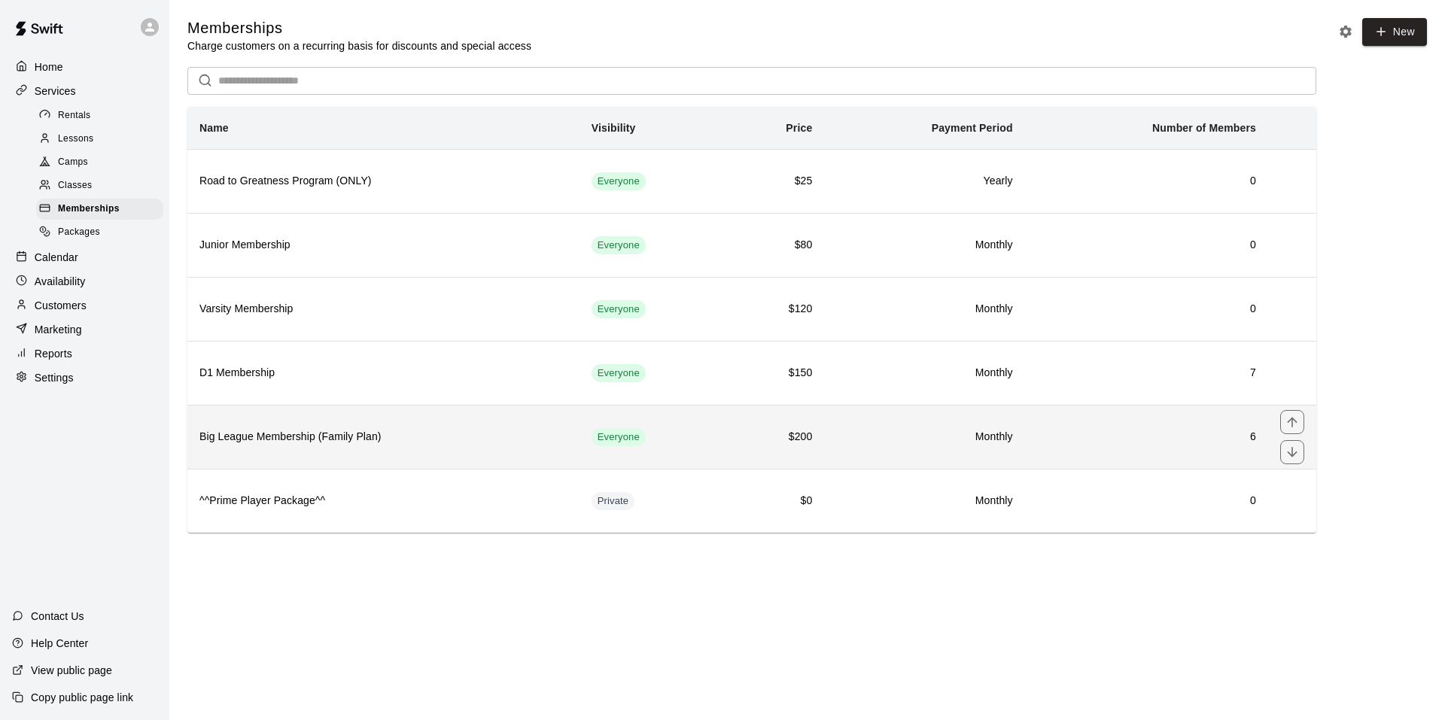
click at [745, 448] on td "$200" at bounding box center [777, 437] width 96 height 64
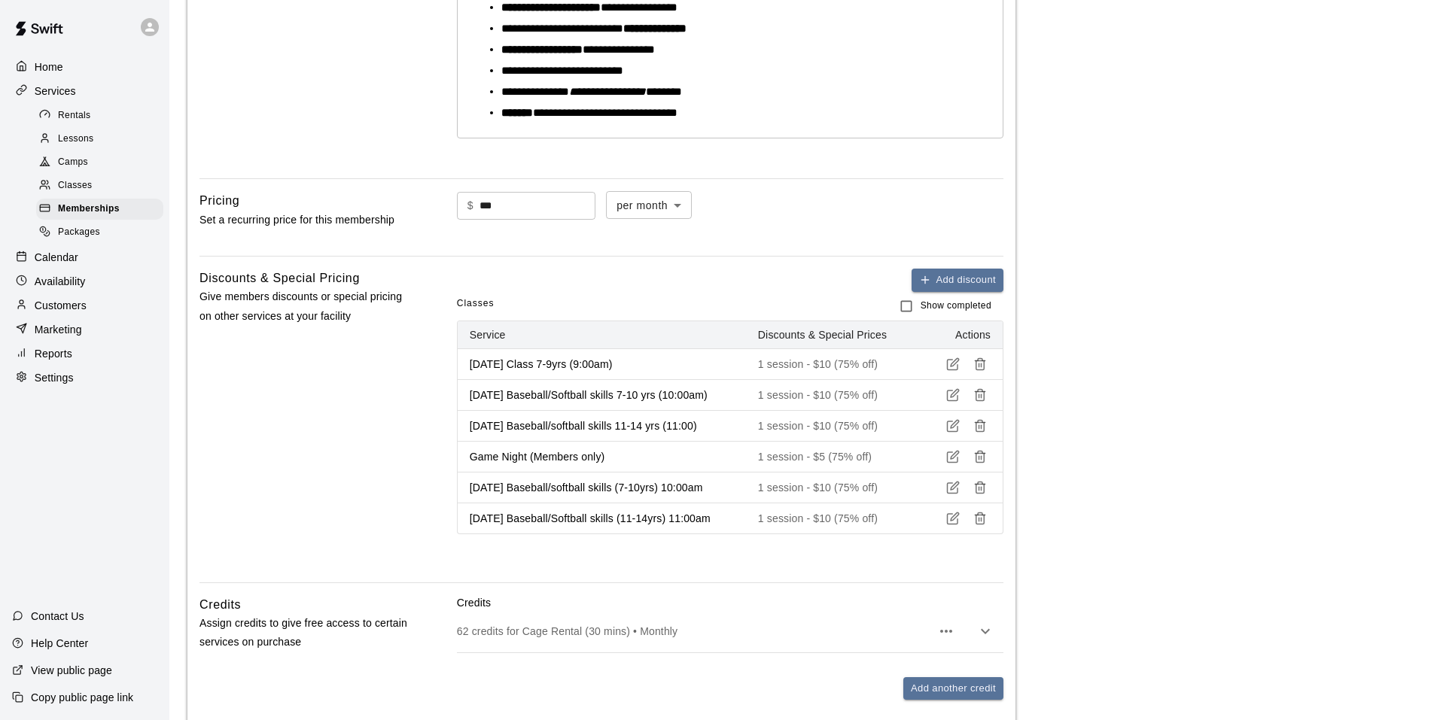
scroll to position [828, 0]
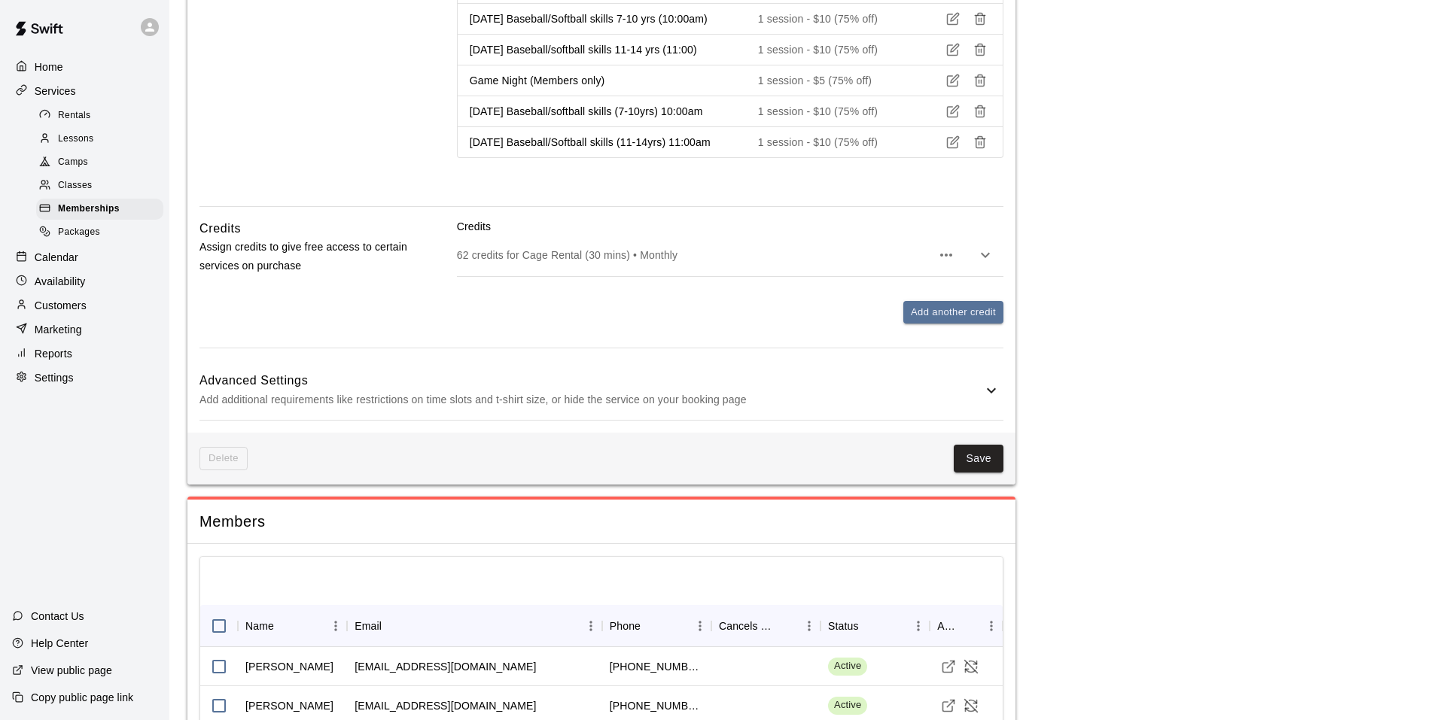
click at [871, 383] on h6 "Advanced Settings" at bounding box center [590, 381] width 783 height 20
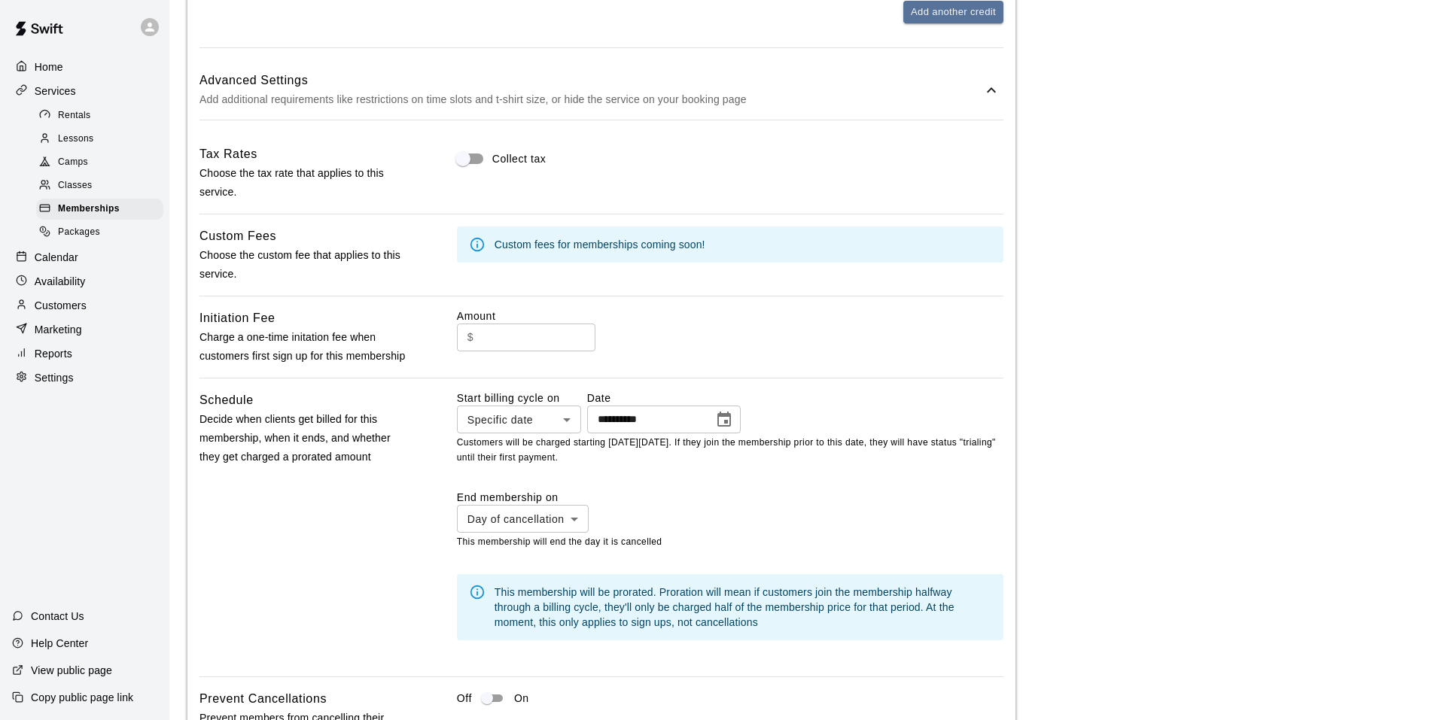
scroll to position [1129, 0]
click at [731, 426] on icon "Choose date, selected date is Aug 16, 2025" at bounding box center [724, 418] width 14 height 15
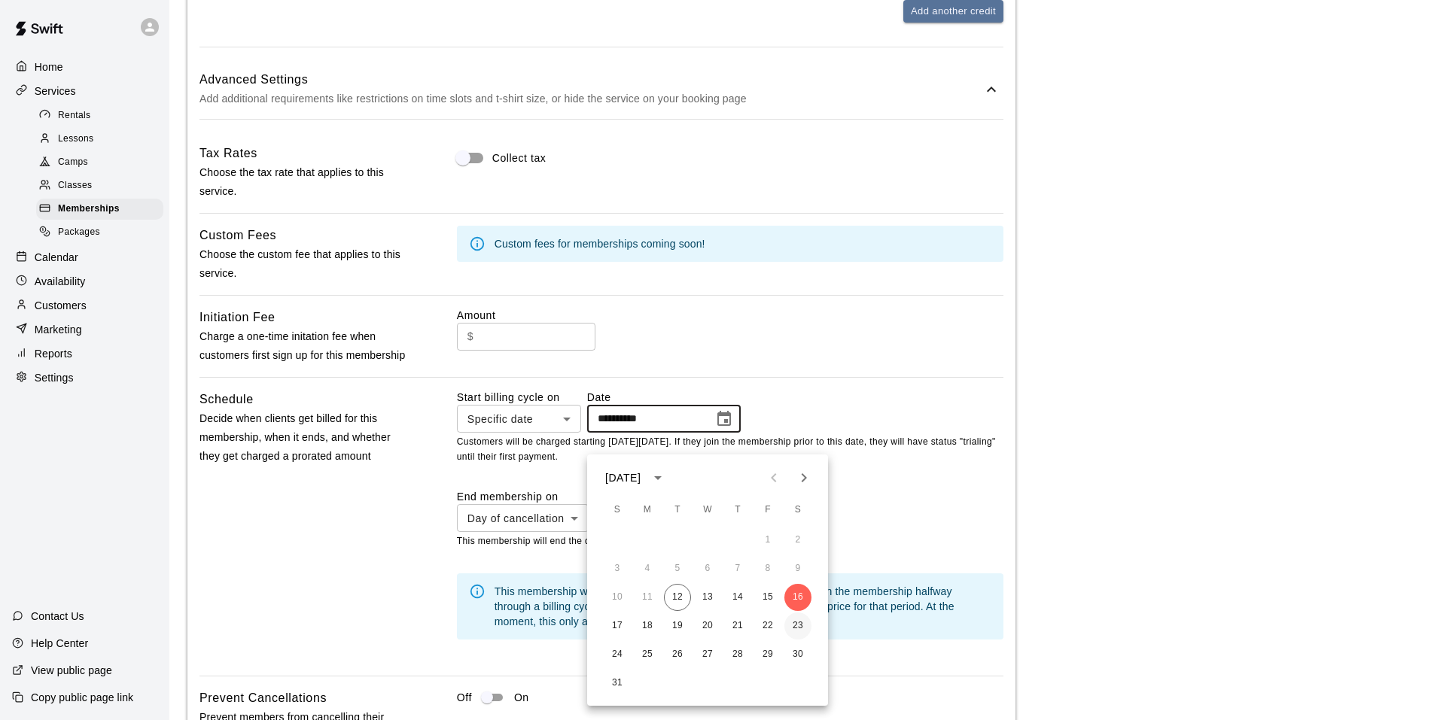
click at [793, 626] on button "23" at bounding box center [797, 626] width 27 height 27
type input "**********"
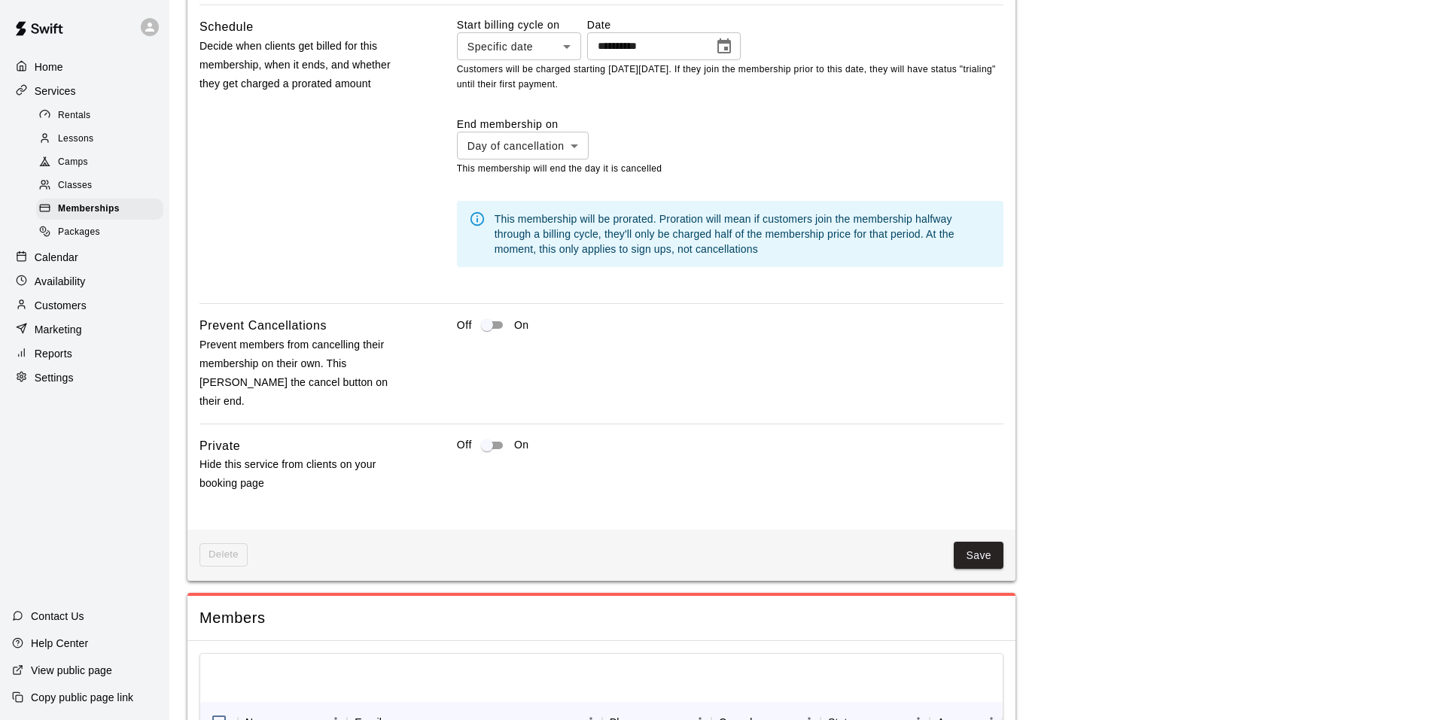
scroll to position [1505, 0]
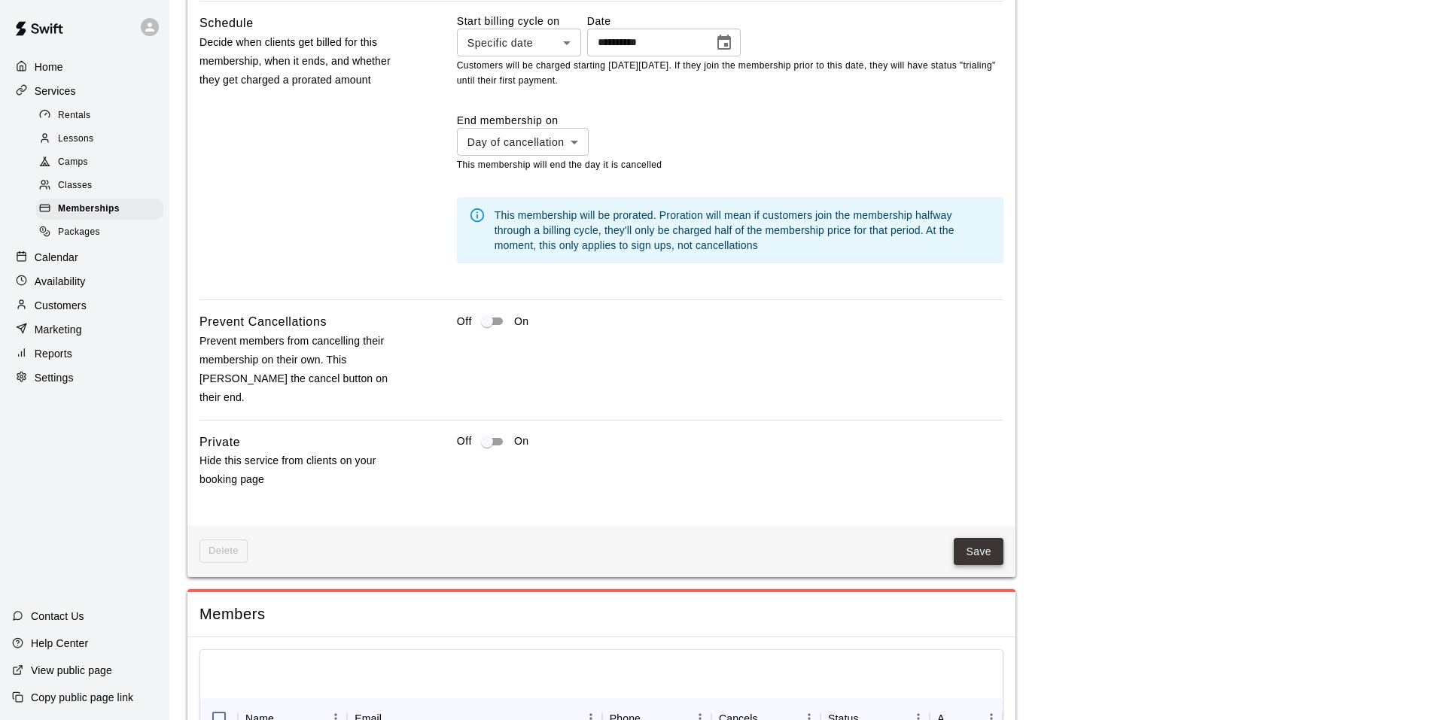
click at [991, 553] on button "Save" at bounding box center [979, 552] width 50 height 28
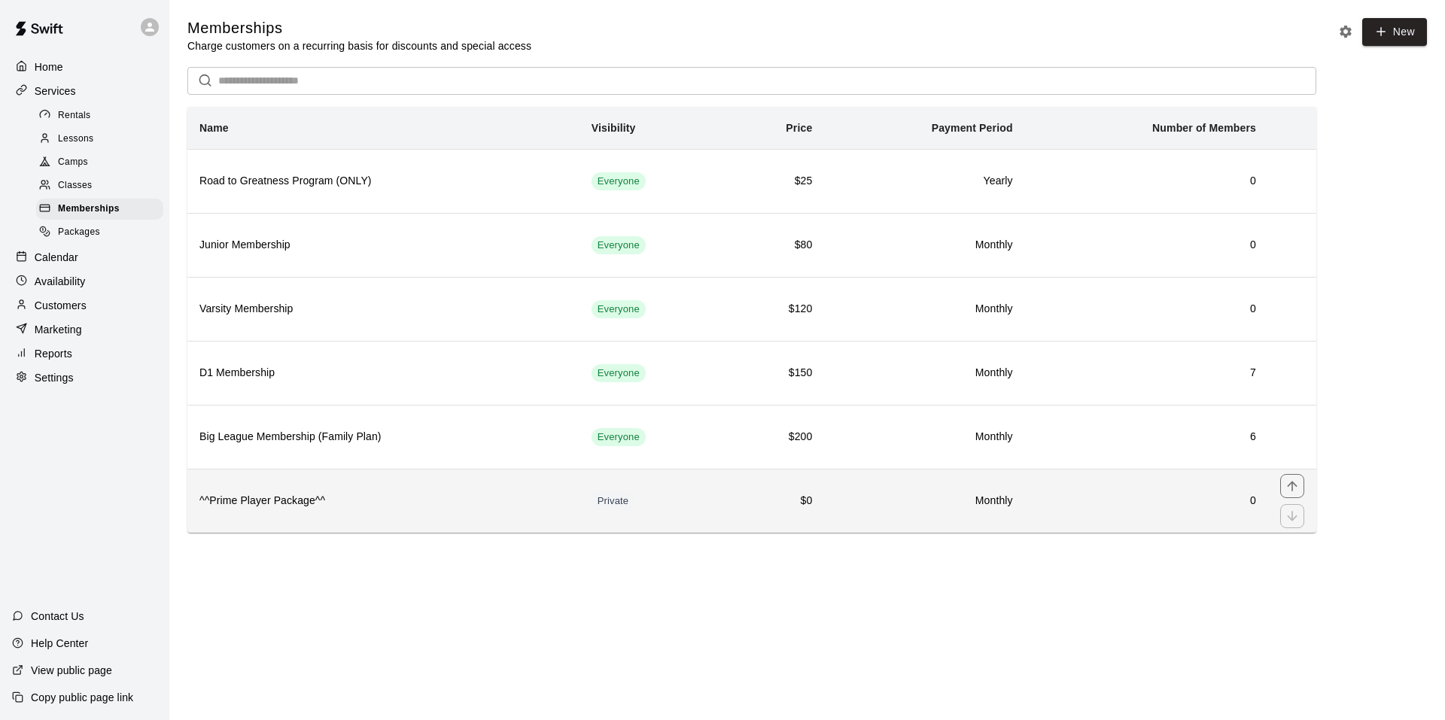
click at [776, 490] on td "$0" at bounding box center [777, 501] width 96 height 64
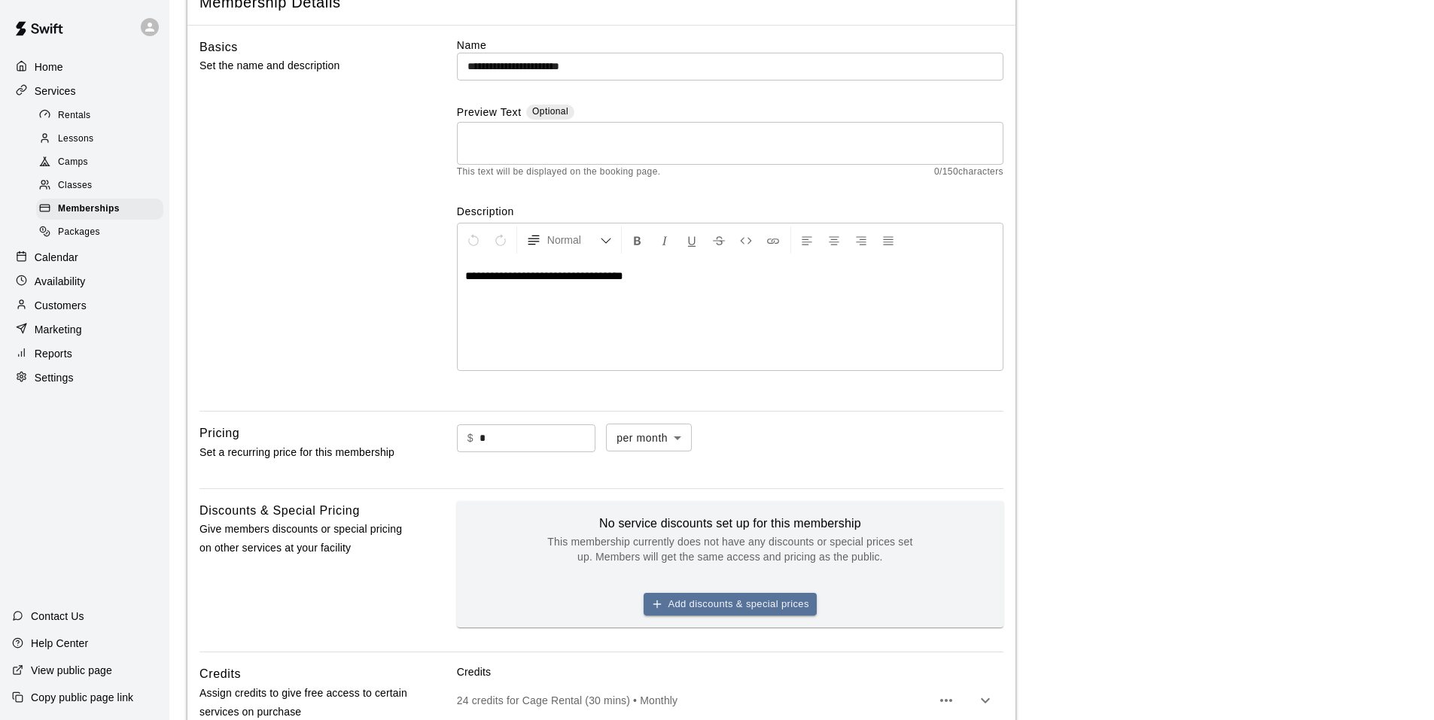
scroll to position [418, 0]
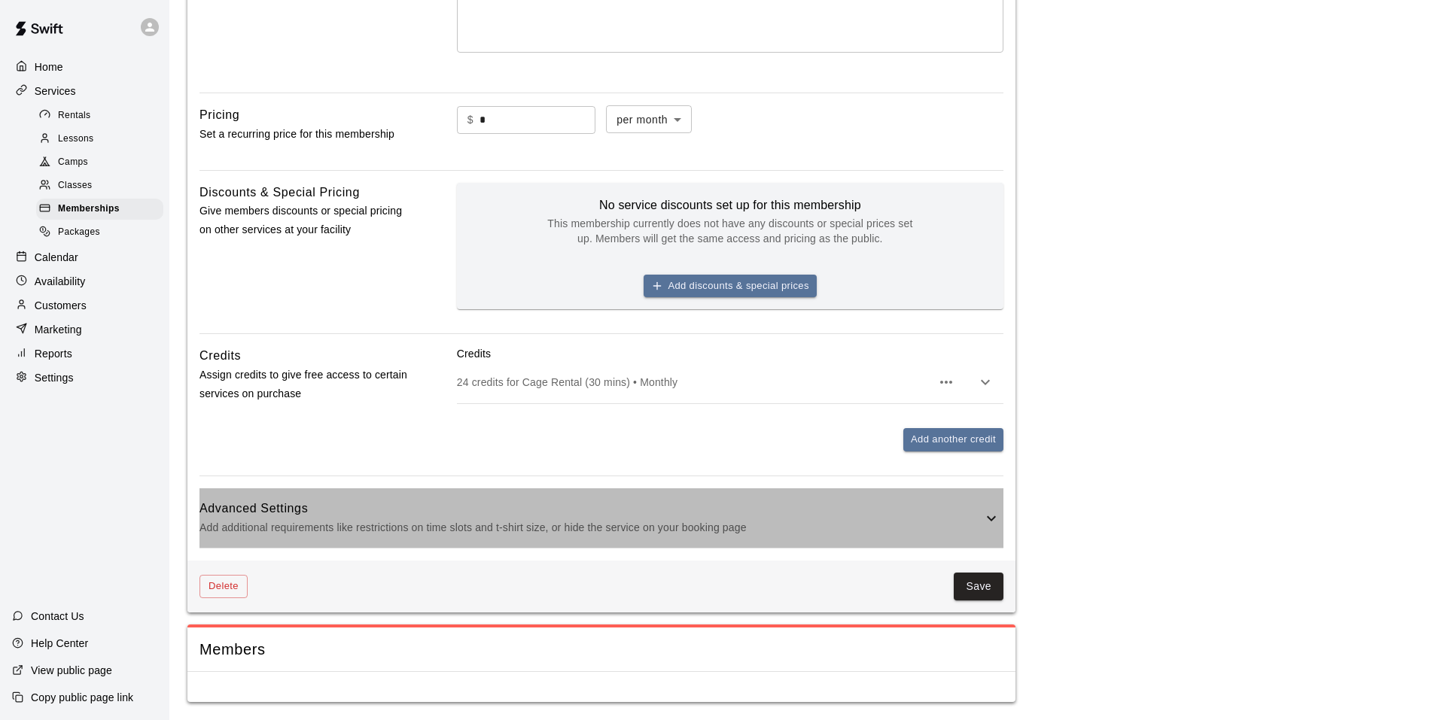
click at [860, 495] on div "Advanced Settings Add additional requirements like restrictions on time slots a…" at bounding box center [601, 518] width 804 height 59
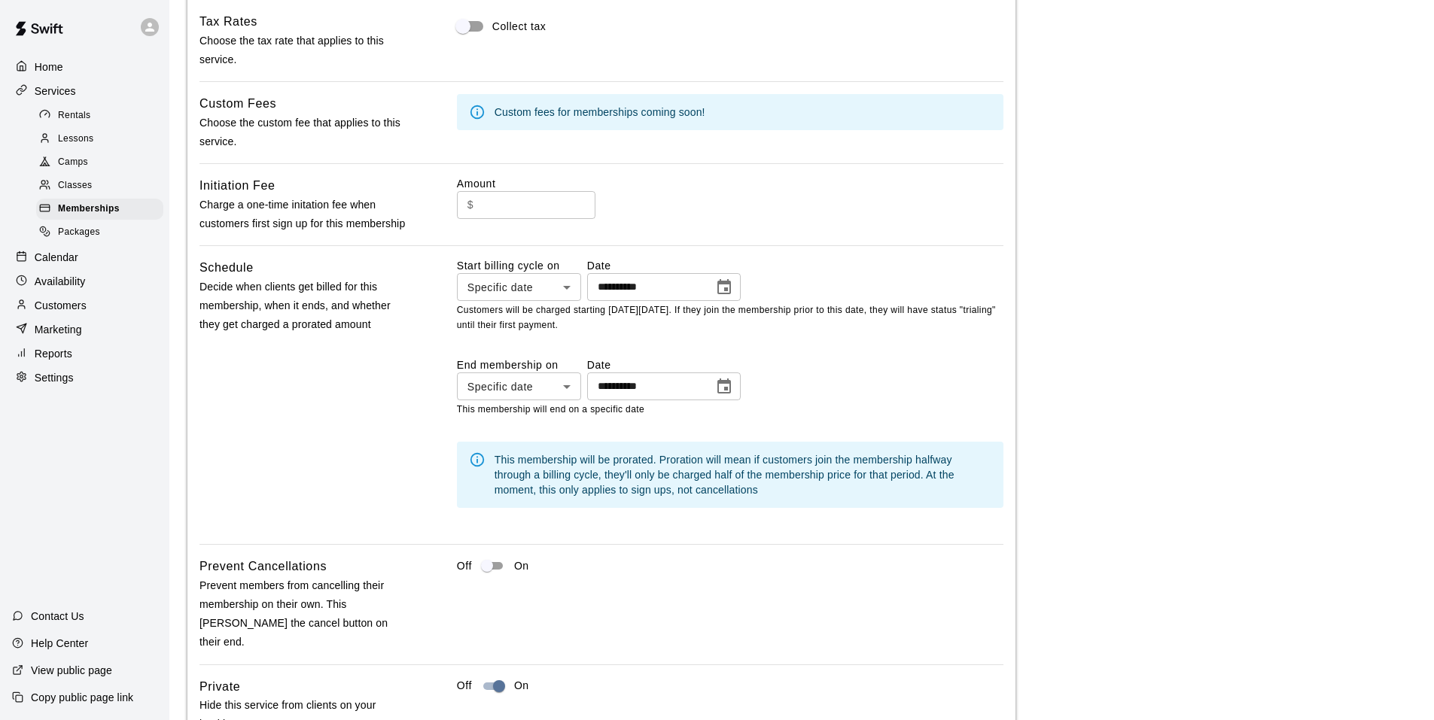
scroll to position [1191, 0]
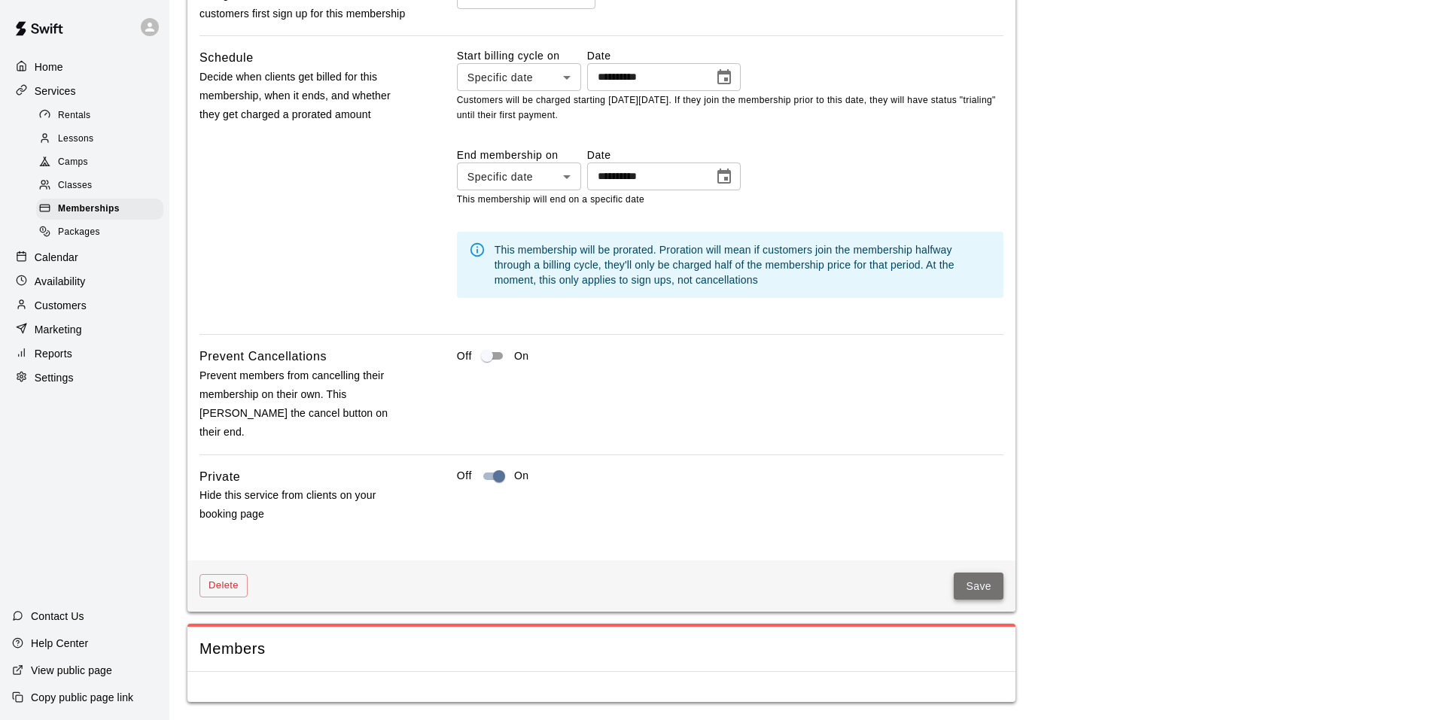
click at [982, 589] on button "Save" at bounding box center [979, 587] width 50 height 28
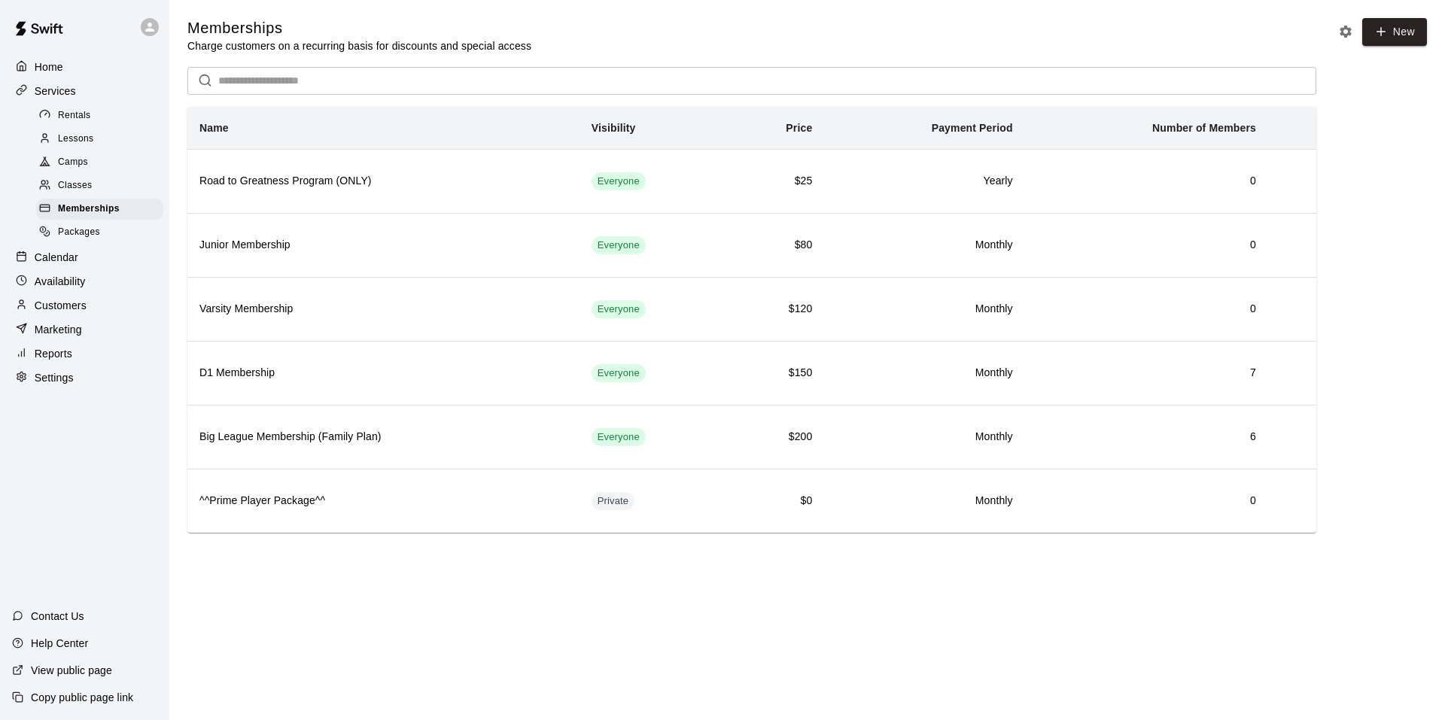
click at [69, 65] on div "Home" at bounding box center [84, 67] width 145 height 23
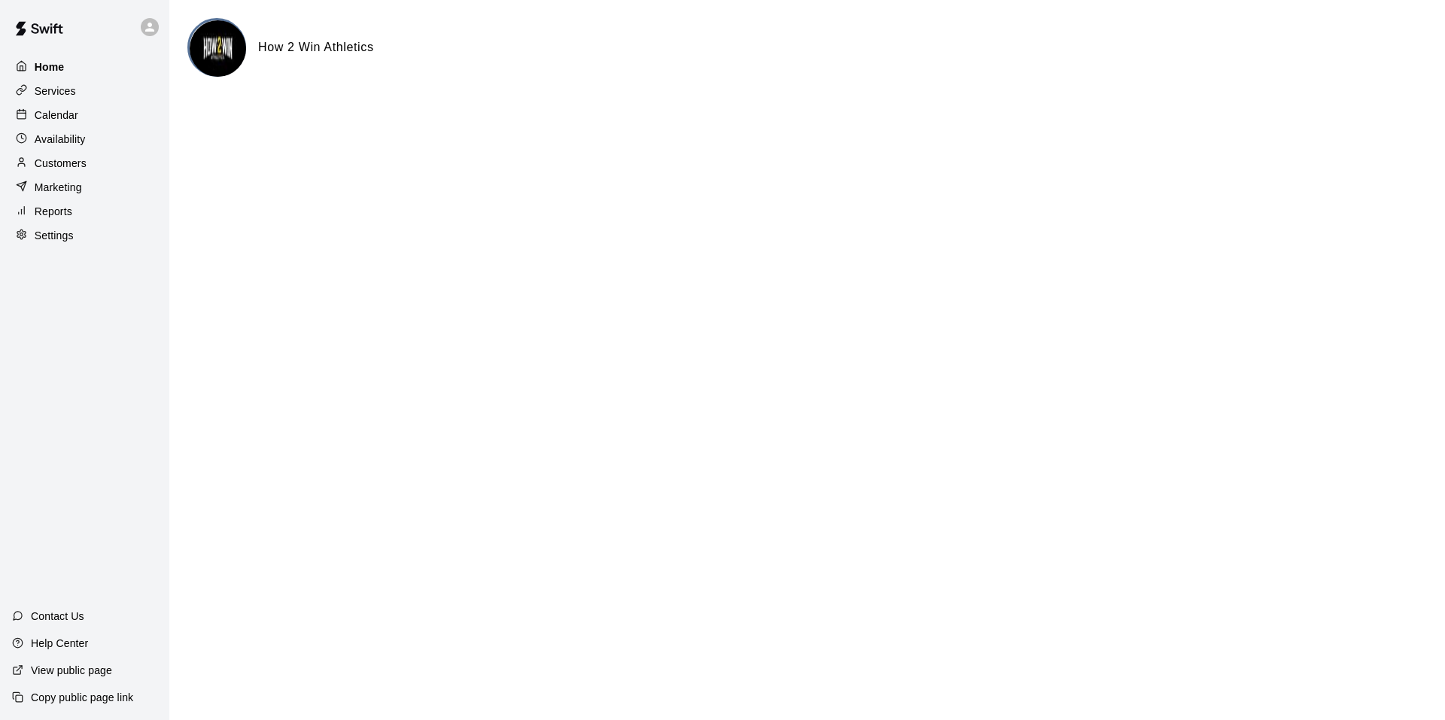
click at [69, 78] on div "Home" at bounding box center [84, 67] width 145 height 23
click at [77, 101] on div "Services" at bounding box center [84, 91] width 145 height 23
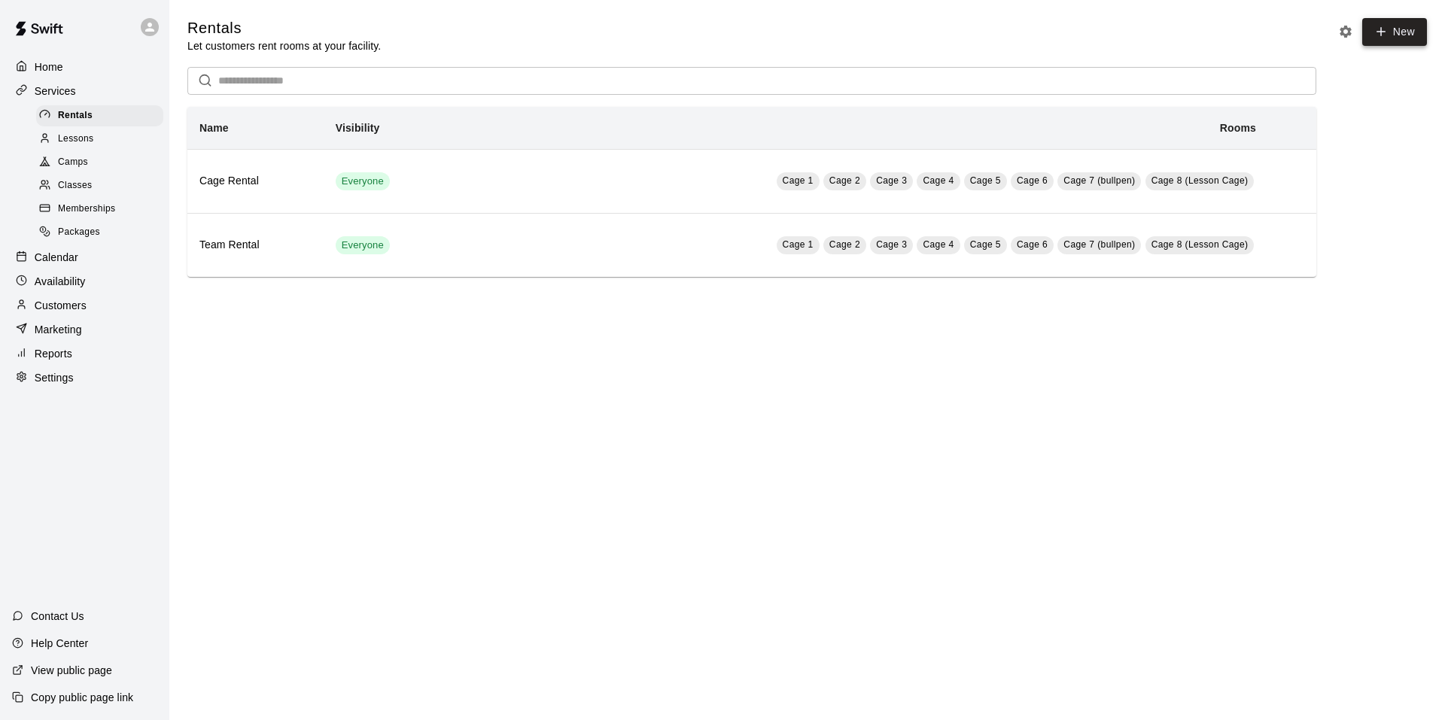
click at [1390, 39] on link "New" at bounding box center [1394, 32] width 65 height 28
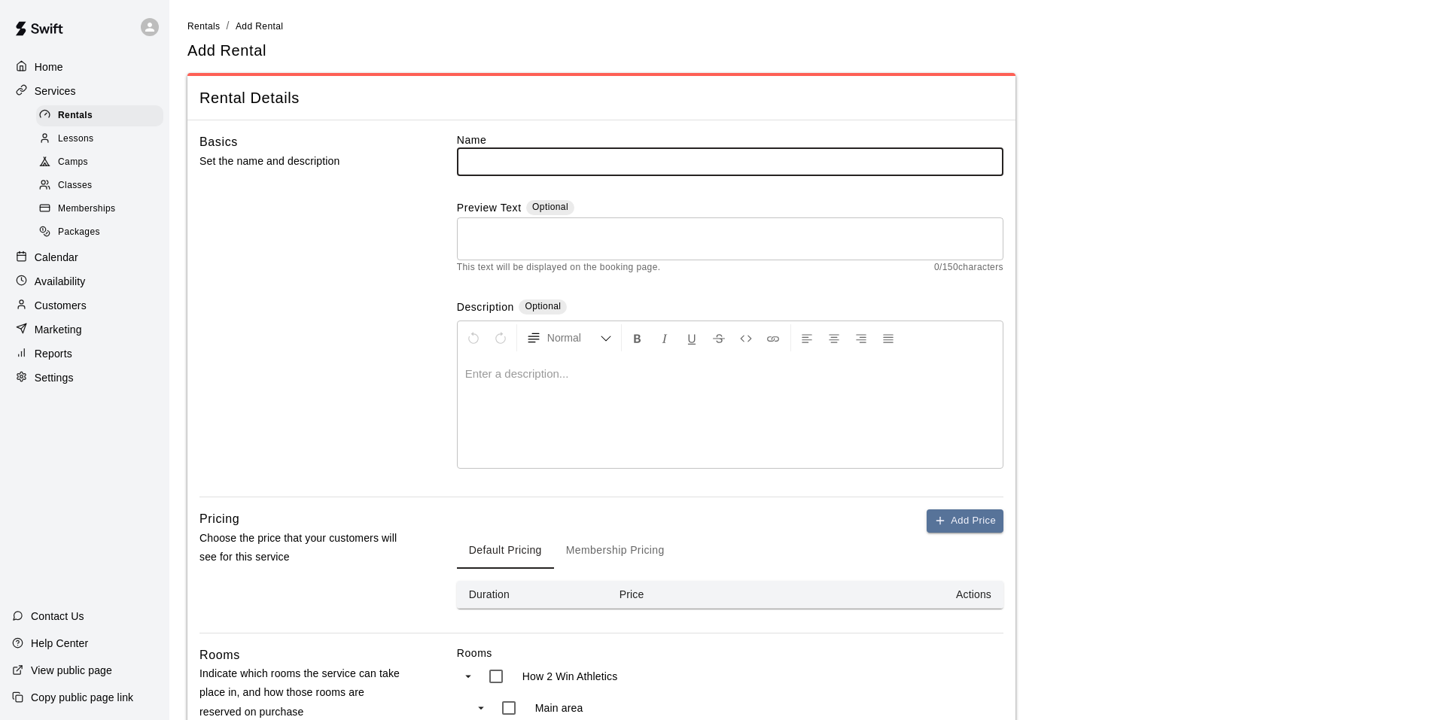
click at [77, 310] on p "Customers" at bounding box center [61, 305] width 52 height 15
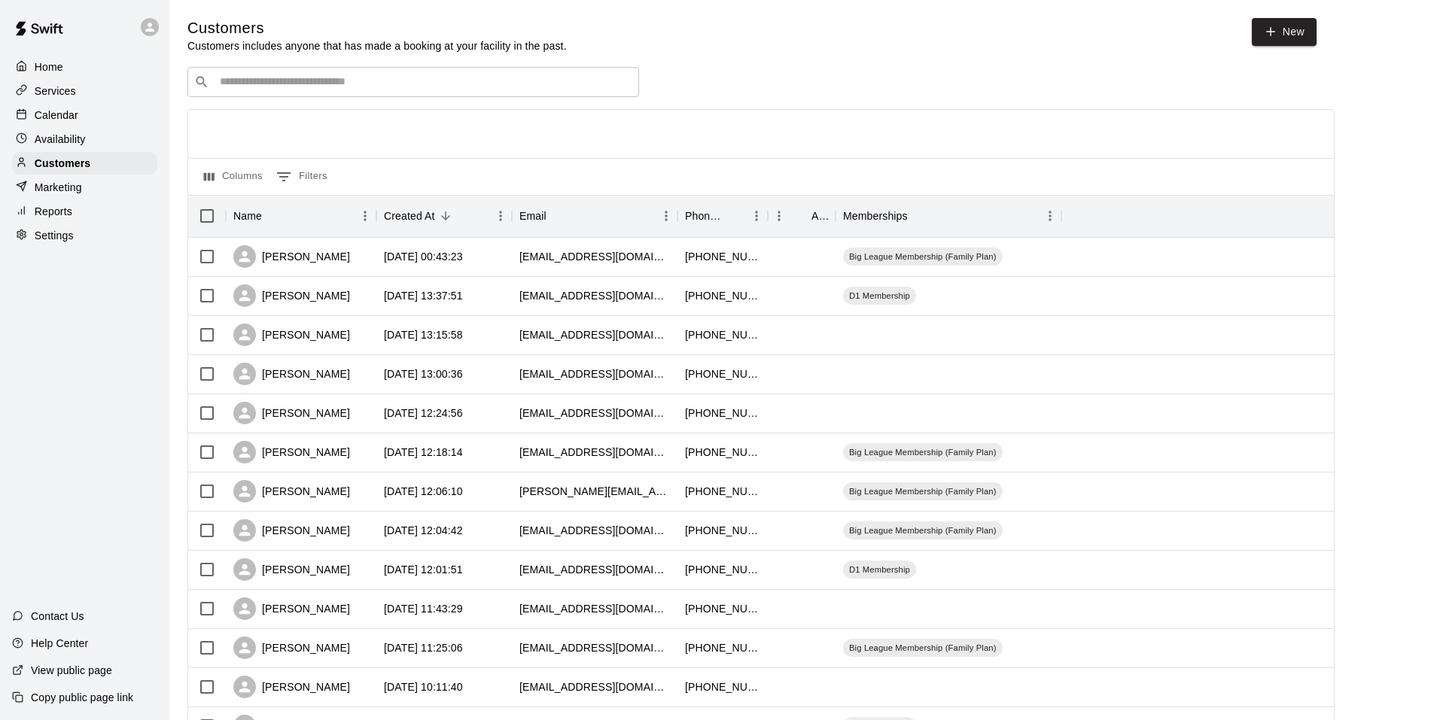
click at [1280, 50] on span "New" at bounding box center [1284, 35] width 65 height 35
click at [1280, 37] on link "New" at bounding box center [1284, 32] width 65 height 28
select select "**"
